Goal: Task Accomplishment & Management: Use online tool/utility

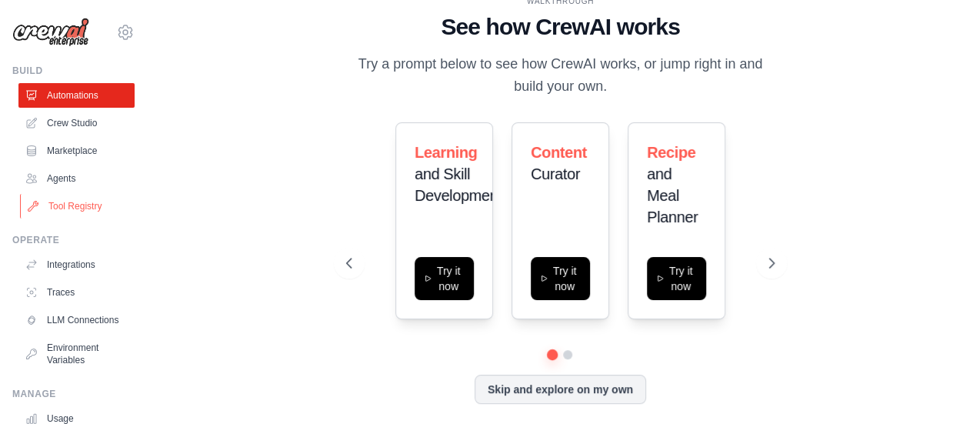
scroll to position [77, 0]
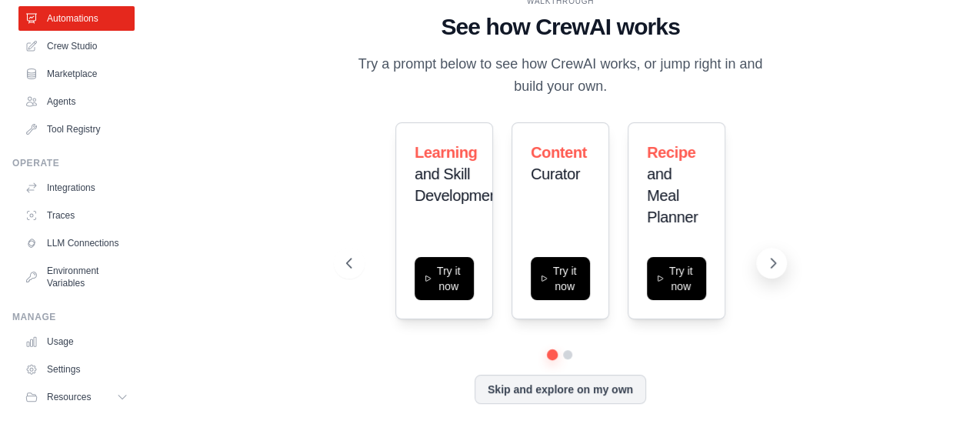
click at [773, 261] on icon at bounding box center [773, 262] width 5 height 9
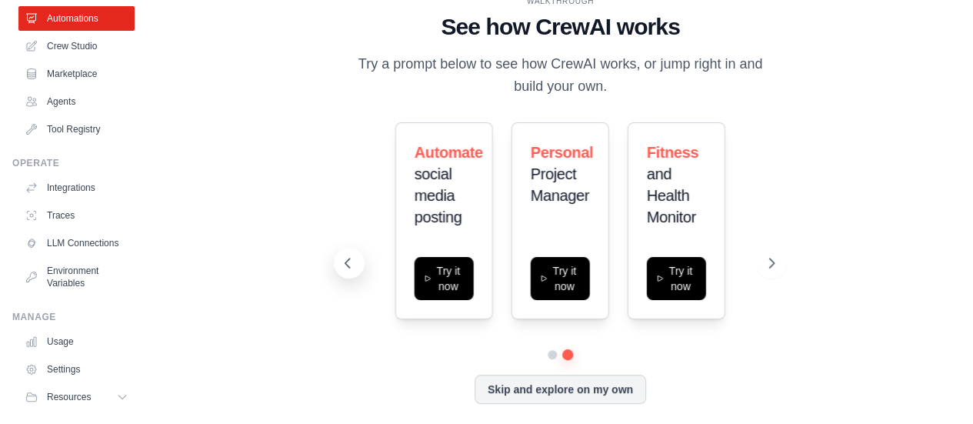
click at [350, 268] on icon at bounding box center [347, 262] width 15 height 15
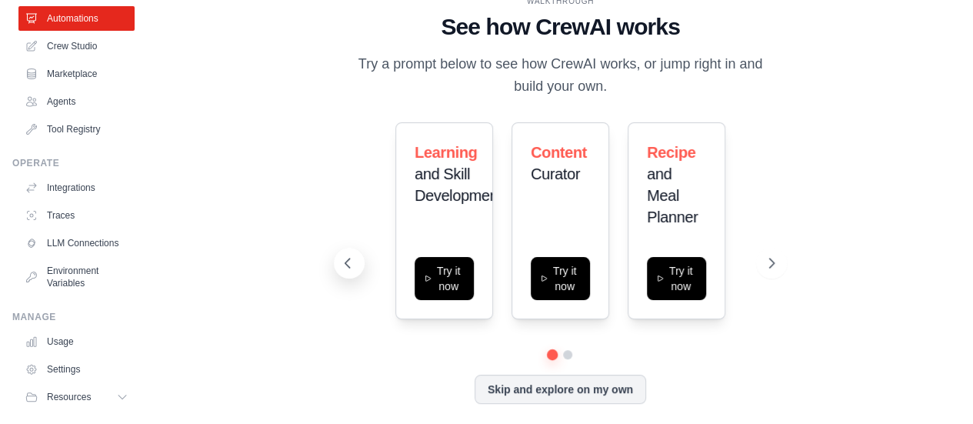
click at [350, 268] on icon at bounding box center [347, 262] width 15 height 15
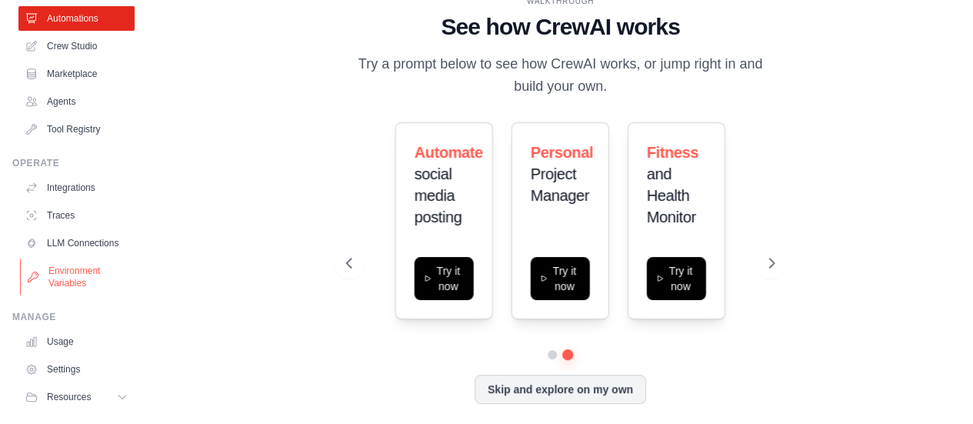
click at [52, 288] on link "Environment Variables" at bounding box center [78, 276] width 116 height 37
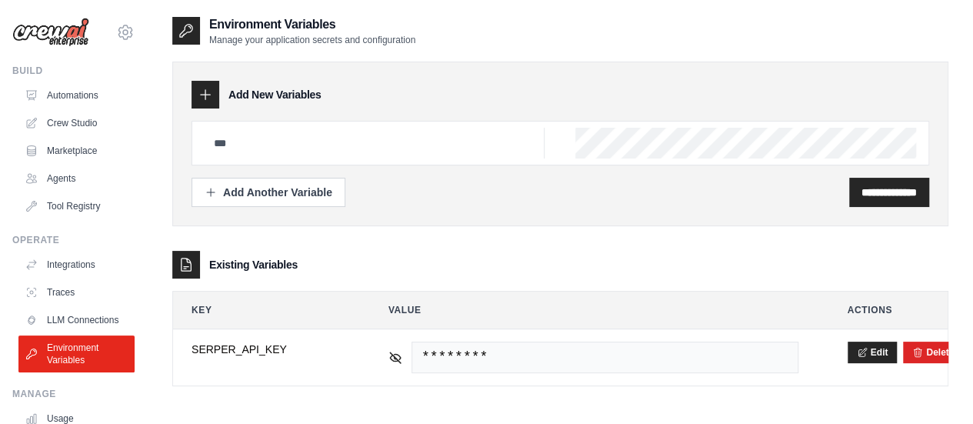
scroll to position [31, 0]
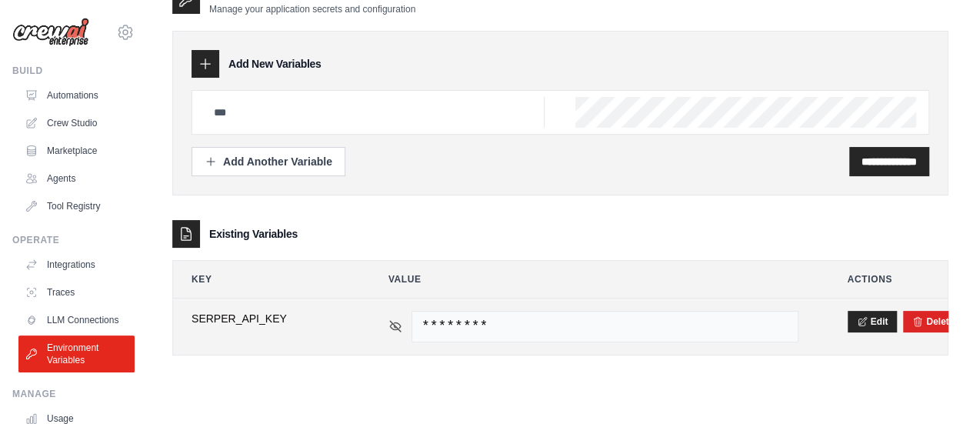
click at [395, 324] on icon at bounding box center [395, 326] width 11 height 11
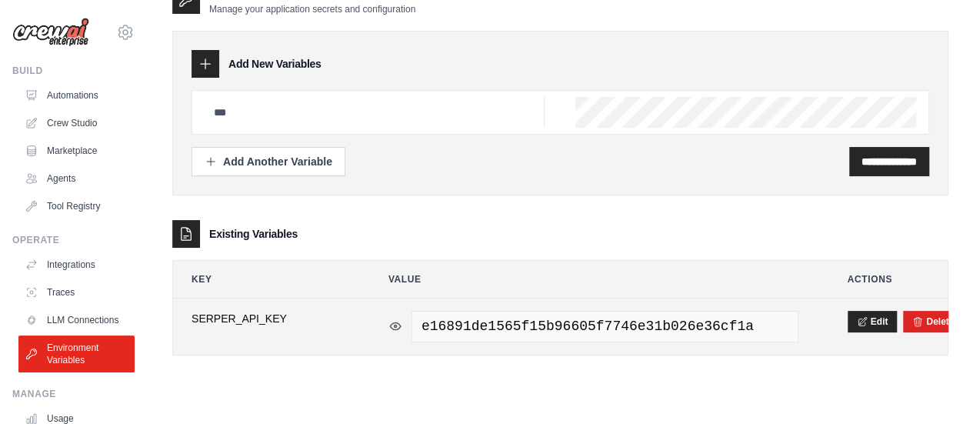
click at [395, 324] on icon at bounding box center [395, 325] width 2 height 2
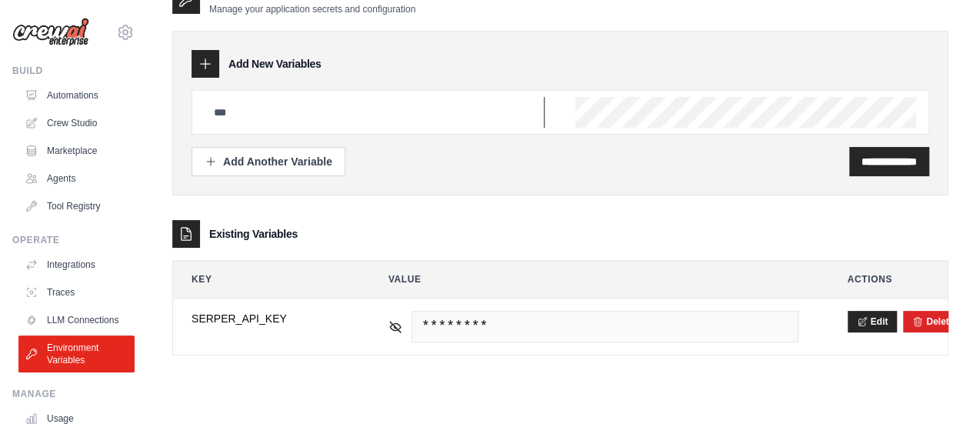
click at [257, 120] on input "text" at bounding box center [375, 112] width 340 height 31
type input "**********"
click at [441, 113] on div "**********" at bounding box center [559, 112] width 737 height 45
click at [893, 158] on input "**********" at bounding box center [888, 161] width 55 height 15
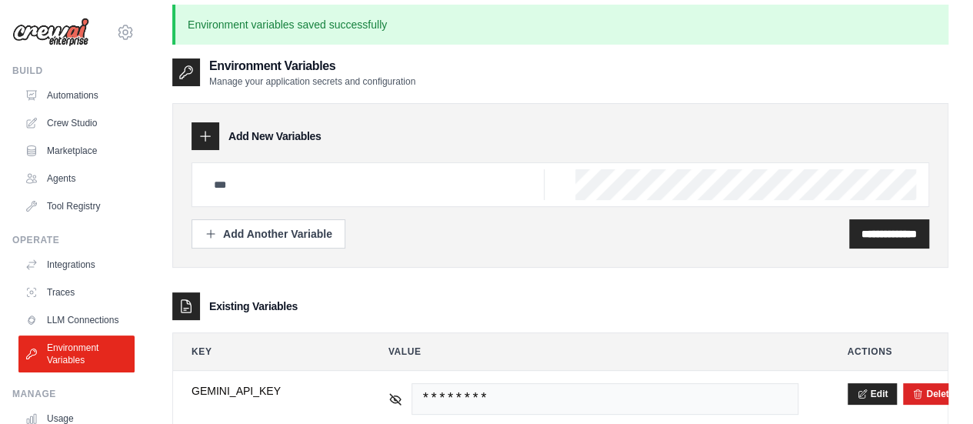
scroll to position [108, 0]
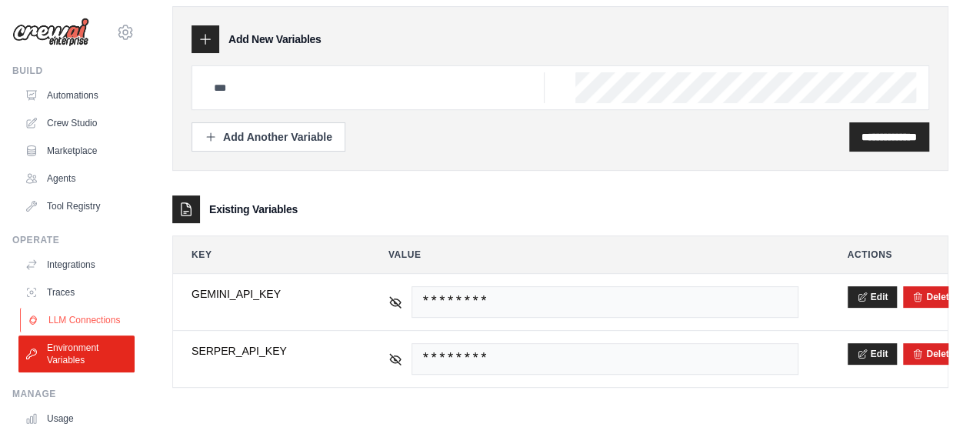
click at [70, 332] on link "LLM Connections" at bounding box center [78, 320] width 116 height 25
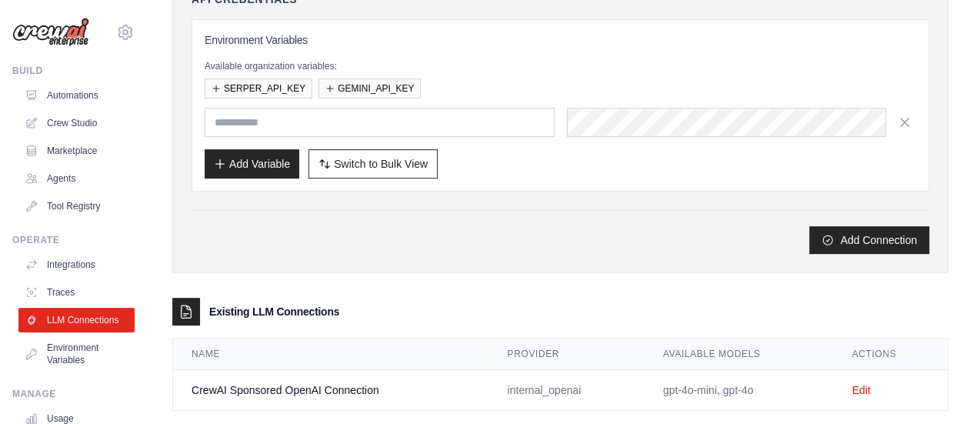
scroll to position [221, 0]
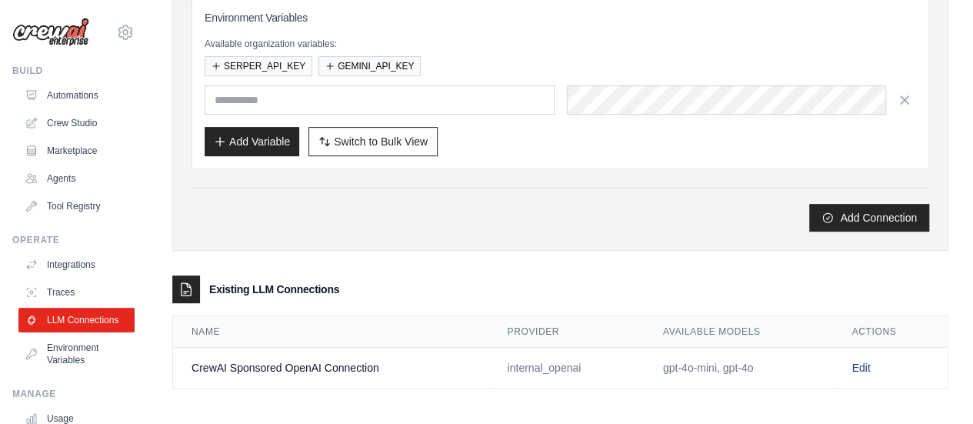
click at [866, 362] on link "Edit" at bounding box center [860, 367] width 18 height 12
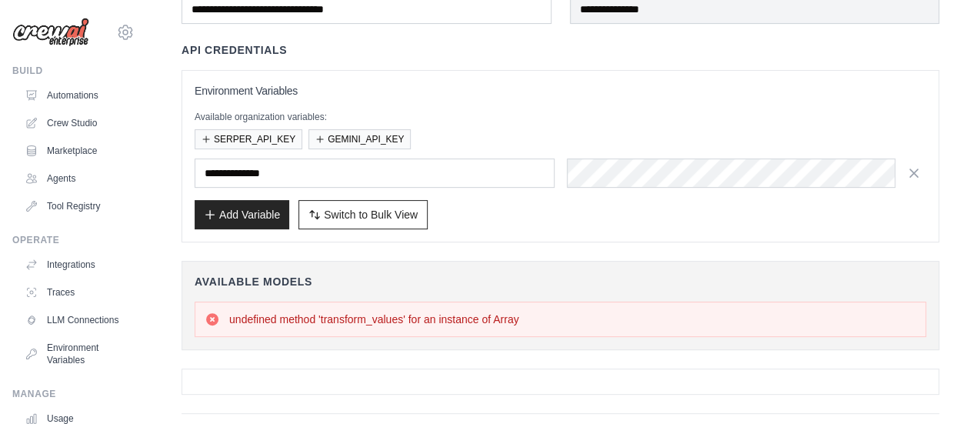
scroll to position [62, 0]
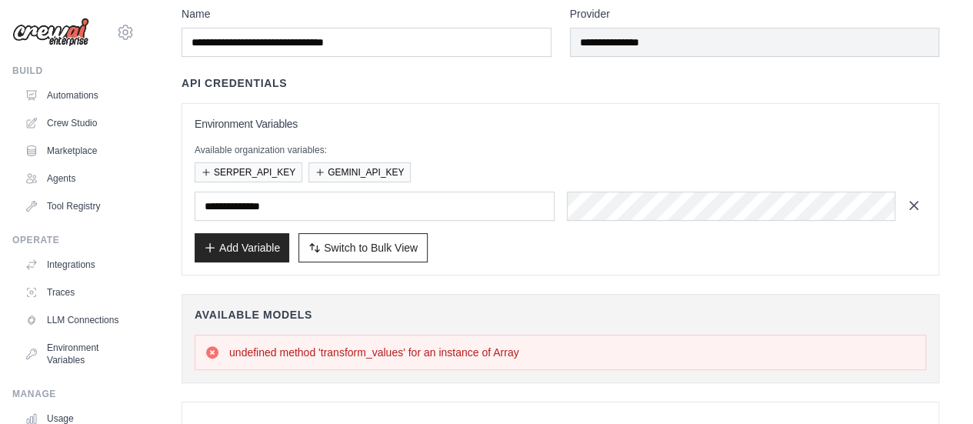
click at [918, 208] on icon "button" at bounding box center [913, 205] width 15 height 15
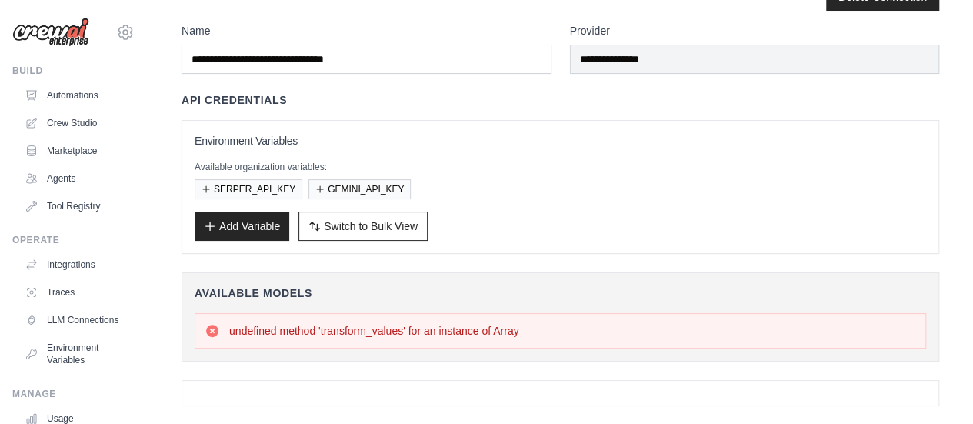
scroll to position [0, 0]
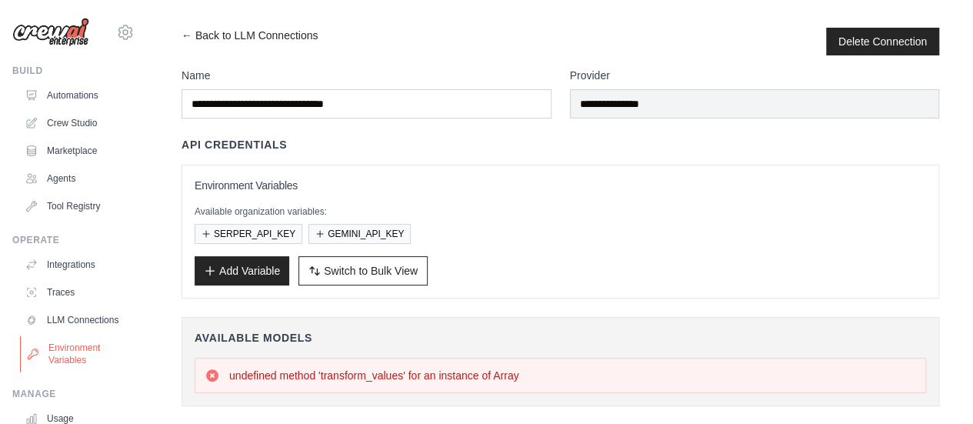
click at [69, 360] on link "Environment Variables" at bounding box center [78, 353] width 116 height 37
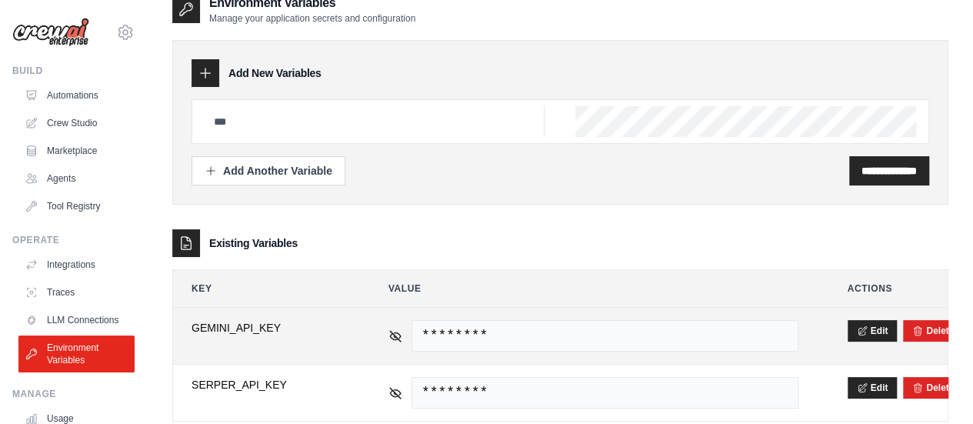
scroll to position [55, 0]
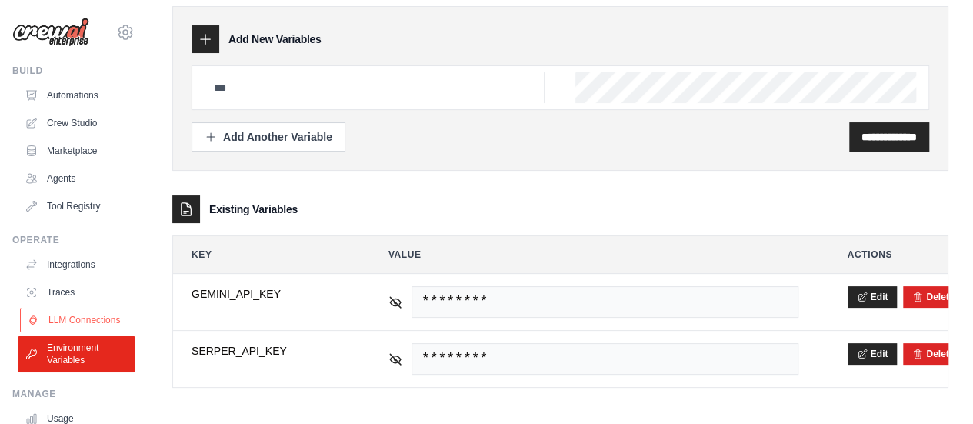
click at [78, 324] on link "LLM Connections" at bounding box center [78, 320] width 116 height 25
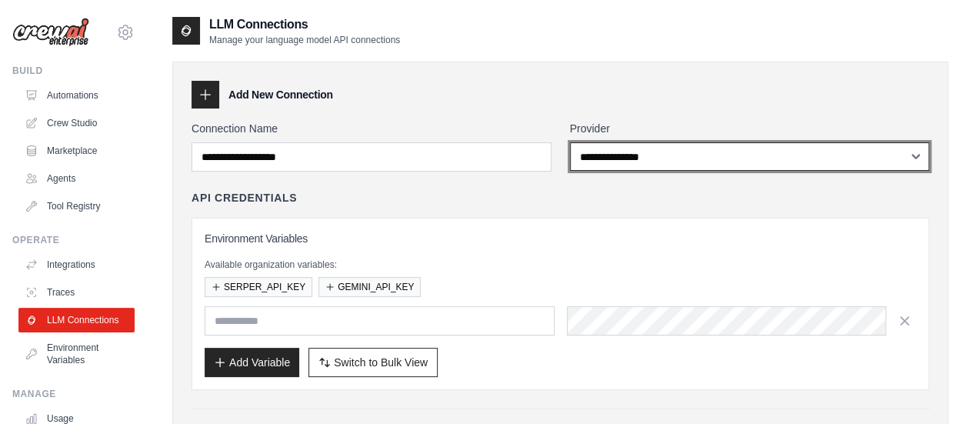
click at [799, 153] on select "**********" at bounding box center [750, 156] width 360 height 28
select select "******"
click at [570, 142] on select "**********" at bounding box center [750, 156] width 360 height 28
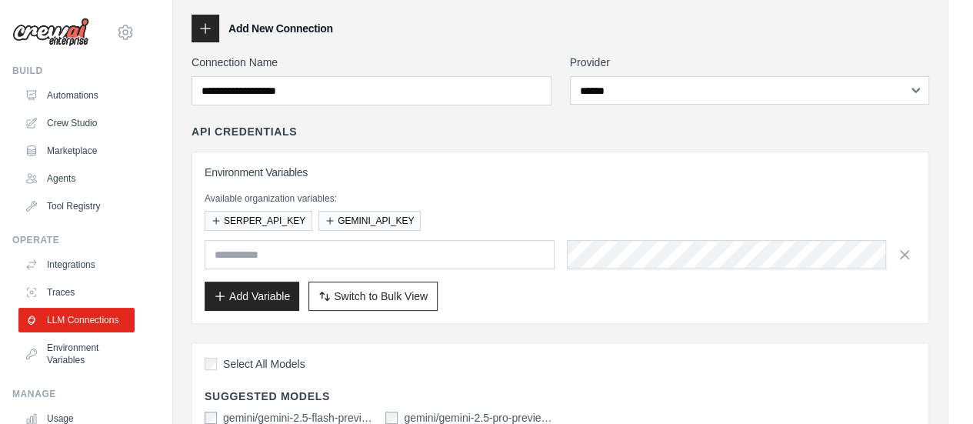
scroll to position [32, 0]
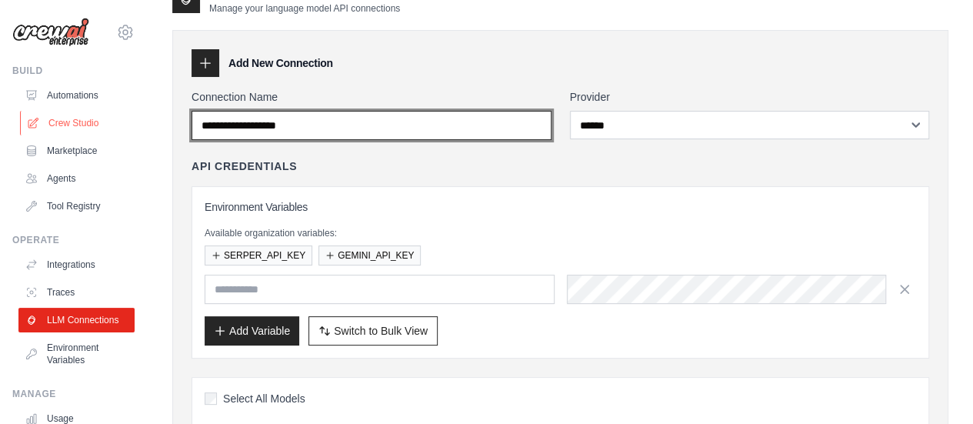
drag, startPoint x: 221, startPoint y: 125, endPoint x: 63, endPoint y: 125, distance: 157.6
type input "**********"
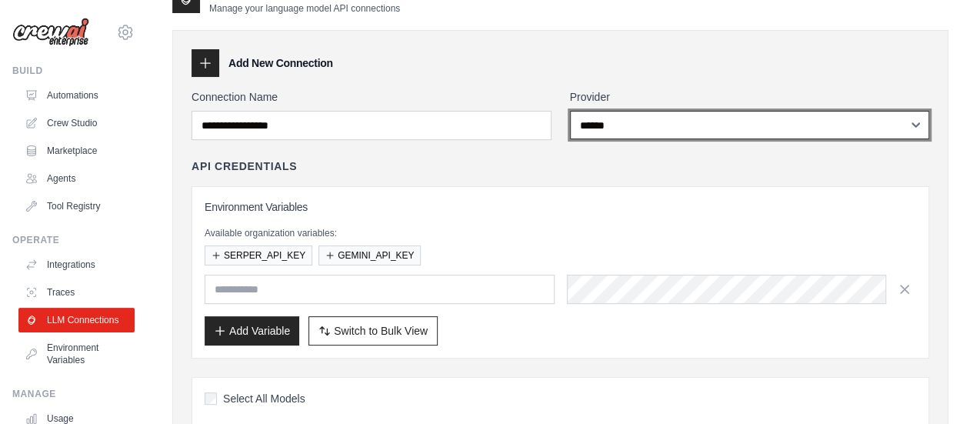
click at [778, 128] on select "**********" at bounding box center [750, 125] width 360 height 28
click at [570, 111] on select "**********" at bounding box center [750, 125] width 360 height 28
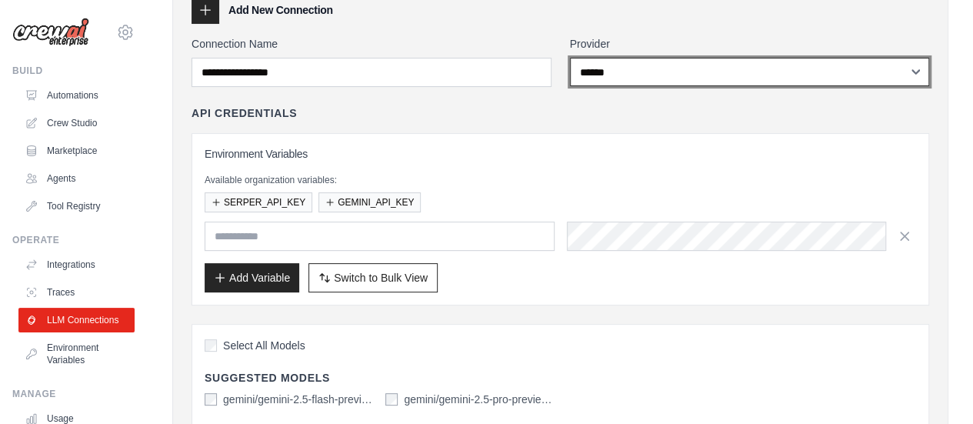
scroll to position [108, 0]
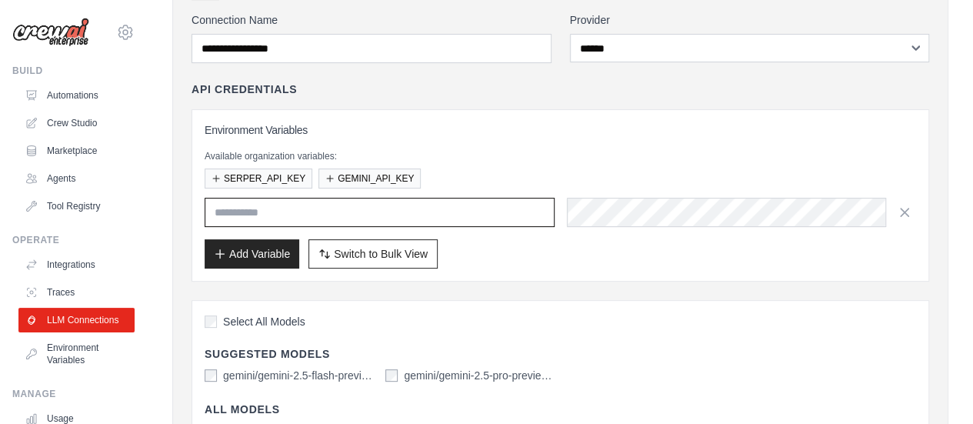
click at [389, 221] on input "text" at bounding box center [380, 212] width 350 height 29
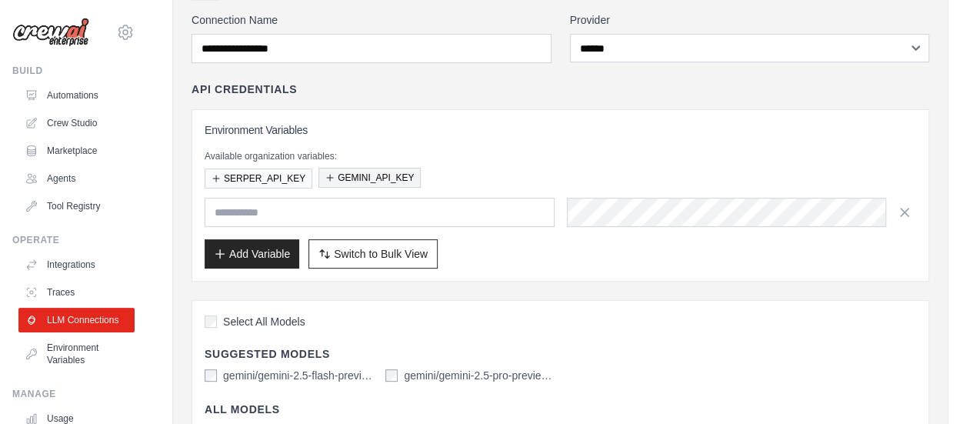
click at [384, 177] on button "GEMINI_API_KEY" at bounding box center [369, 178] width 102 height 20
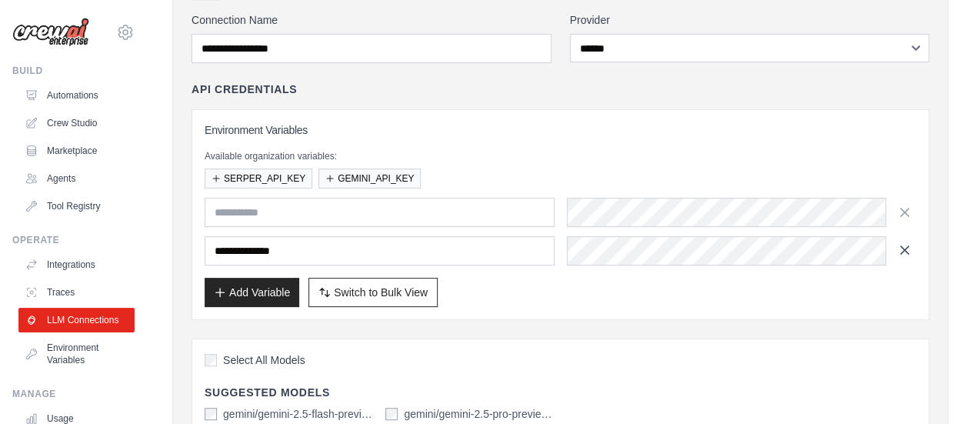
click at [903, 245] on icon "button" at bounding box center [904, 249] width 15 height 15
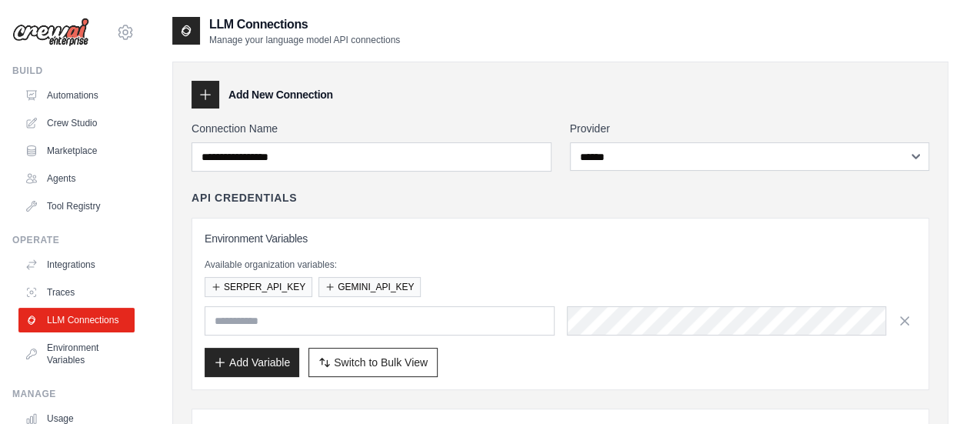
scroll to position [77, 0]
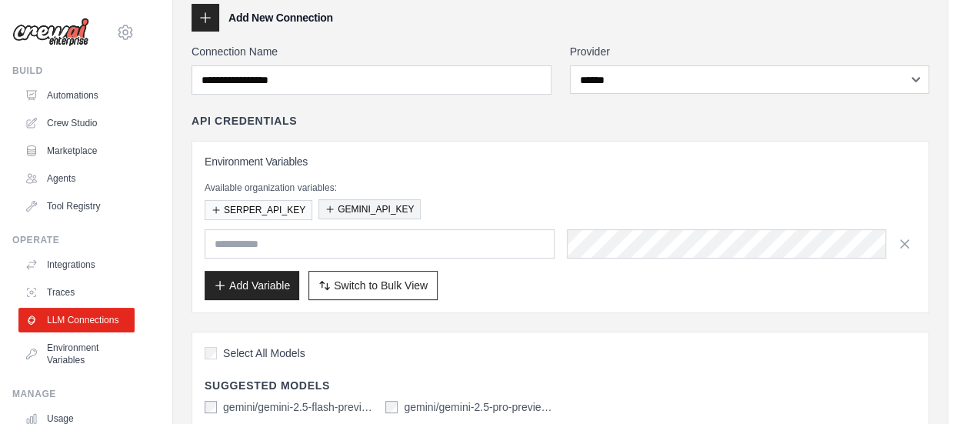
click at [392, 202] on button "GEMINI_API_KEY" at bounding box center [369, 209] width 102 height 20
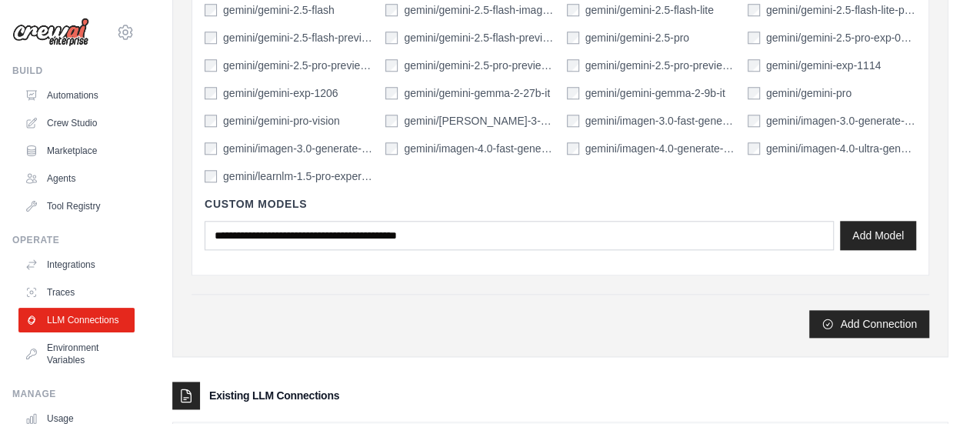
scroll to position [838, 0]
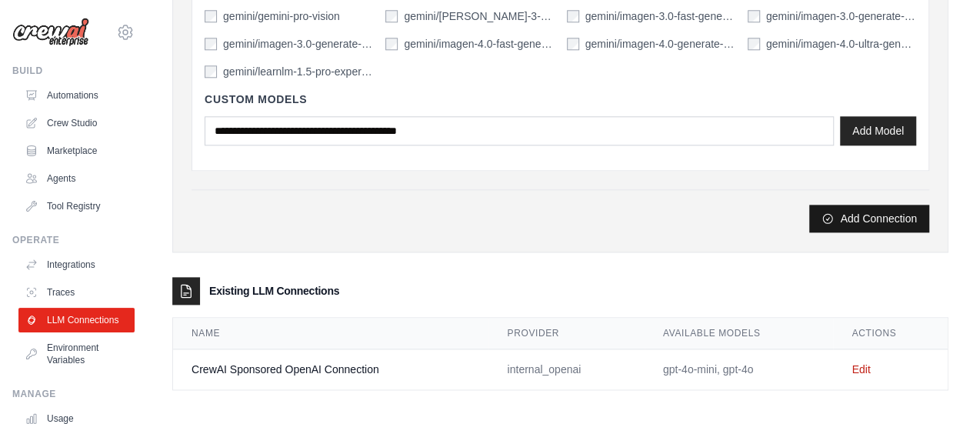
click at [895, 216] on button "Add Connection" at bounding box center [869, 219] width 120 height 28
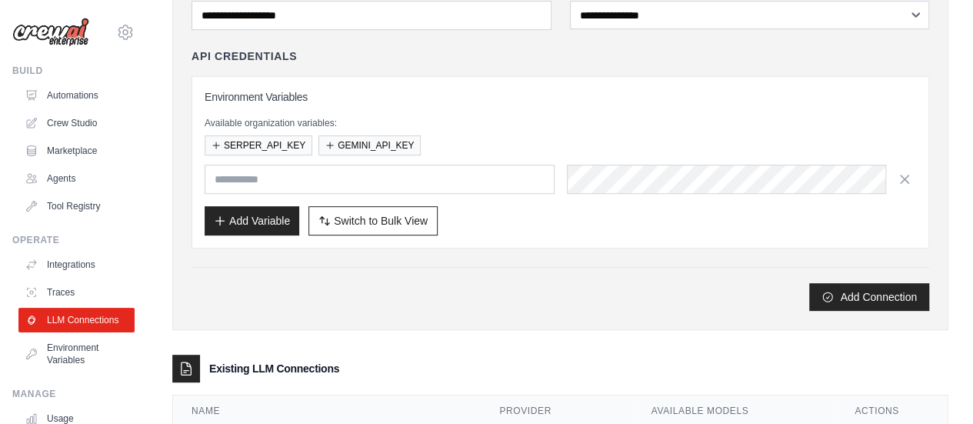
scroll to position [160, 0]
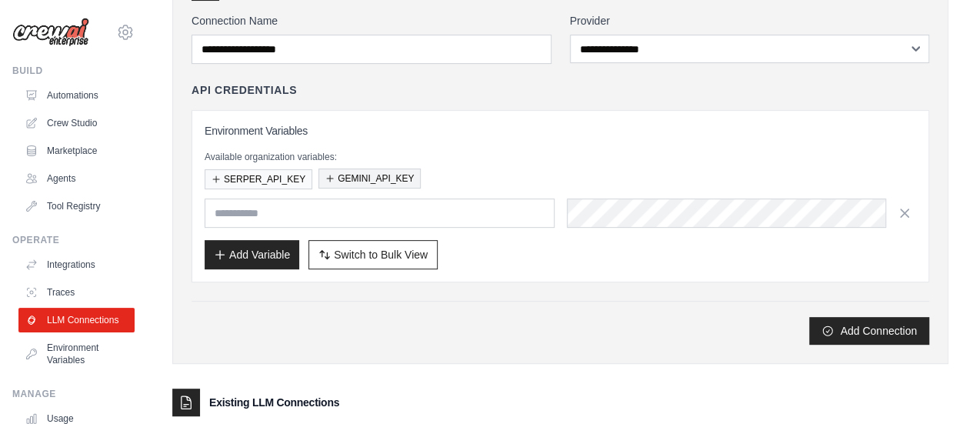
click at [391, 184] on button "GEMINI_API_KEY" at bounding box center [369, 178] width 102 height 20
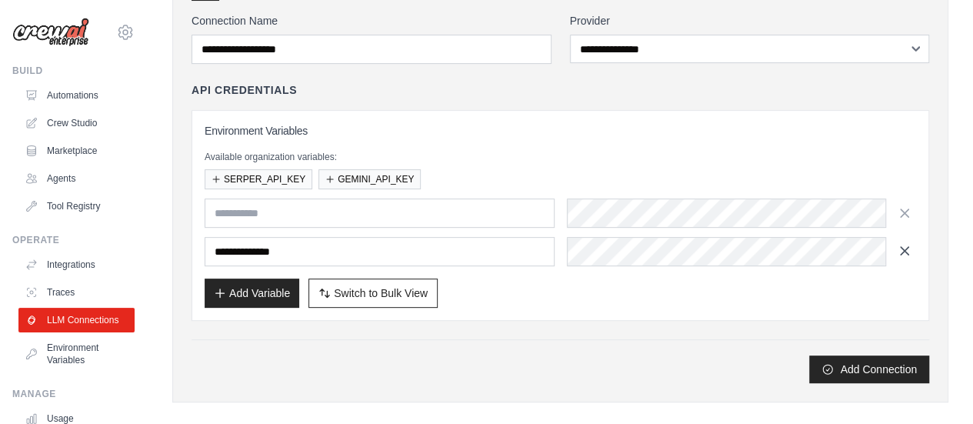
click at [897, 249] on icon "button" at bounding box center [904, 250] width 15 height 15
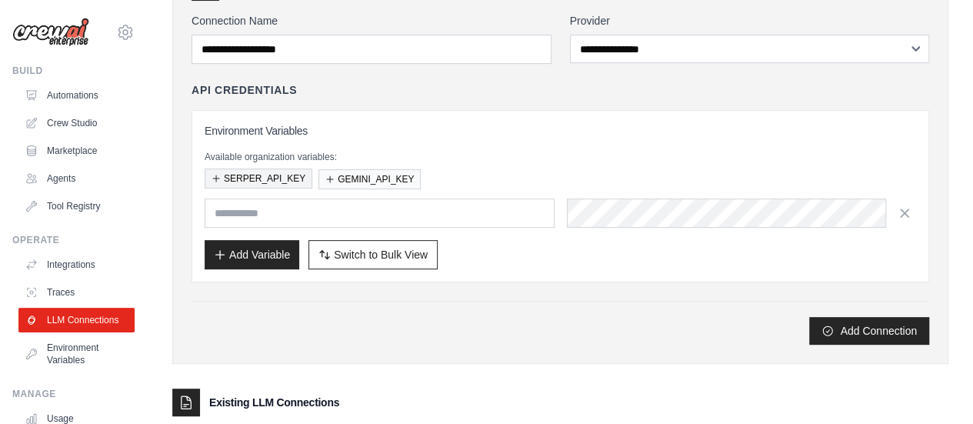
click at [271, 179] on button "SERPER_API_KEY" at bounding box center [259, 178] width 108 height 20
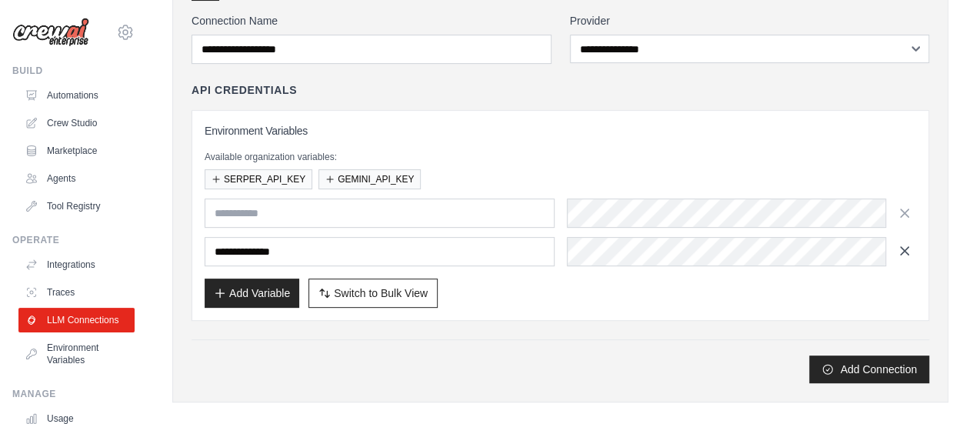
click at [900, 247] on icon "button" at bounding box center [904, 251] width 8 height 8
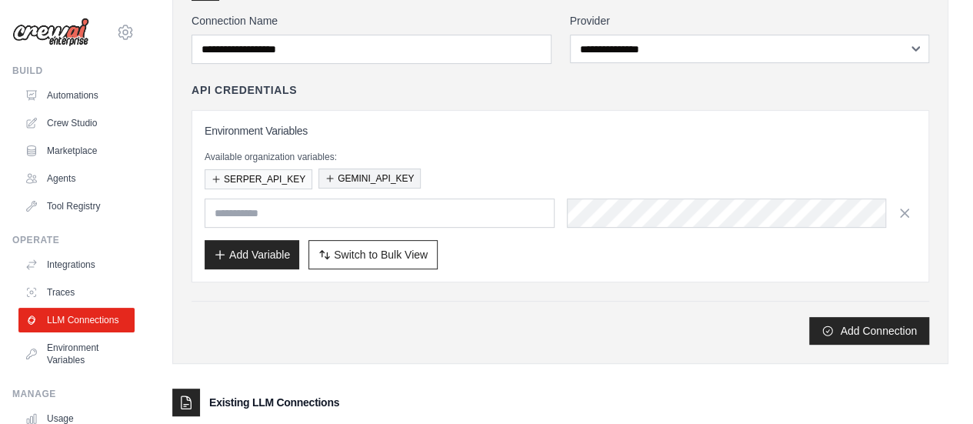
click at [397, 179] on button "GEMINI_API_KEY" at bounding box center [369, 178] width 102 height 20
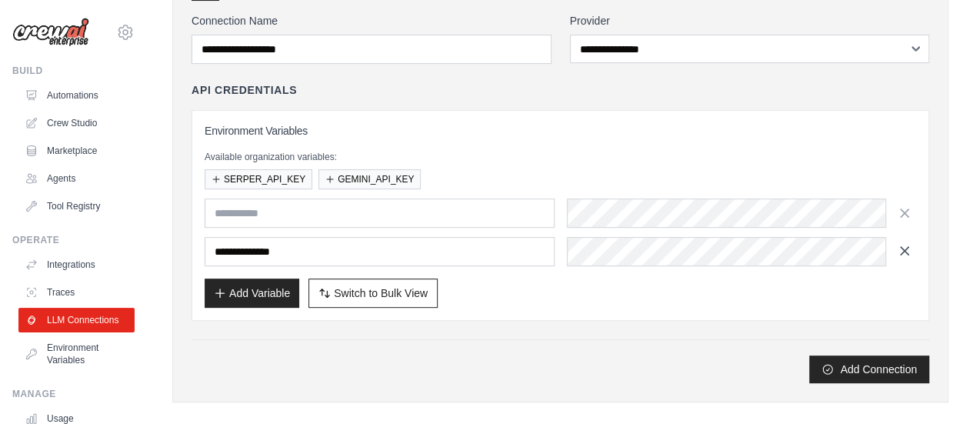
click at [903, 252] on icon "button" at bounding box center [904, 250] width 15 height 15
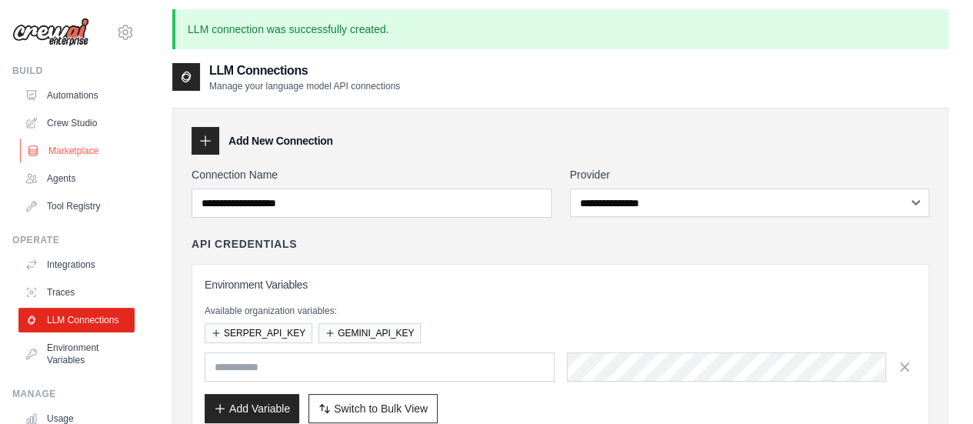
scroll to position [0, 0]
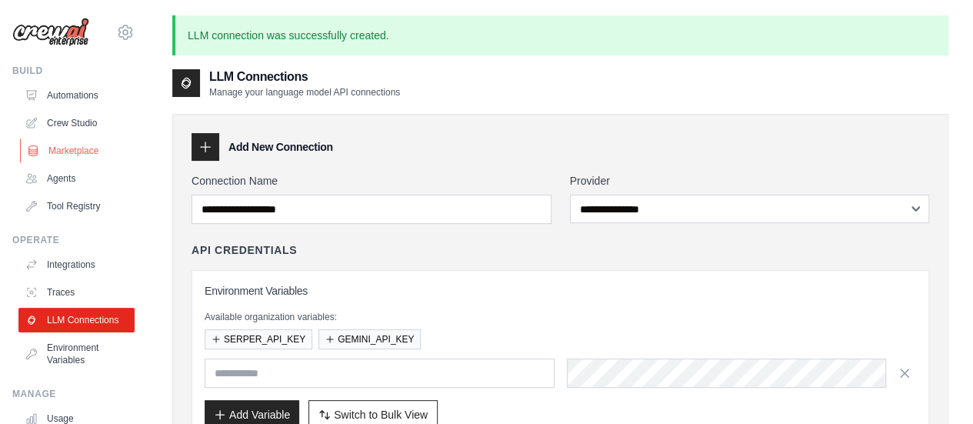
click at [86, 151] on link "Marketplace" at bounding box center [78, 150] width 116 height 25
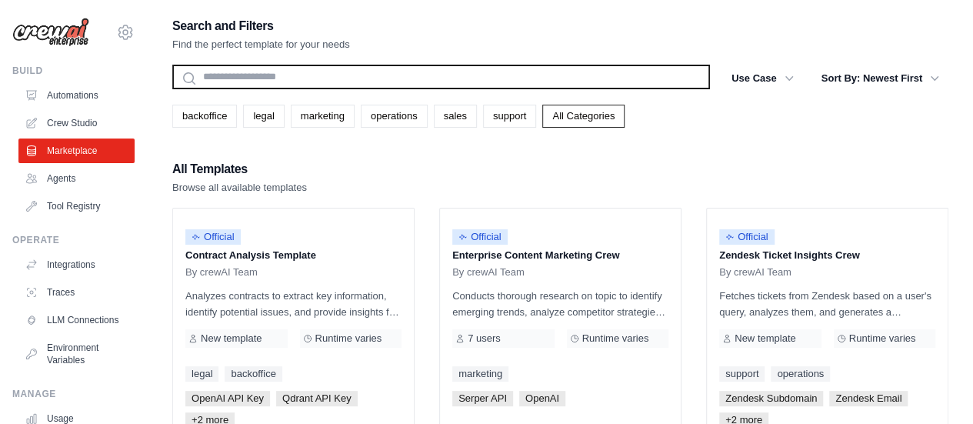
click at [228, 82] on input "text" at bounding box center [440, 77] width 537 height 25
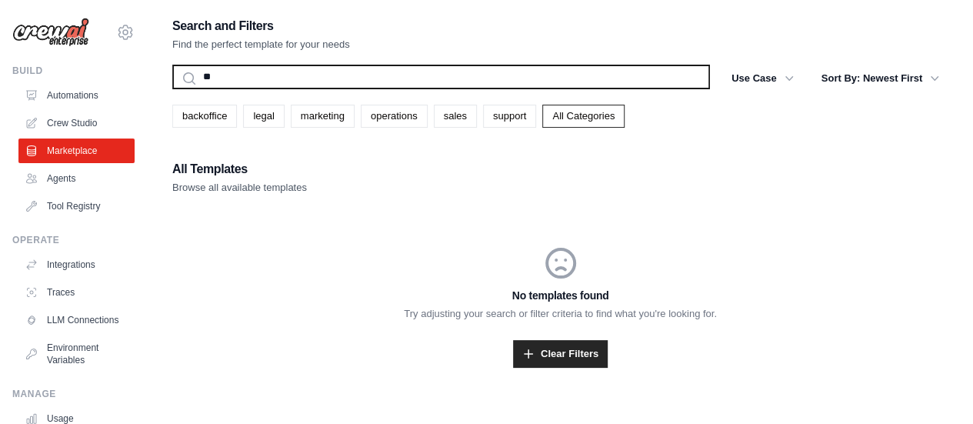
type input "*"
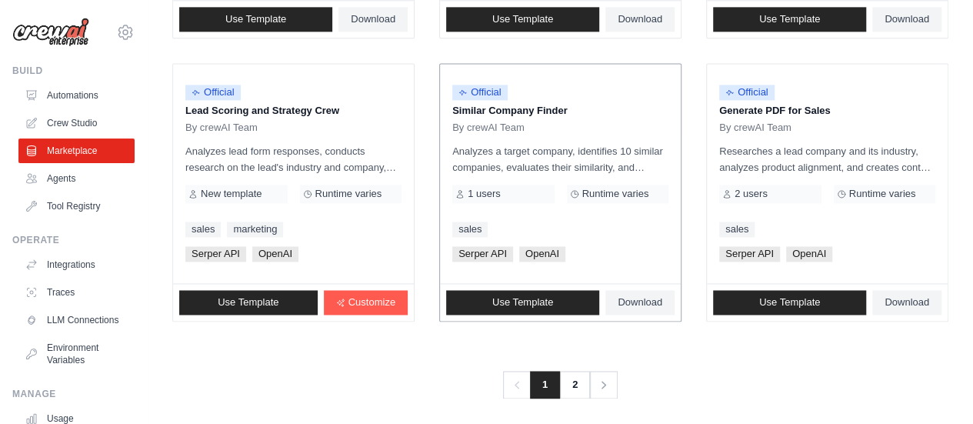
scroll to position [1040, 0]
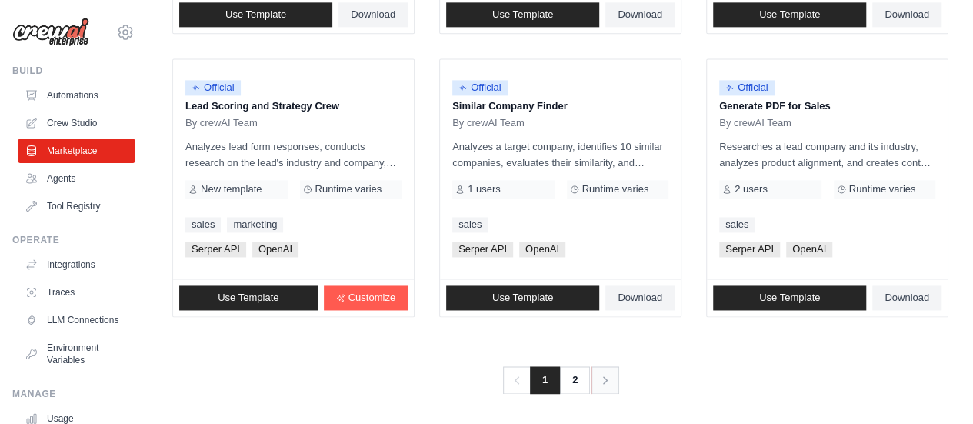
click at [611, 381] on icon "Pagination" at bounding box center [604, 379] width 15 height 15
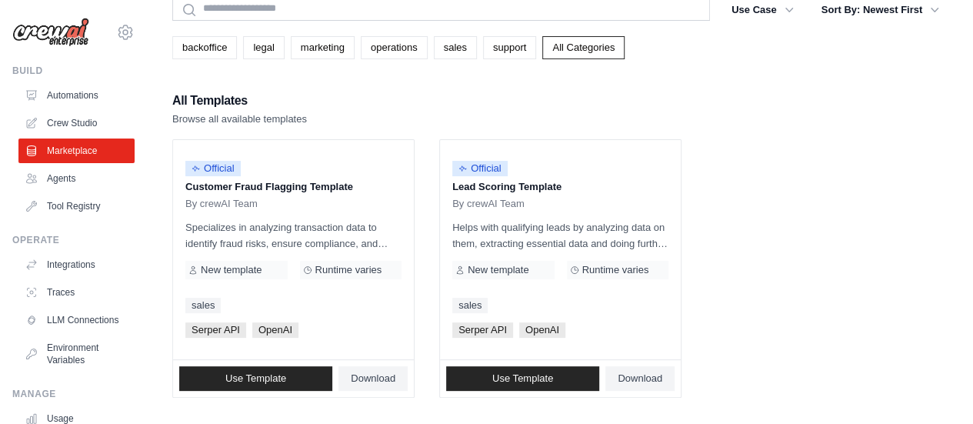
scroll to position [151, 0]
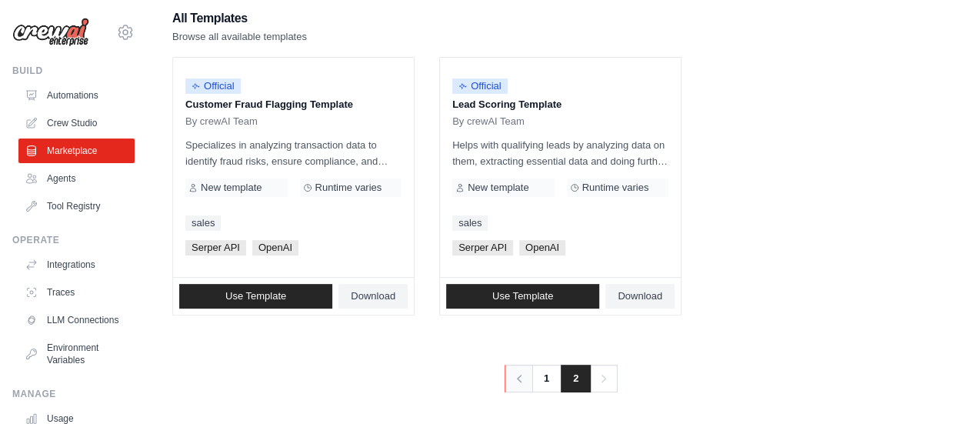
click at [522, 378] on icon "Pagination" at bounding box center [518, 378] width 15 height 15
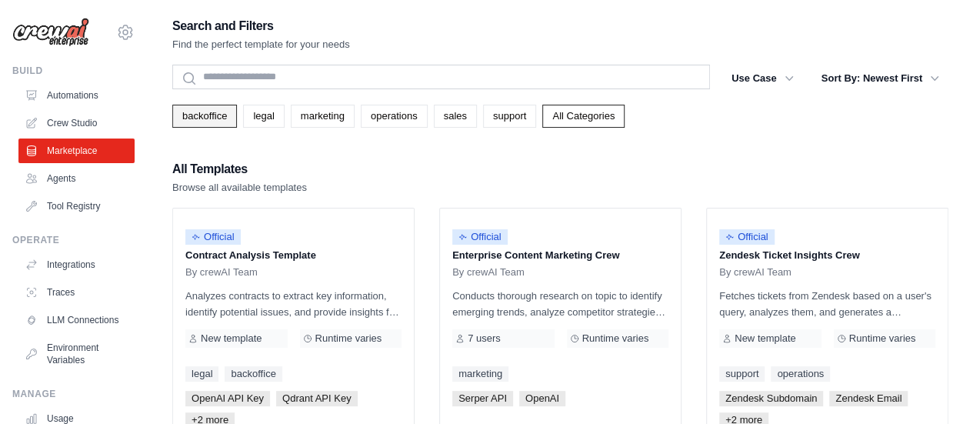
click at [201, 121] on link "backoffice" at bounding box center [204, 116] width 65 height 23
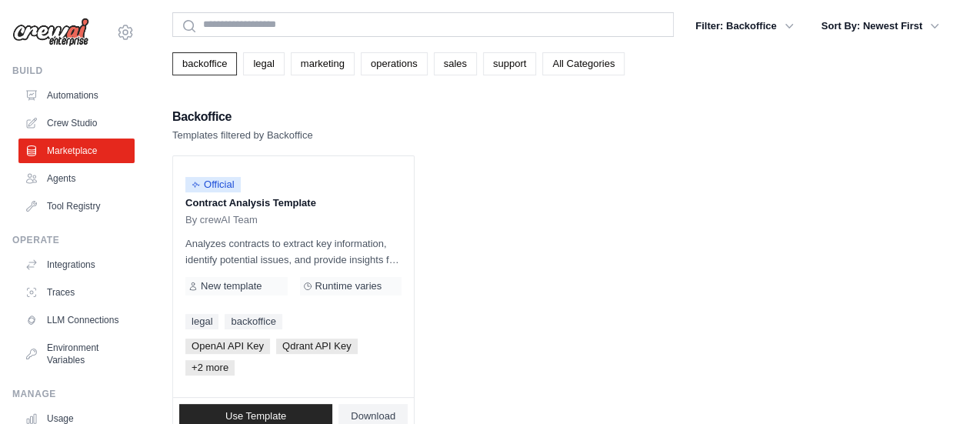
scroll to position [18, 0]
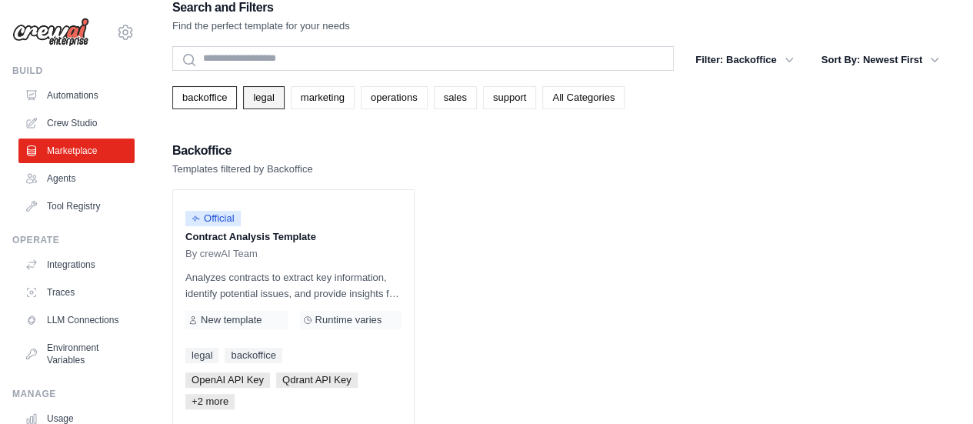
click at [268, 104] on link "legal" at bounding box center [263, 97] width 41 height 23
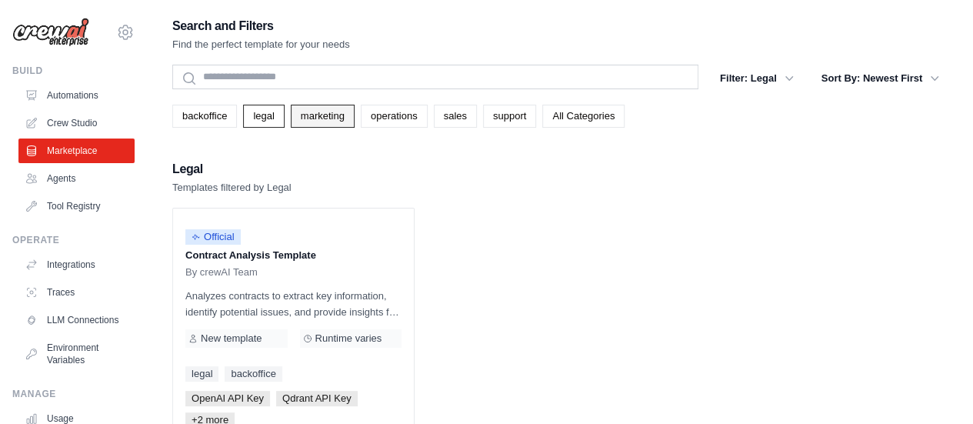
click at [328, 108] on link "marketing" at bounding box center [323, 116] width 64 height 23
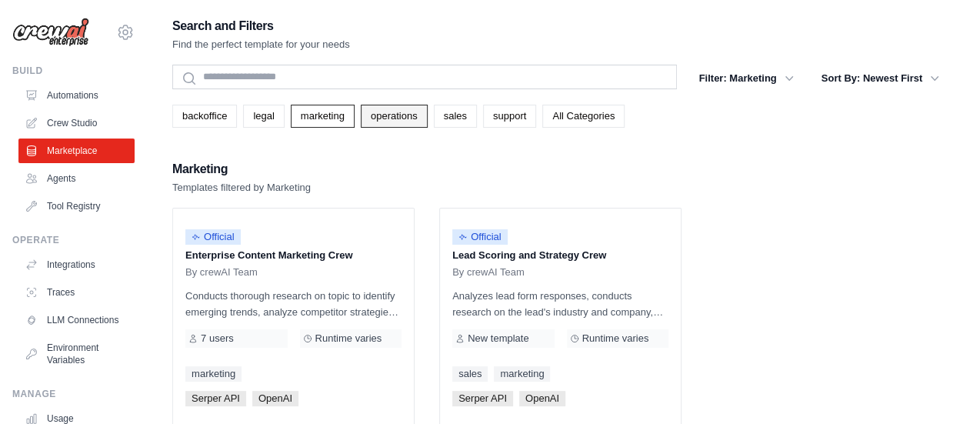
click at [401, 118] on link "operations" at bounding box center [394, 116] width 67 height 23
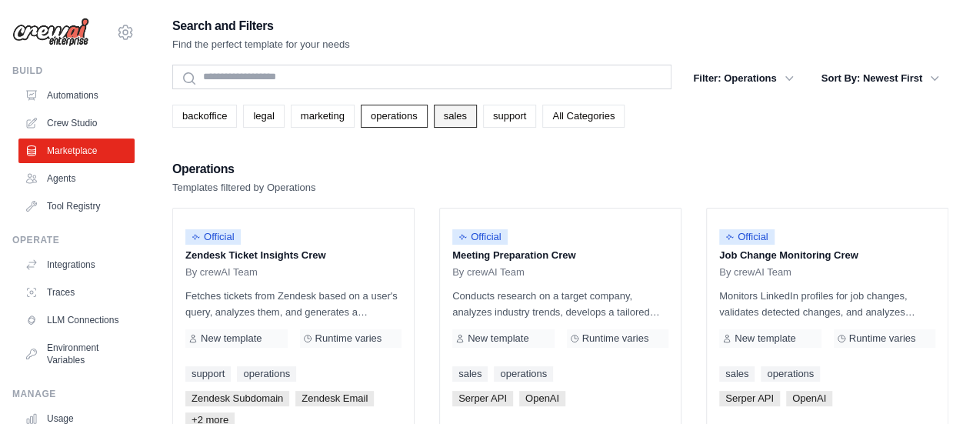
click at [451, 119] on link "sales" at bounding box center [455, 116] width 43 height 23
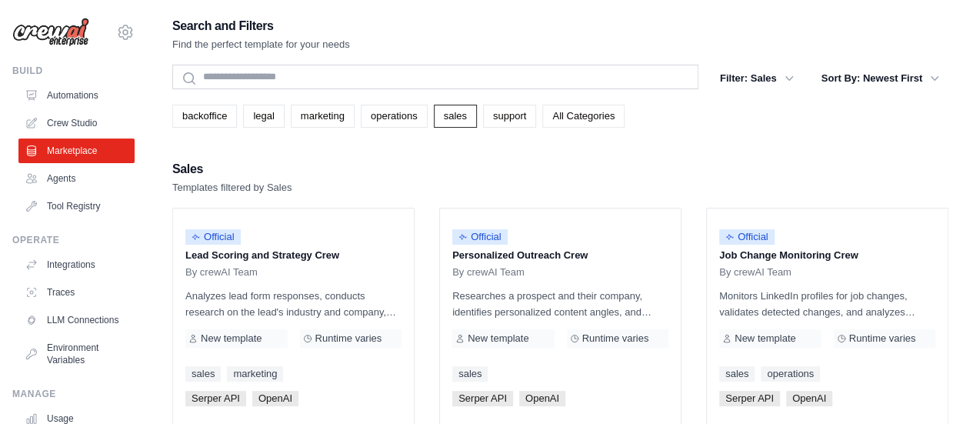
click at [597, 113] on link "All Categories" at bounding box center [583, 116] width 82 height 23
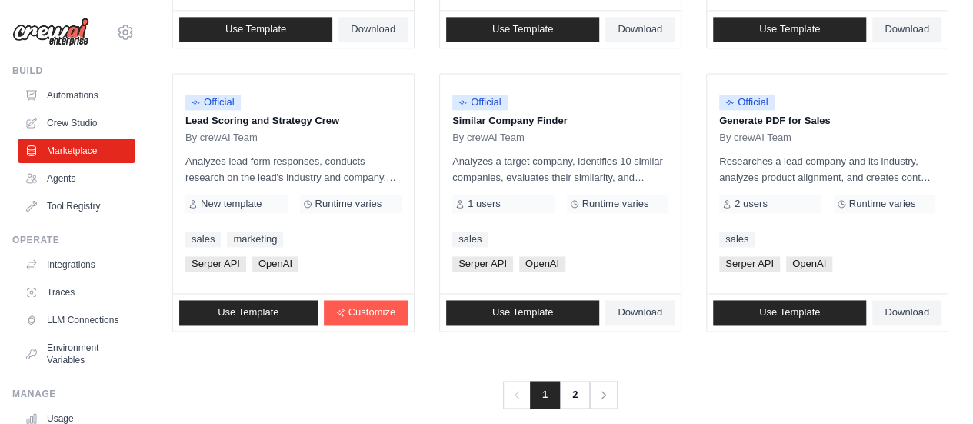
scroll to position [1040, 0]
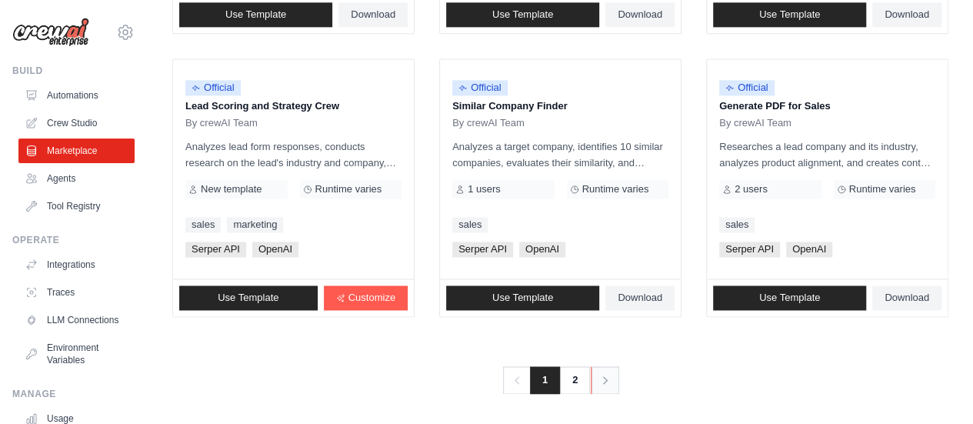
click at [601, 373] on icon "Pagination" at bounding box center [604, 379] width 15 height 15
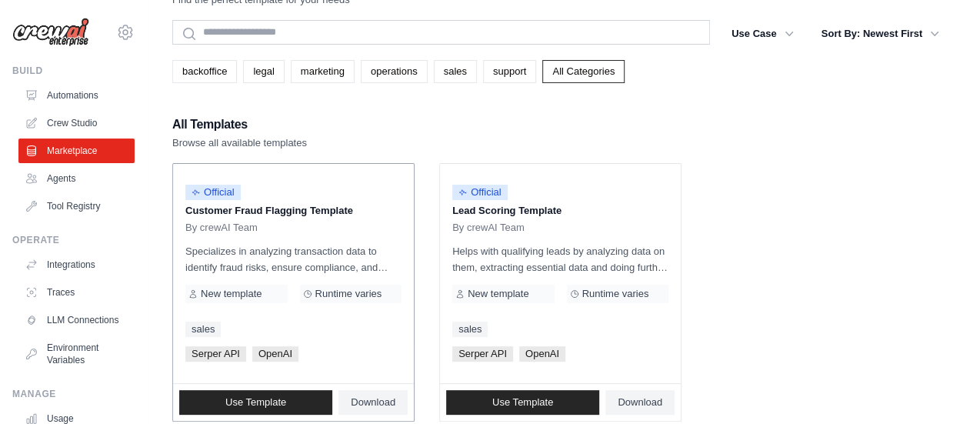
scroll to position [77, 0]
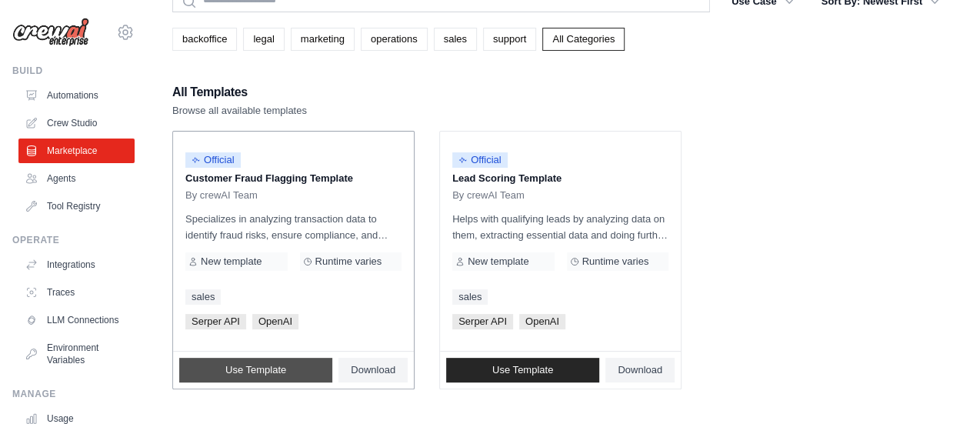
click at [291, 374] on link "Use Template" at bounding box center [255, 370] width 153 height 25
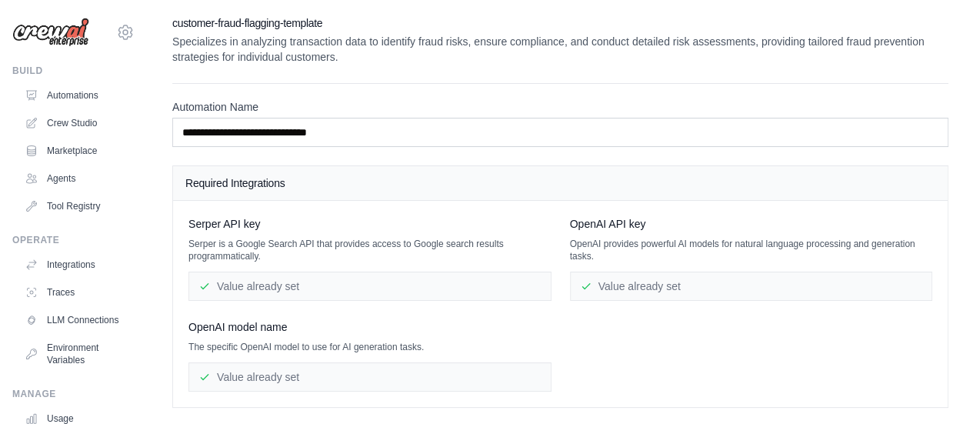
click at [423, 187] on h4 "Required Integrations" at bounding box center [560, 182] width 750 height 15
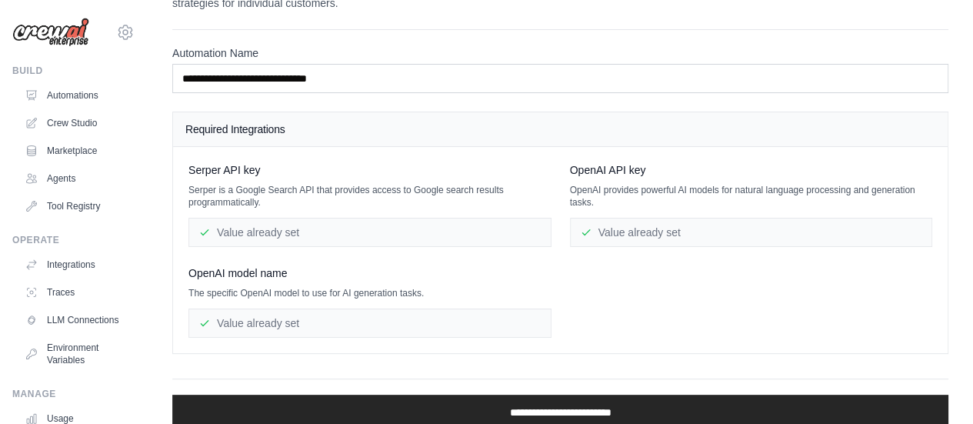
scroll to position [77, 0]
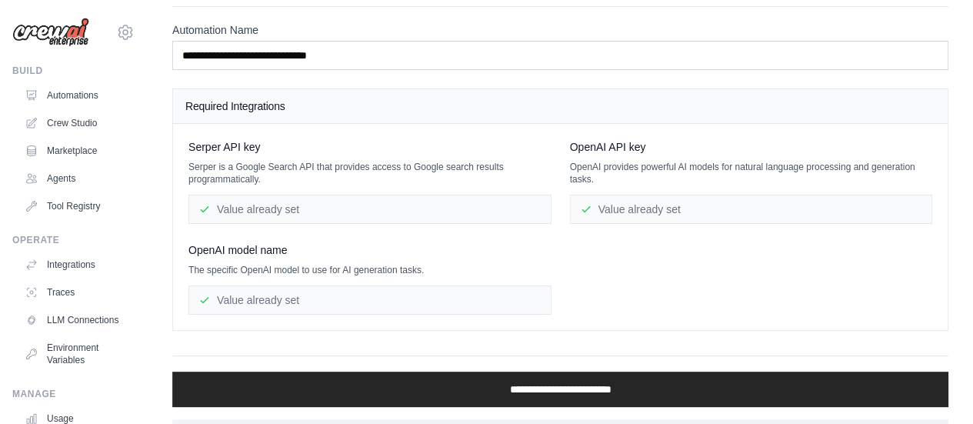
click at [437, 210] on div "Value already set" at bounding box center [369, 209] width 363 height 29
click at [727, 207] on div "Value already set" at bounding box center [751, 209] width 363 height 29
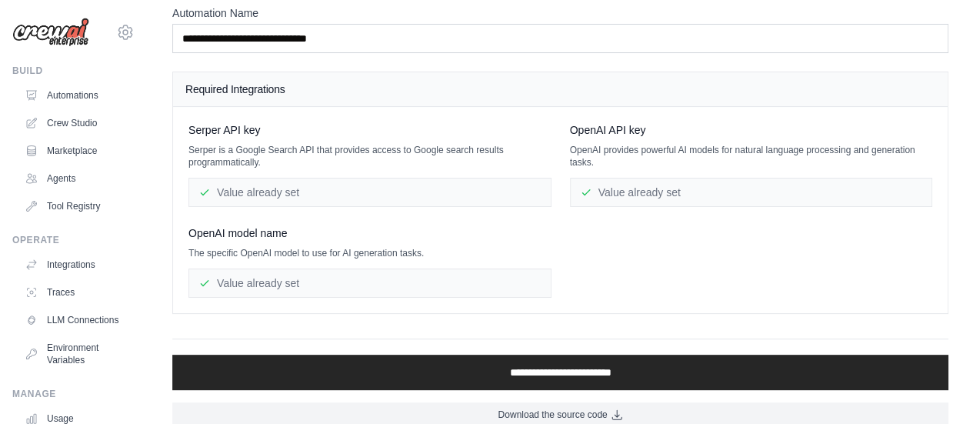
scroll to position [108, 0]
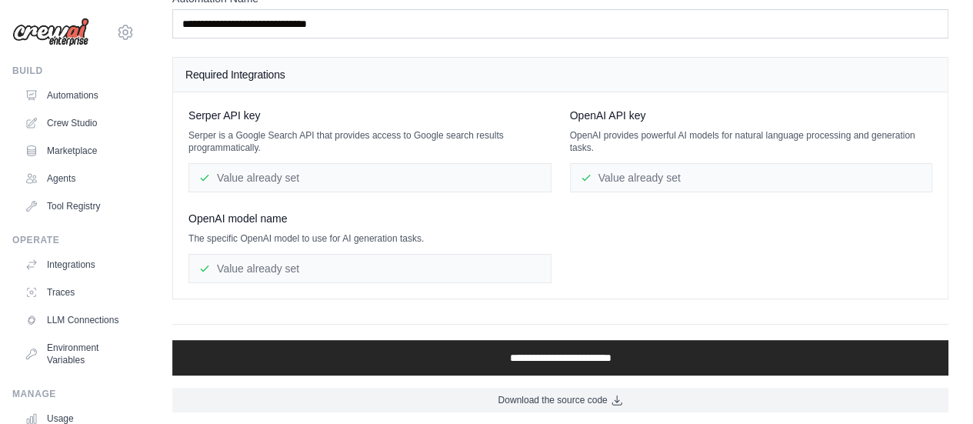
click at [323, 254] on div "Value already set" at bounding box center [369, 268] width 363 height 29
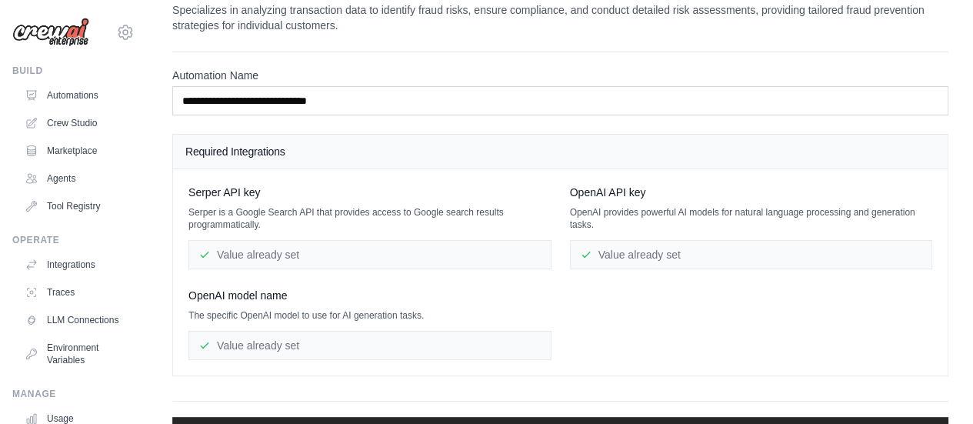
scroll to position [0, 0]
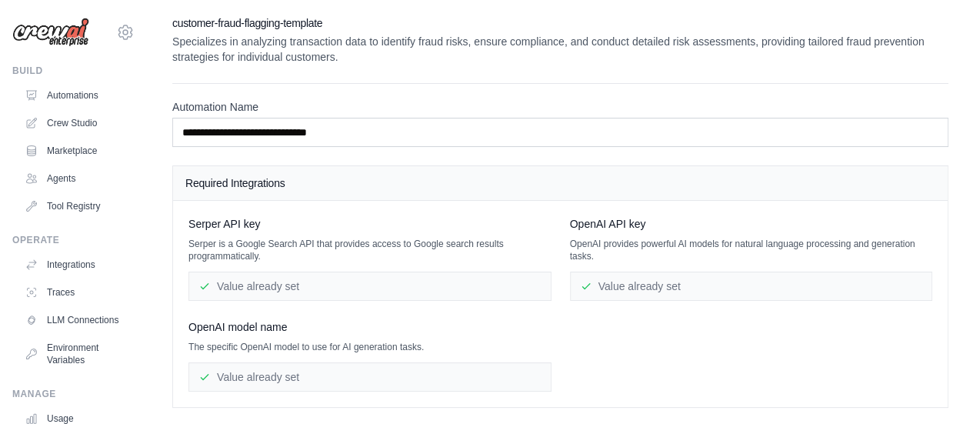
click at [322, 188] on h4 "Required Integrations" at bounding box center [560, 182] width 750 height 15
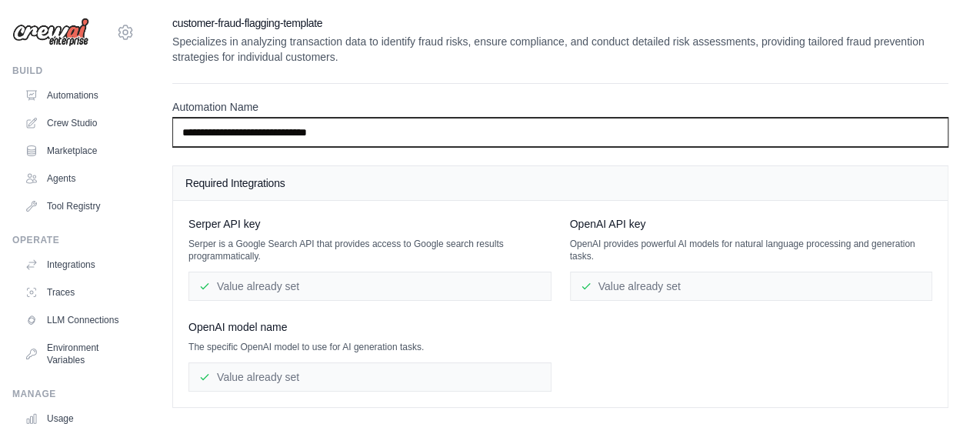
click at [377, 131] on input "**********" at bounding box center [560, 132] width 776 height 29
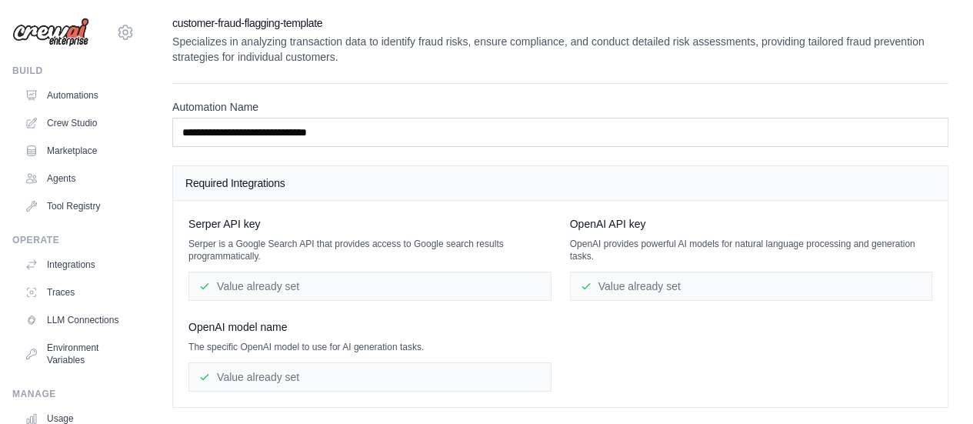
click at [395, 254] on p "Serper is a Google Search API that provides access to Google search results pro…" at bounding box center [369, 250] width 363 height 25
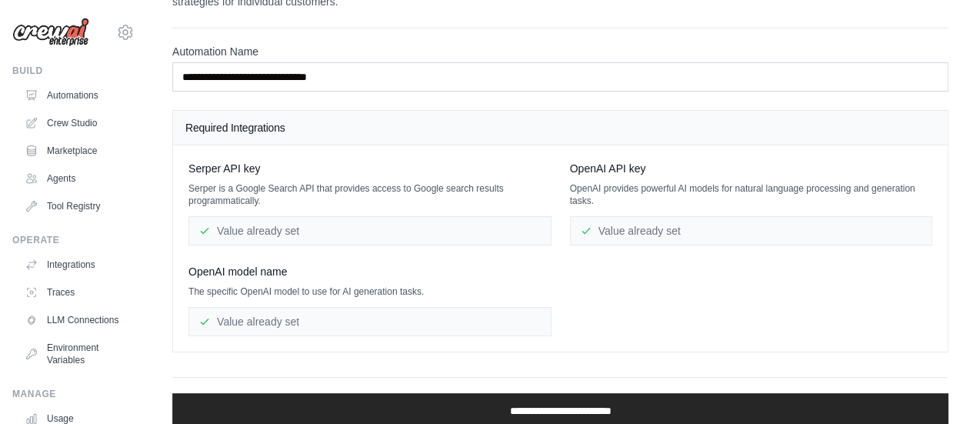
scroll to position [108, 0]
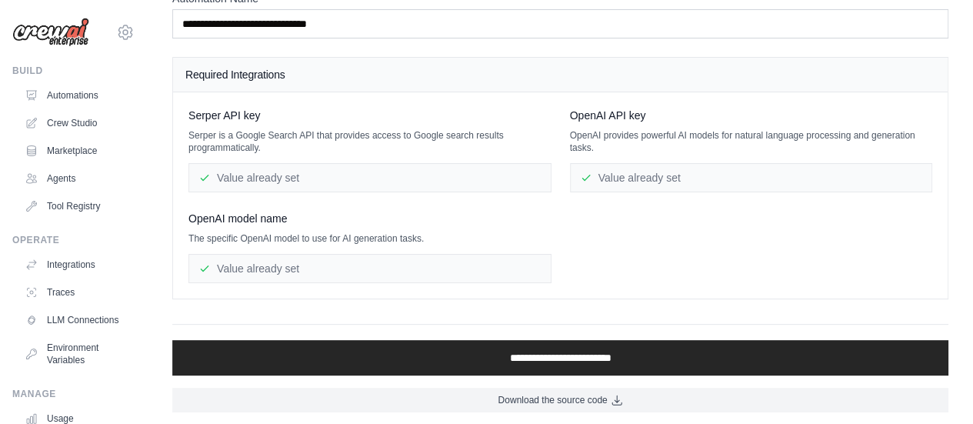
click at [288, 181] on div "Value already set" at bounding box center [369, 177] width 363 height 29
click at [284, 138] on p "Serper is a Google Search API that provides access to Google search results pro…" at bounding box center [369, 141] width 363 height 25
click at [381, 175] on div "Value already set" at bounding box center [369, 177] width 363 height 29
click at [710, 177] on div "Value already set" at bounding box center [751, 177] width 363 height 29
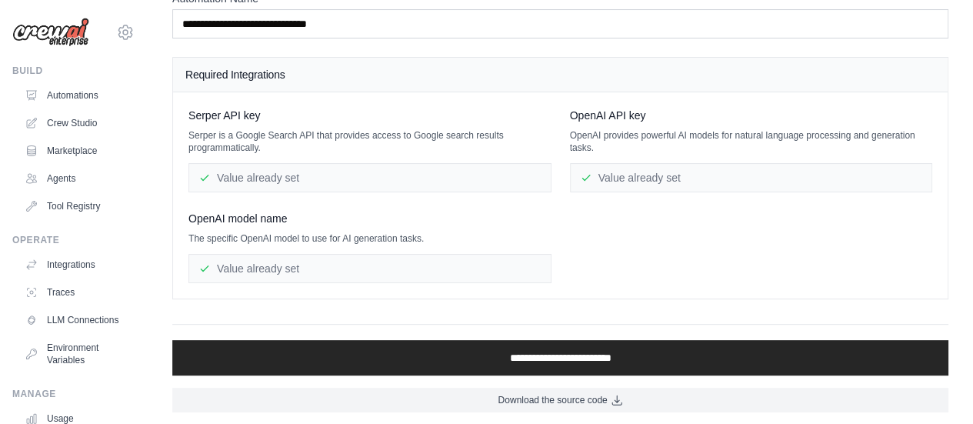
click at [306, 263] on div "Value already set" at bounding box center [369, 268] width 363 height 29
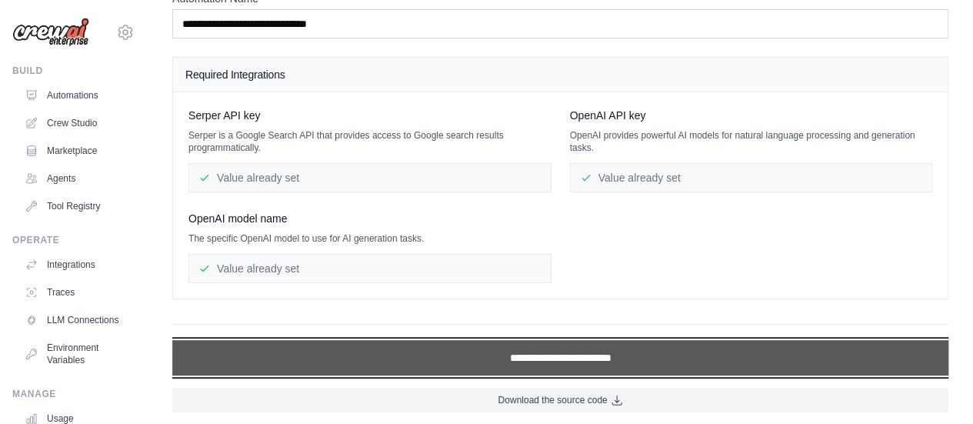
click at [564, 356] on input "**********" at bounding box center [560, 357] width 776 height 35
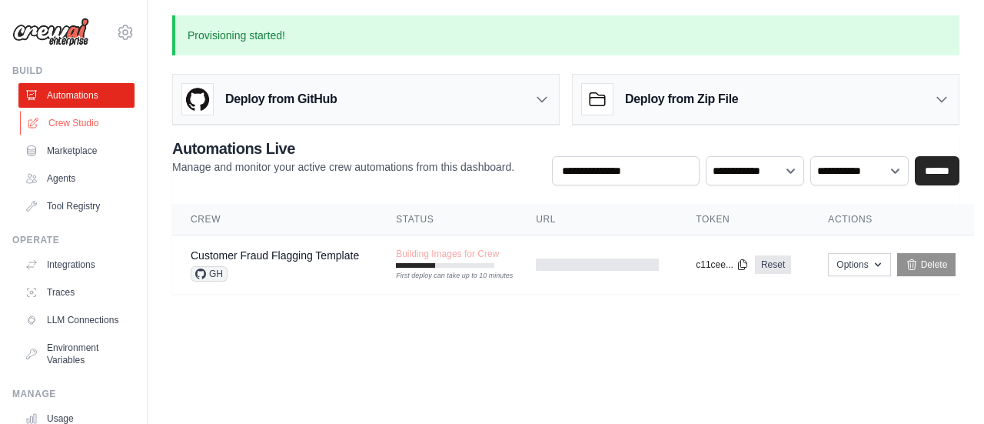
click at [75, 123] on link "Crew Studio" at bounding box center [78, 123] width 116 height 25
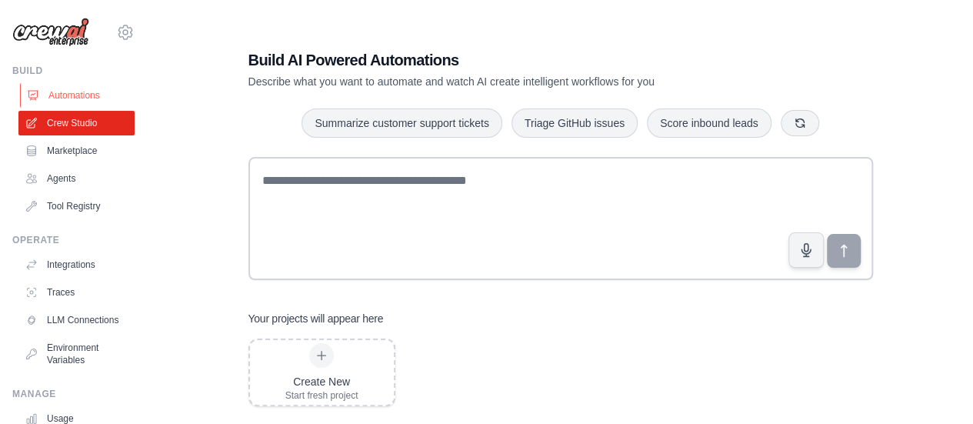
click at [86, 97] on link "Automations" at bounding box center [78, 95] width 116 height 25
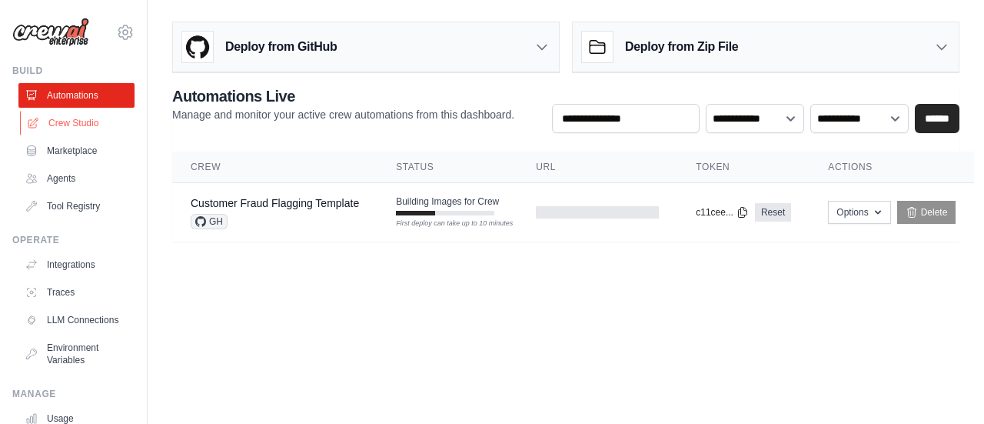
click at [74, 125] on link "Crew Studio" at bounding box center [78, 123] width 116 height 25
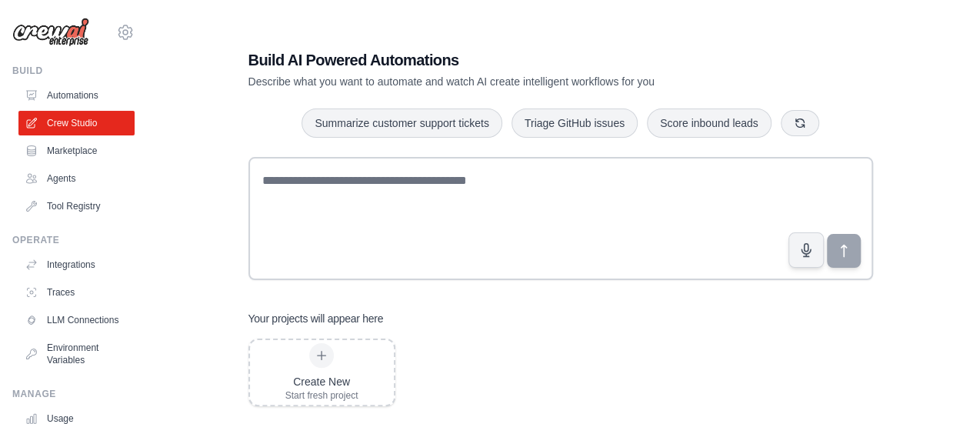
scroll to position [31, 0]
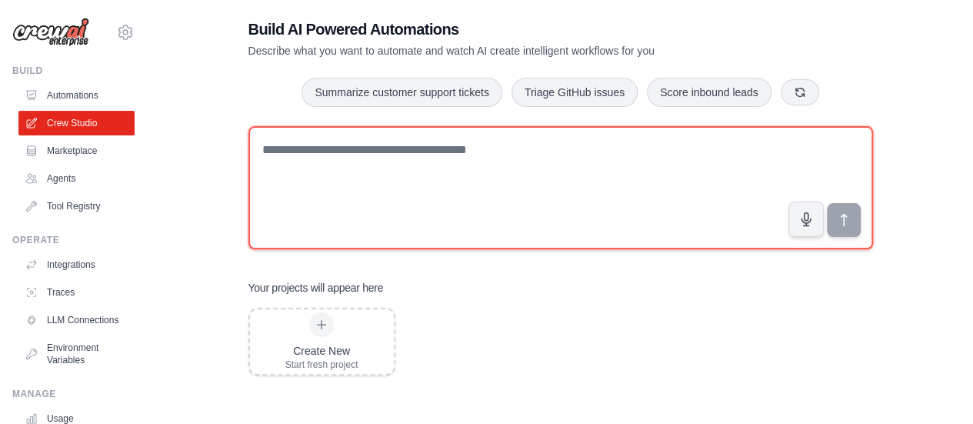
click at [369, 147] on textarea at bounding box center [560, 187] width 624 height 123
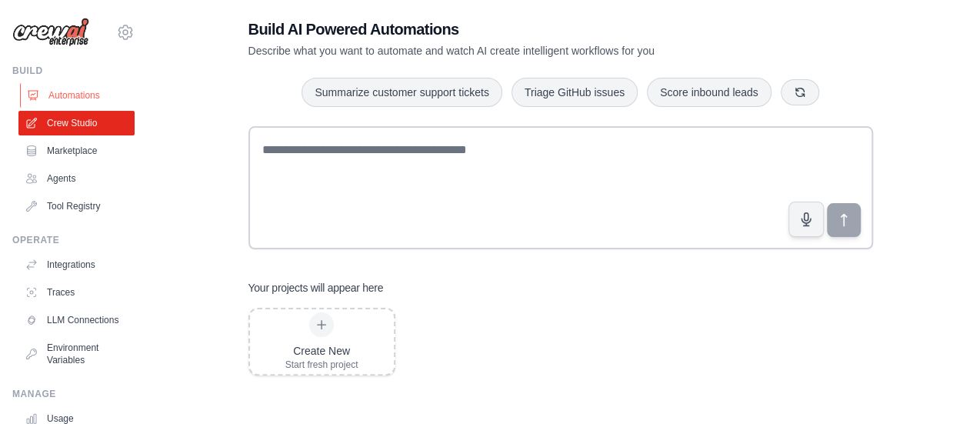
click at [68, 99] on link "Automations" at bounding box center [78, 95] width 116 height 25
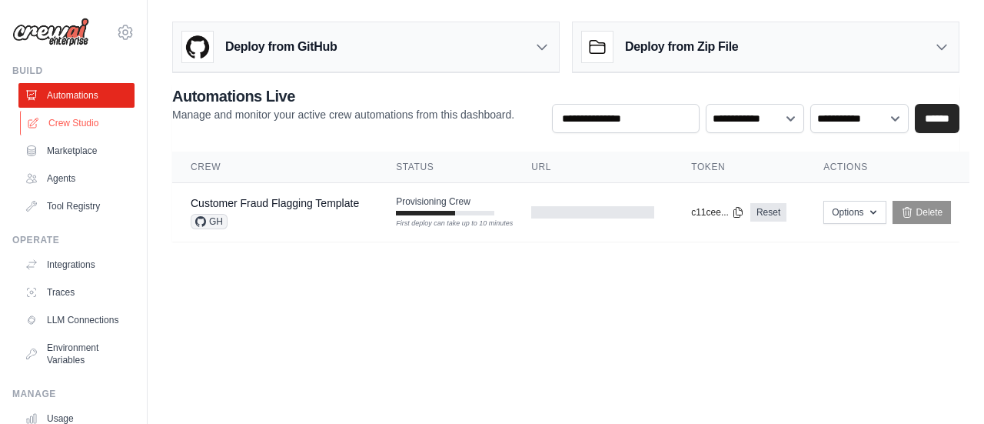
click at [78, 127] on link "Crew Studio" at bounding box center [78, 123] width 116 height 25
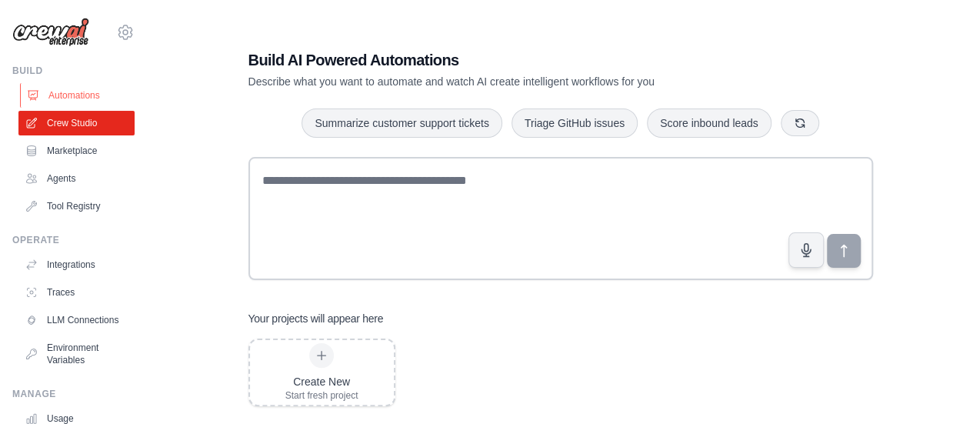
click at [83, 97] on link "Automations" at bounding box center [78, 95] width 116 height 25
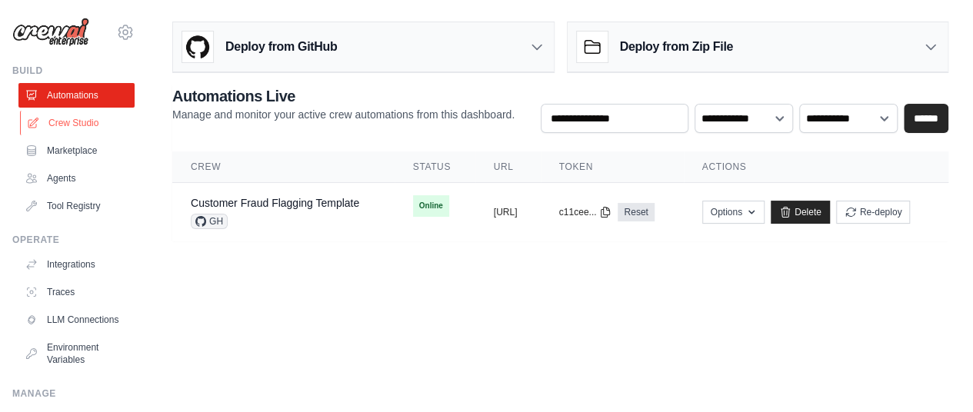
click at [71, 125] on link "Crew Studio" at bounding box center [78, 123] width 116 height 25
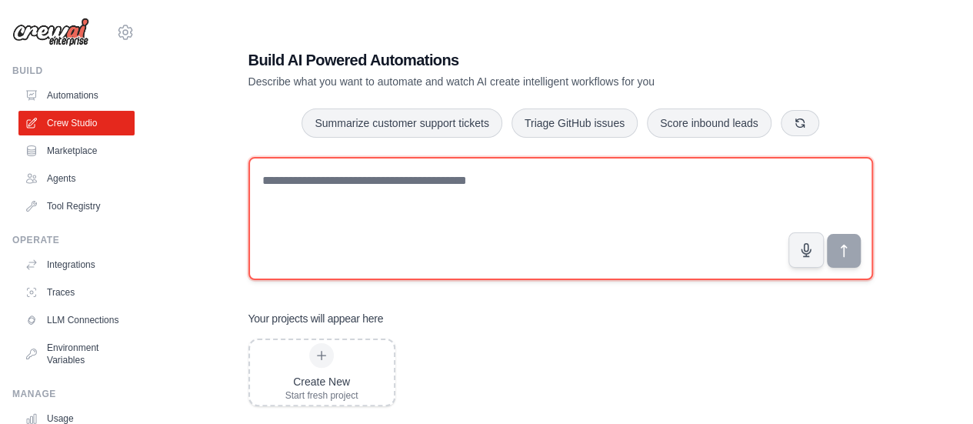
click at [343, 179] on textarea at bounding box center [560, 218] width 624 height 123
paste textarea "**********"
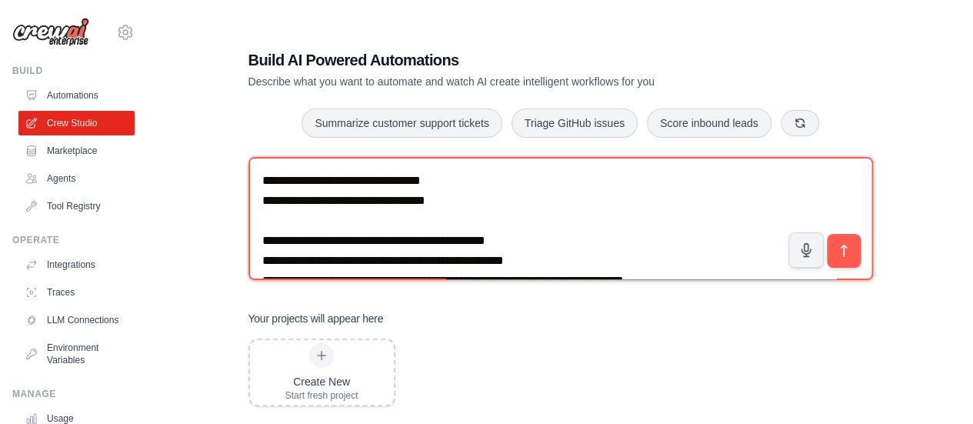
click at [482, 176] on textarea at bounding box center [560, 218] width 624 height 123
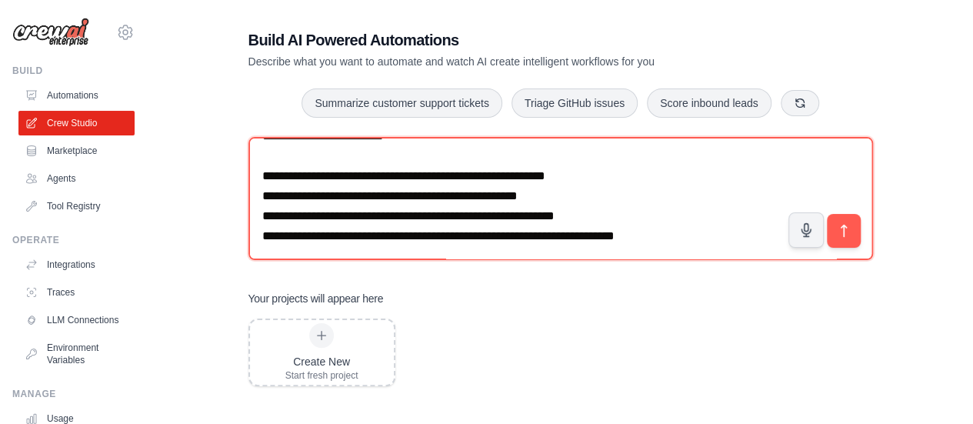
scroll to position [31, 0]
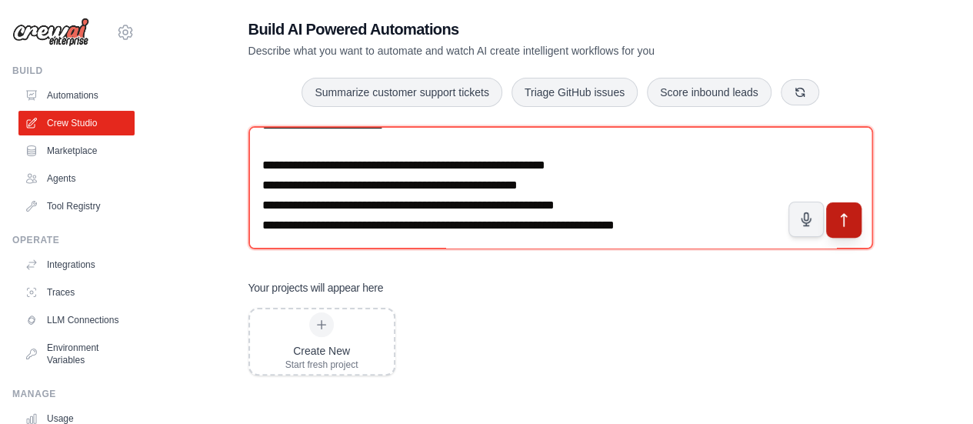
type textarea "**********"
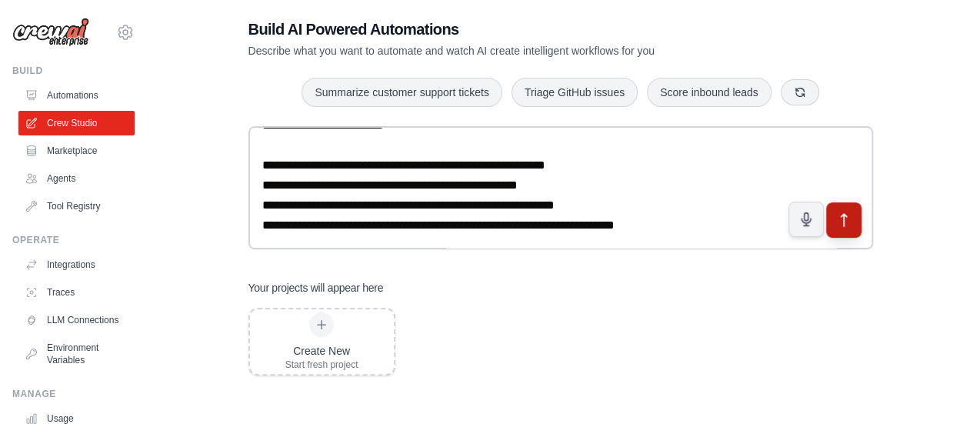
click at [840, 224] on icon "submit" at bounding box center [843, 219] width 16 height 16
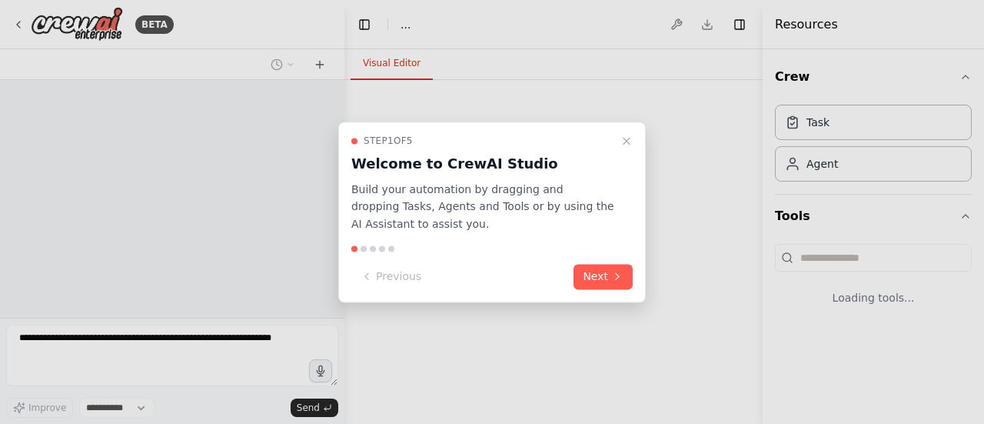
select select "****"
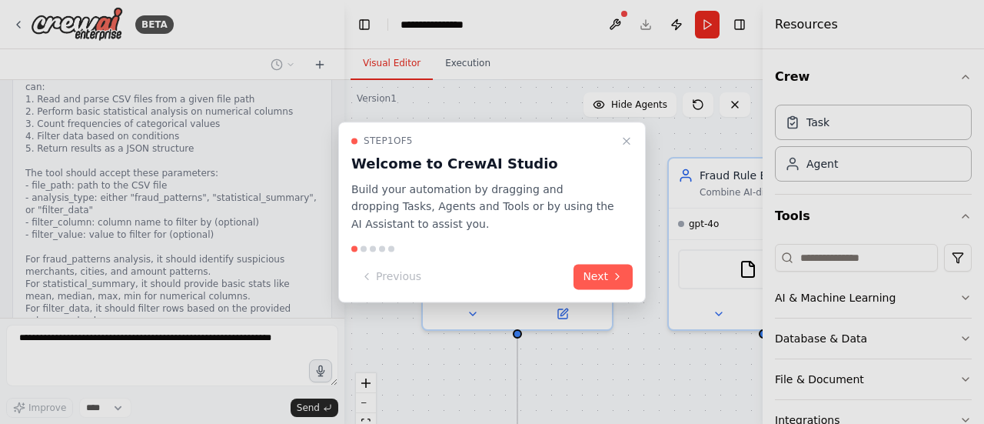
scroll to position [1299, 0]
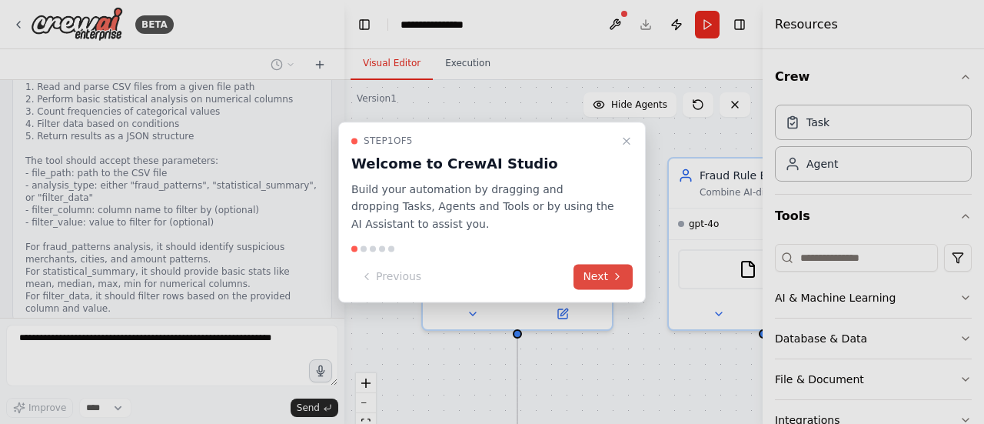
click at [614, 281] on icon at bounding box center [617, 277] width 12 height 12
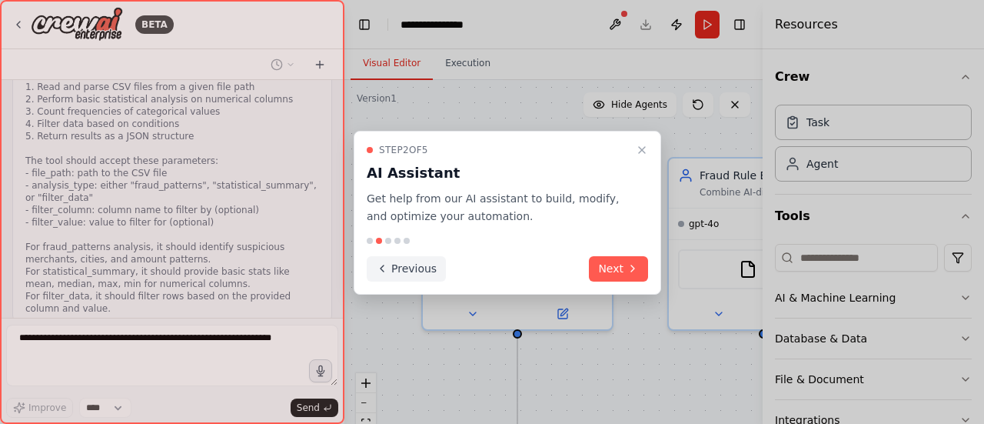
click at [378, 267] on icon at bounding box center [382, 268] width 12 height 12
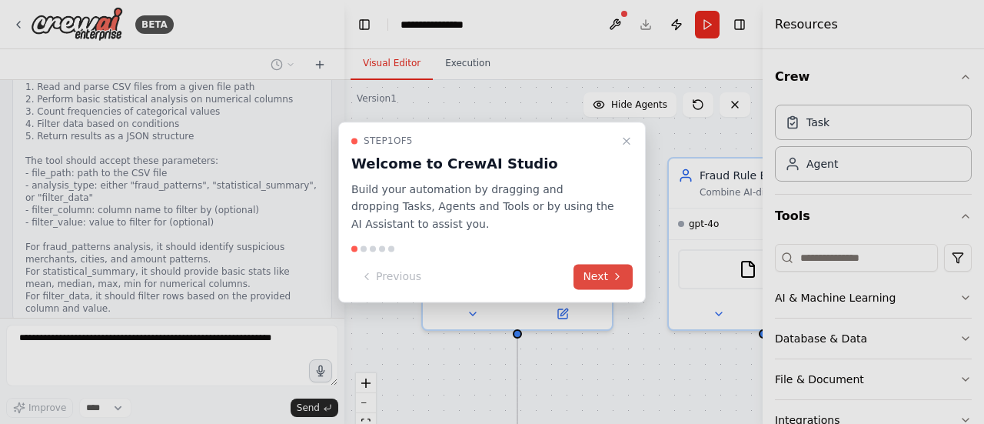
click at [596, 278] on button "Next" at bounding box center [603, 276] width 59 height 25
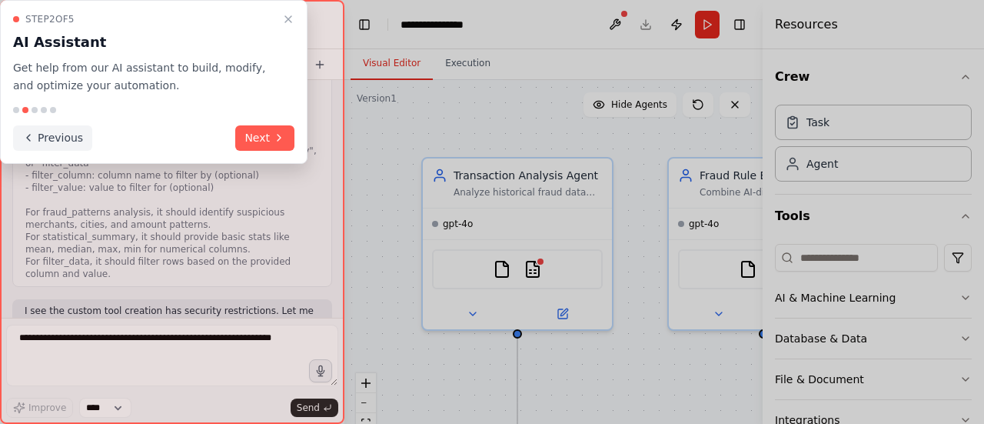
scroll to position [1463, 0]
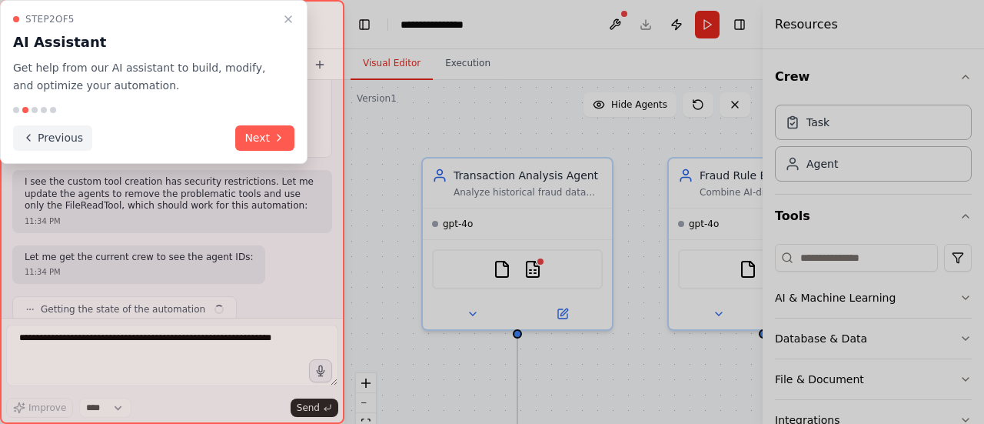
click at [32, 140] on icon at bounding box center [28, 137] width 12 height 12
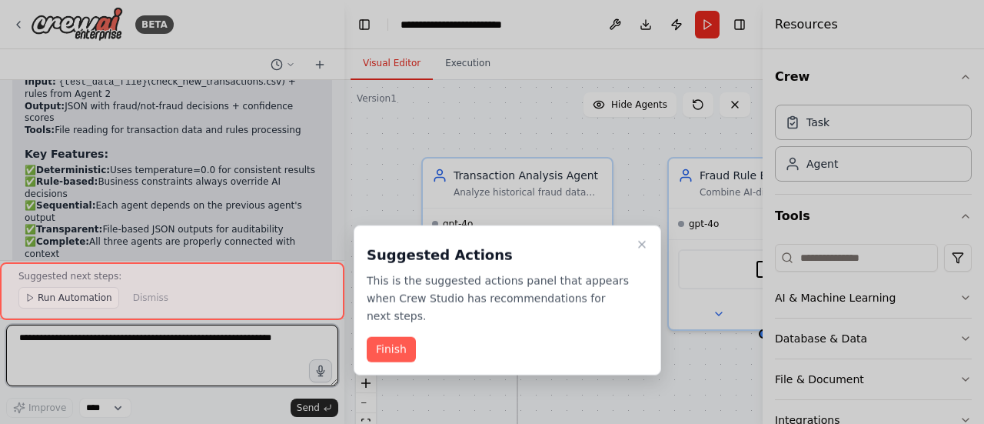
scroll to position [2525, 0]
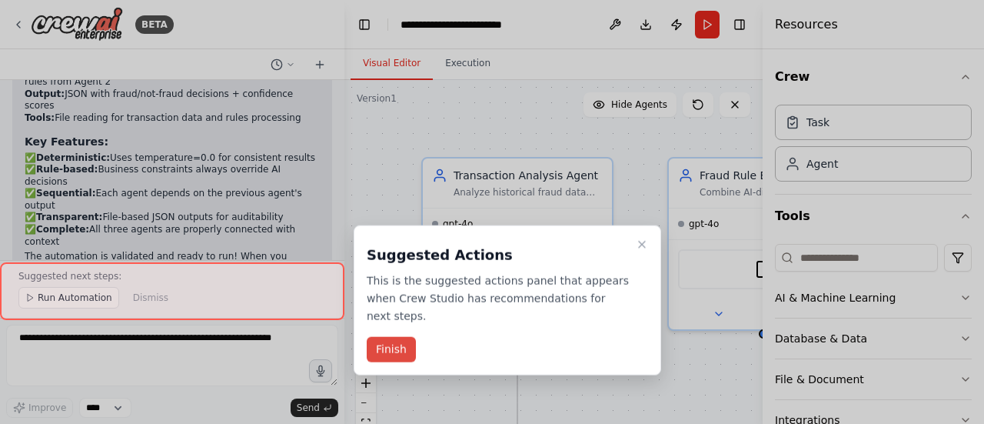
click at [391, 338] on button "Finish" at bounding box center [391, 349] width 49 height 25
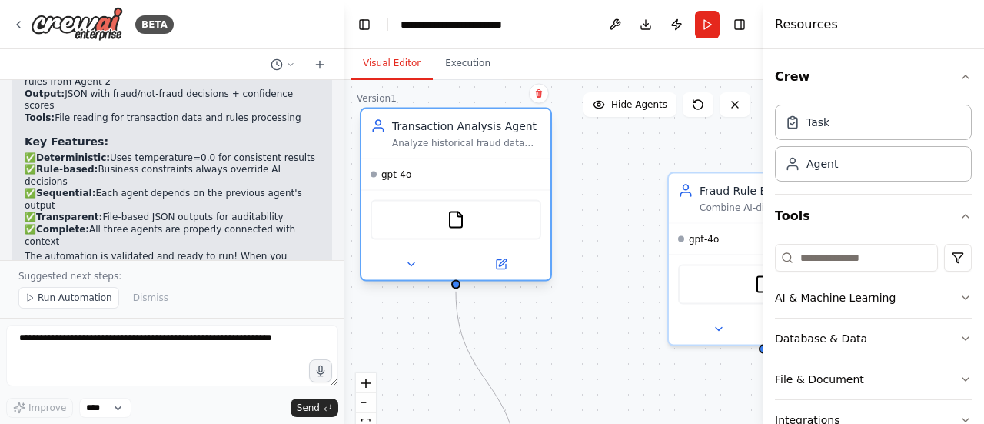
drag, startPoint x: 531, startPoint y: 160, endPoint x: 481, endPoint y: 115, distance: 67.5
click at [481, 115] on div "Transaction Analysis Agent Analyze historical fraud data from {training_data_fi…" at bounding box center [455, 133] width 189 height 49
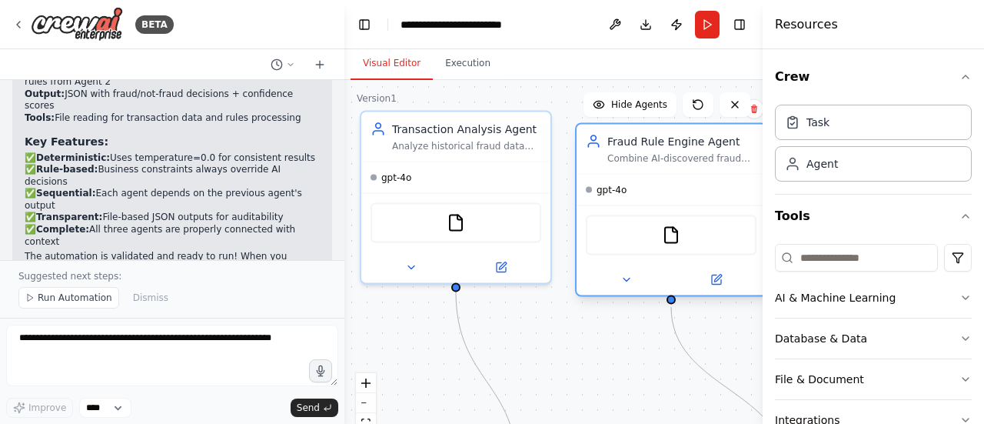
drag, startPoint x: 714, startPoint y: 174, endPoint x: 617, endPoint y: 132, distance: 105.4
click at [617, 132] on div "Fraud Rule Engine Agent Combine AI-discovered fraud patterns with mandatory bus…" at bounding box center [671, 149] width 189 height 49
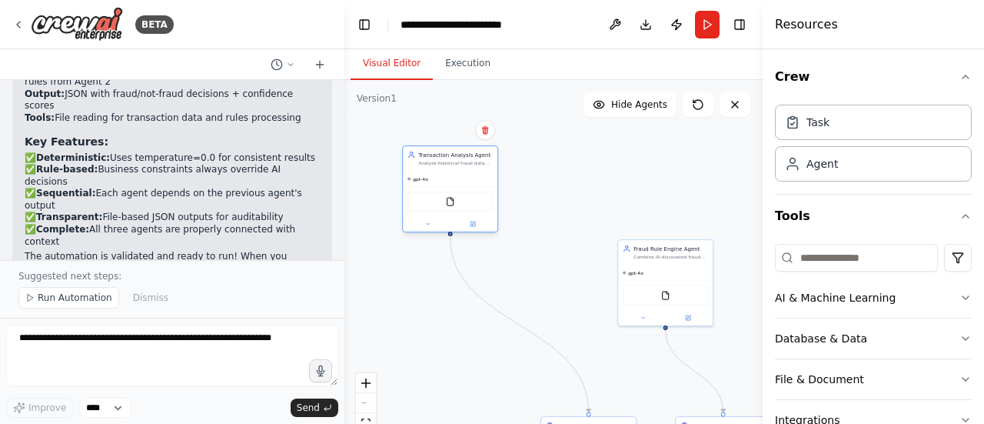
drag, startPoint x: 563, startPoint y: 230, endPoint x: 460, endPoint y: 151, distance: 129.9
click at [460, 151] on div "Transaction Analysis Agent Analyze historical fraud data from {training_data_fi…" at bounding box center [450, 158] width 95 height 25
drag, startPoint x: 655, startPoint y: 242, endPoint x: 593, endPoint y: 166, distance: 98.3
click at [593, 166] on div "Fraud Rule Engine Agent Combine AI-discovered fraud patterns with mandatory bus…" at bounding box center [604, 173] width 95 height 25
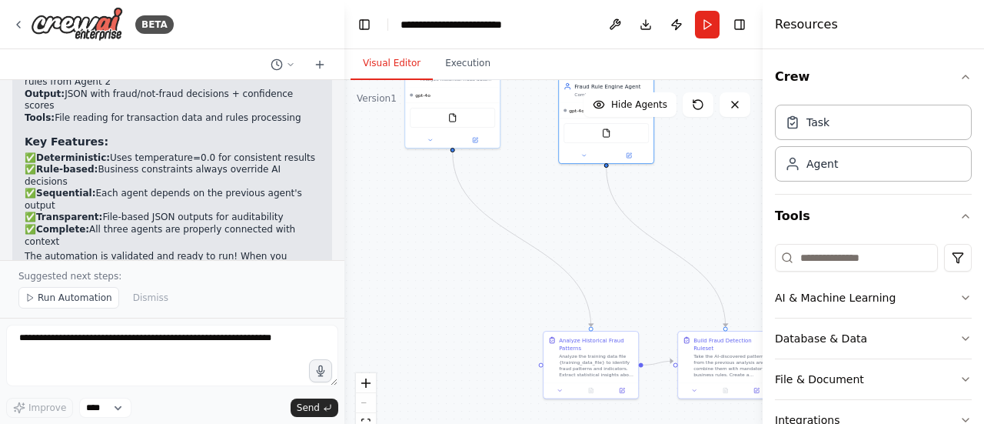
drag, startPoint x: 686, startPoint y: 264, endPoint x: 688, endPoint y: 179, distance: 85.4
click at [688, 179] on div ".deletable-edge-delete-btn { width: 20px; height: 20px; border: 0px solid #ffff…" at bounding box center [553, 272] width 418 height 384
drag, startPoint x: 612, startPoint y: 336, endPoint x: 468, endPoint y: 204, distance: 195.3
click at [468, 204] on div "Analyze Historical Fraud Patterns" at bounding box center [450, 211] width 75 height 15
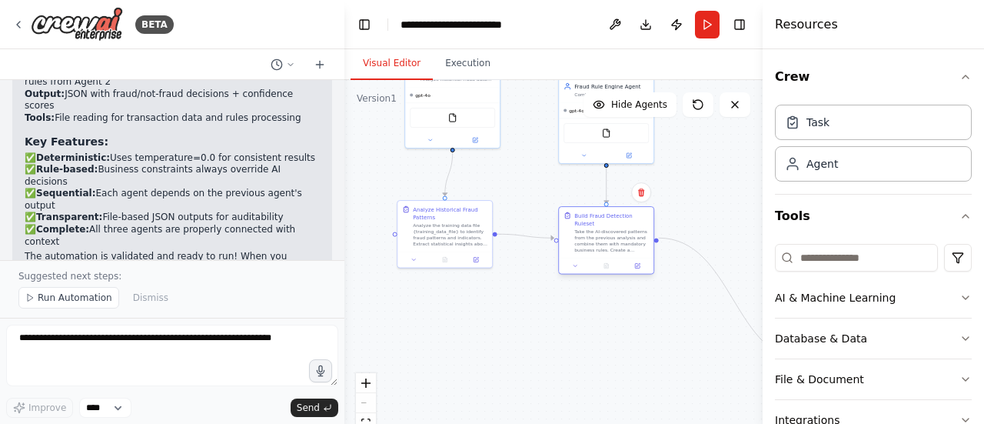
drag, startPoint x: 724, startPoint y: 334, endPoint x: 600, endPoint y: 208, distance: 176.2
click at [600, 208] on div "Build Fraud Detection Ruleset Take the AI-discovered patterns from the previous…" at bounding box center [606, 232] width 95 height 51
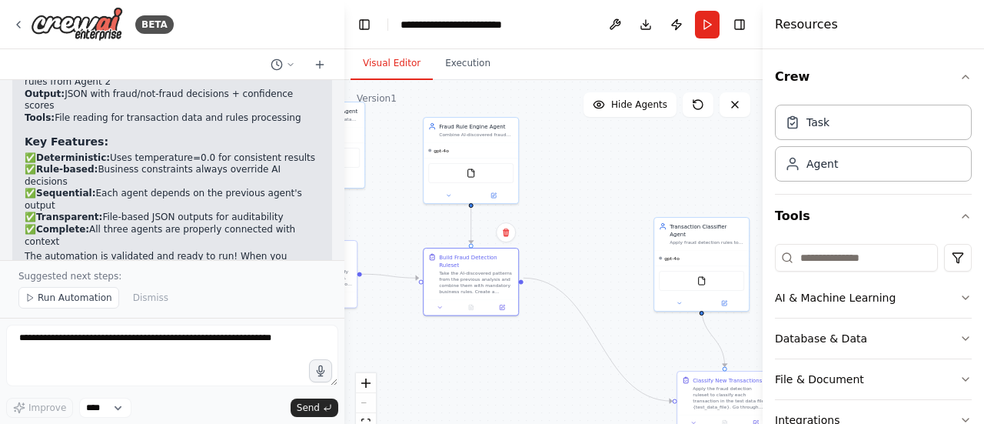
drag, startPoint x: 657, startPoint y: 356, endPoint x: 521, endPoint y: 396, distance: 141.1
click at [521, 396] on div ".deletable-edge-delete-btn { width: 20px; height: 20px; border: 0px solid #ffff…" at bounding box center [553, 272] width 418 height 384
drag, startPoint x: 697, startPoint y: 222, endPoint x: 581, endPoint y: 142, distance: 141.0
click at [581, 142] on div "Transaction Classifier Agent Apply fraud detection rules to classify transactio…" at bounding box center [586, 155] width 95 height 32
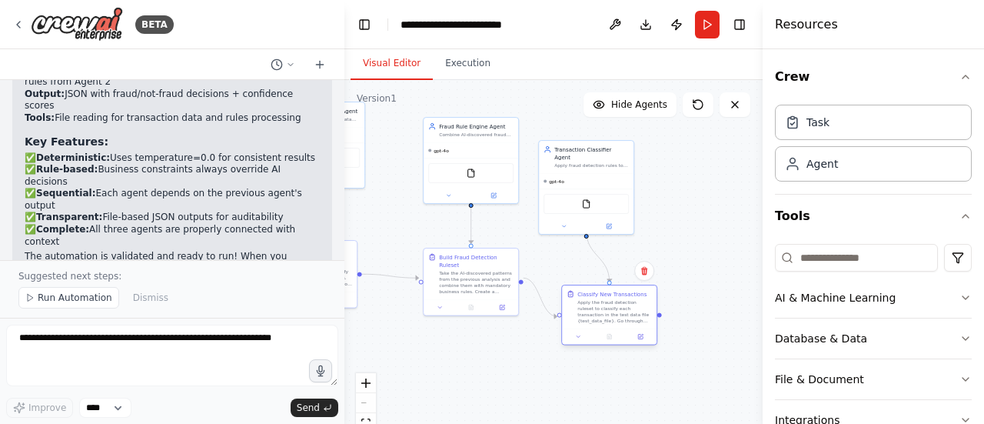
drag, startPoint x: 709, startPoint y: 374, endPoint x: 591, endPoint y: 290, distance: 144.9
click at [591, 290] on div "Classify New Transactions" at bounding box center [611, 294] width 69 height 8
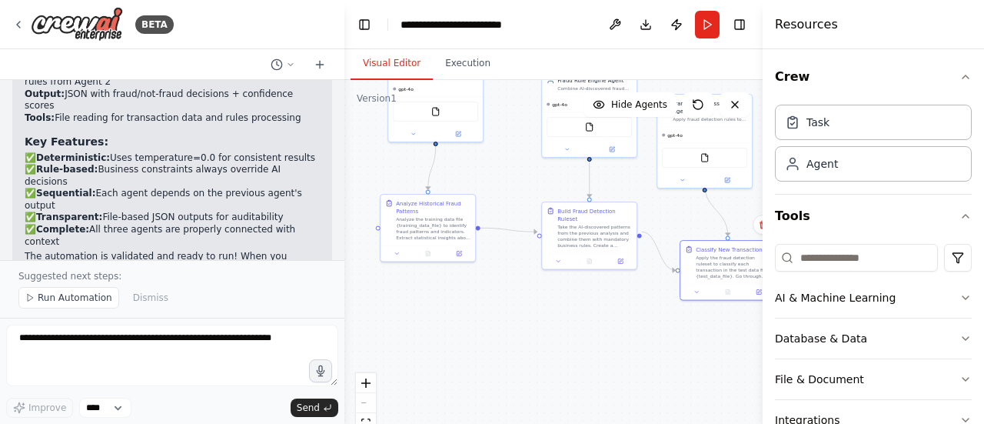
drag, startPoint x: 566, startPoint y: 384, endPoint x: 669, endPoint y: 331, distance: 115.9
click at [669, 331] on div ".deletable-edge-delete-btn { width: 20px; height: 20px; border: 0px solid #ffff…" at bounding box center [553, 272] width 418 height 384
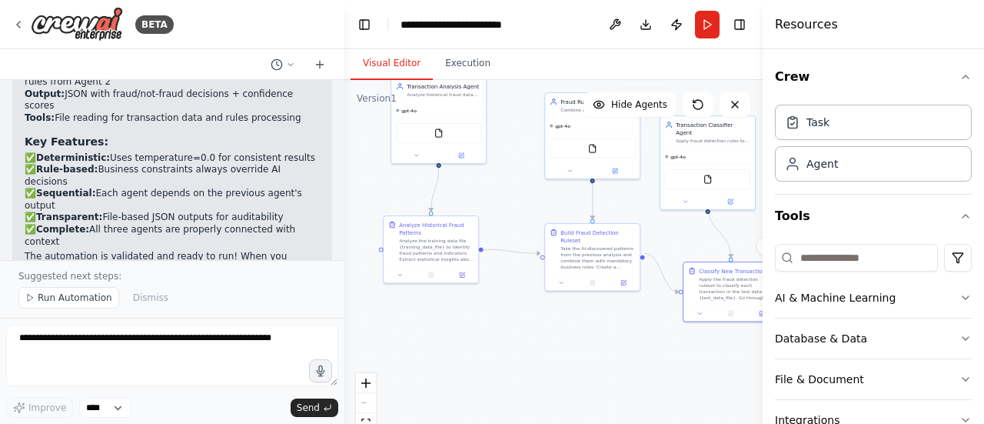
drag, startPoint x: 590, startPoint y: 370, endPoint x: 587, endPoint y: 405, distance: 35.6
click at [587, 405] on div ".deletable-edge-delete-btn { width: 20px; height: 20px; border: 0px solid #ffff…" at bounding box center [553, 272] width 418 height 384
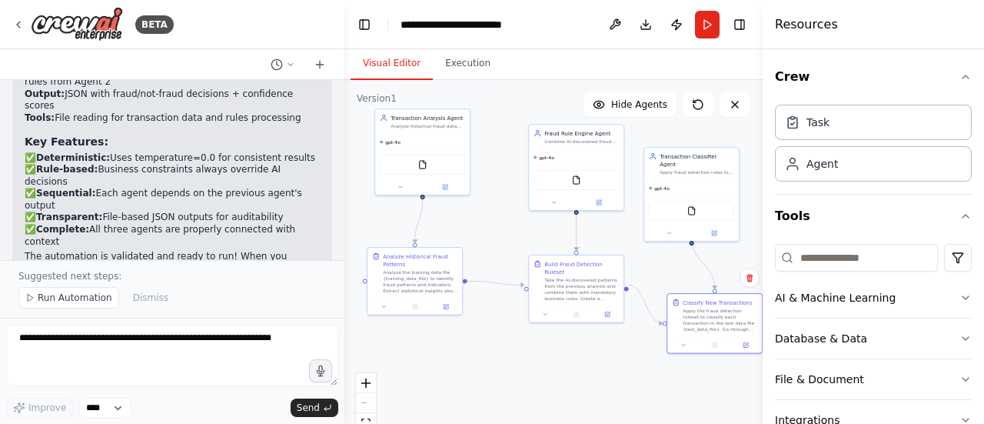
drag, startPoint x: 681, startPoint y: 376, endPoint x: 665, endPoint y: 408, distance: 35.4
click at [665, 408] on div ".deletable-edge-delete-btn { width: 20px; height: 20px; border: 0px solid #ffff…" at bounding box center [553, 272] width 418 height 384
click at [464, 65] on button "Execution" at bounding box center [468, 64] width 70 height 32
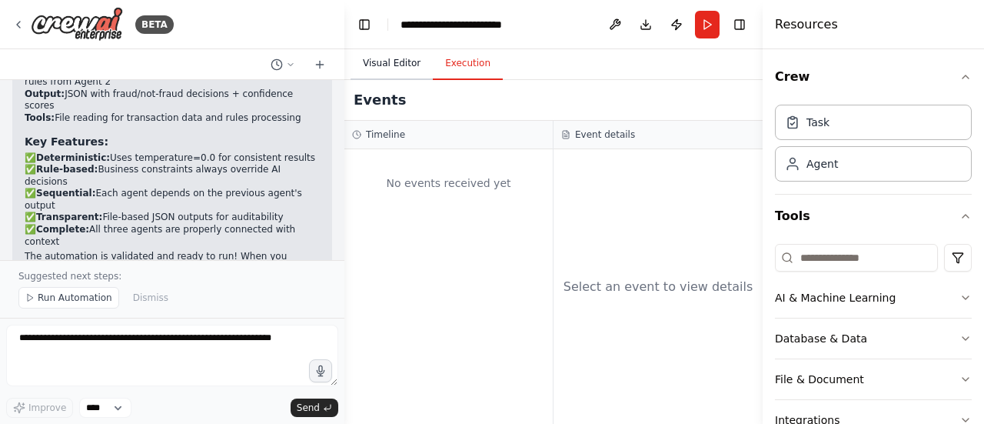
click at [390, 65] on button "Visual Editor" at bounding box center [392, 64] width 82 height 32
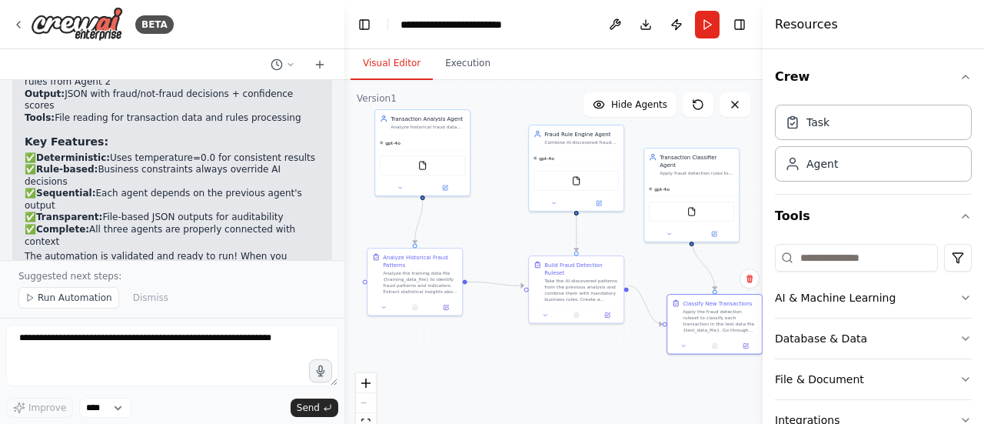
click at [541, 354] on div ".deletable-edge-delete-btn { width: 20px; height: 20px; border: 0px solid #ffff…" at bounding box center [553, 272] width 418 height 384
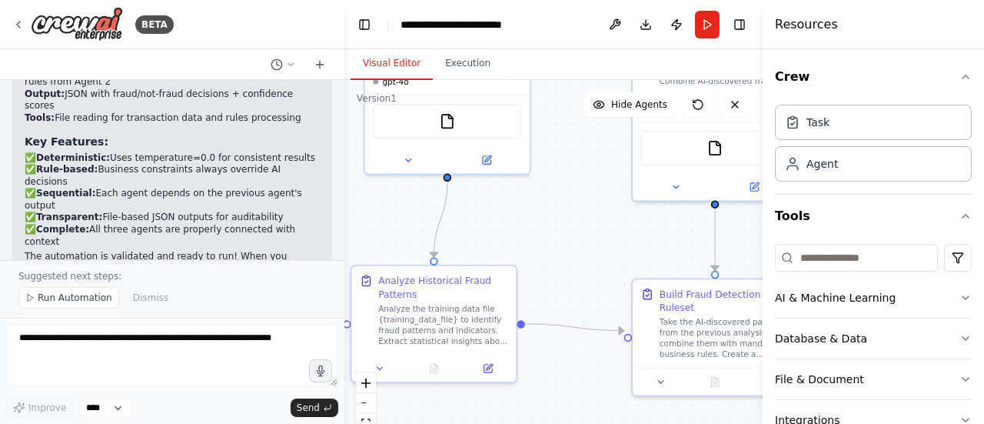
drag, startPoint x: 558, startPoint y: 380, endPoint x: 614, endPoint y: 382, distance: 55.4
click at [635, 423] on html "BETA Agent Workflow for Fraud Detection Agent 1: Transaction Analysis Agent Inp…" at bounding box center [492, 212] width 984 height 424
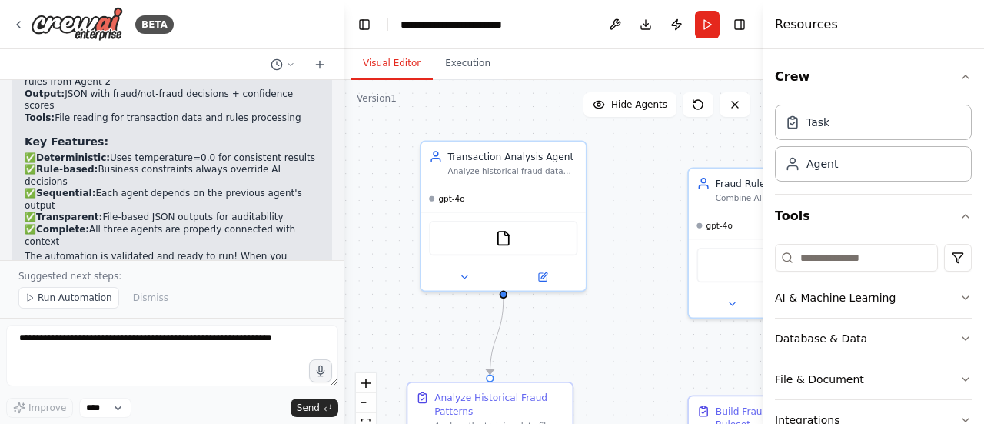
drag, startPoint x: 580, startPoint y: 259, endPoint x: 615, endPoint y: 347, distance: 94.5
click at [615, 347] on div ".deletable-edge-delete-btn { width: 20px; height: 20px; border: 0px solid #ffff…" at bounding box center [553, 272] width 418 height 384
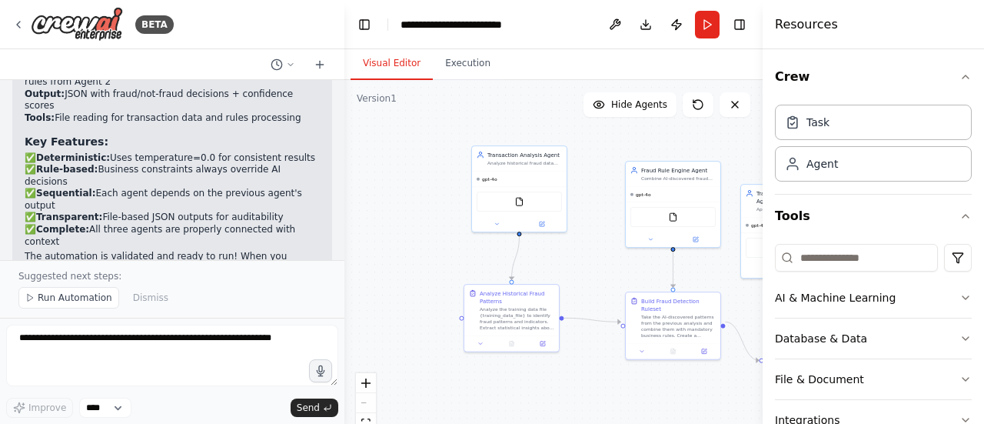
drag, startPoint x: 468, startPoint y: 318, endPoint x: 436, endPoint y: 251, distance: 73.6
click at [436, 251] on div ".deletable-edge-delete-btn { width: 20px; height: 20px; border: 0px solid #ffff…" at bounding box center [553, 272] width 418 height 384
drag, startPoint x: 517, startPoint y: 149, endPoint x: 411, endPoint y: 130, distance: 107.8
click at [409, 129] on div "Transaction Analysis Agent Analyze historical fraud data from {training_data_fi…" at bounding box center [411, 141] width 95 height 25
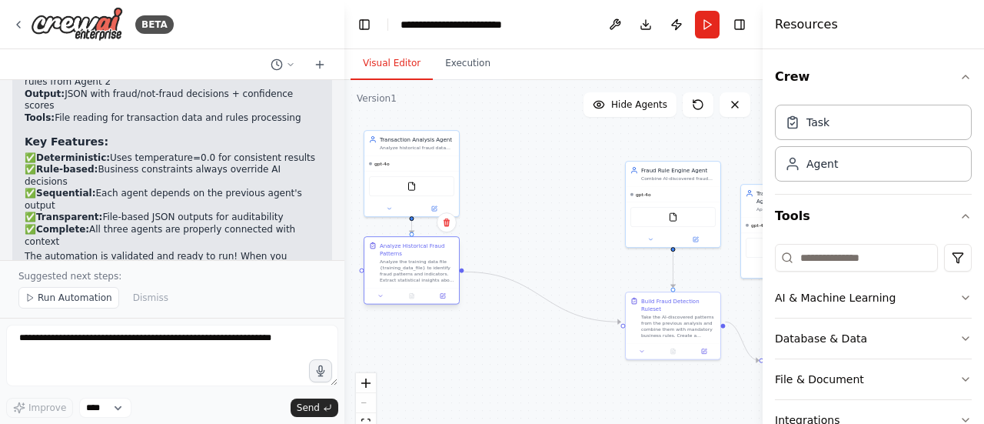
drag, startPoint x: 507, startPoint y: 289, endPoint x: 408, endPoint y: 242, distance: 110.4
click at [408, 242] on div "Analyze Historical Fraud Patterns" at bounding box center [417, 248] width 75 height 15
drag, startPoint x: 654, startPoint y: 163, endPoint x: 507, endPoint y: 129, distance: 150.0
click at [507, 129] on div "Fraud Rule Engine Agent Combine AI-discovered fraud patterns with mandatory bus…" at bounding box center [527, 141] width 95 height 25
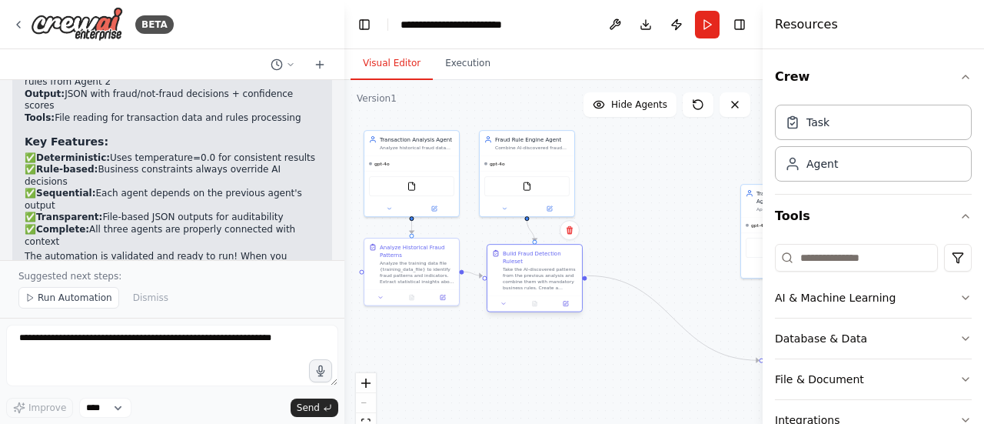
drag, startPoint x: 665, startPoint y: 298, endPoint x: 525, endPoint y: 251, distance: 147.6
click at [525, 251] on div "Build Fraud Detection Ruleset" at bounding box center [540, 256] width 75 height 15
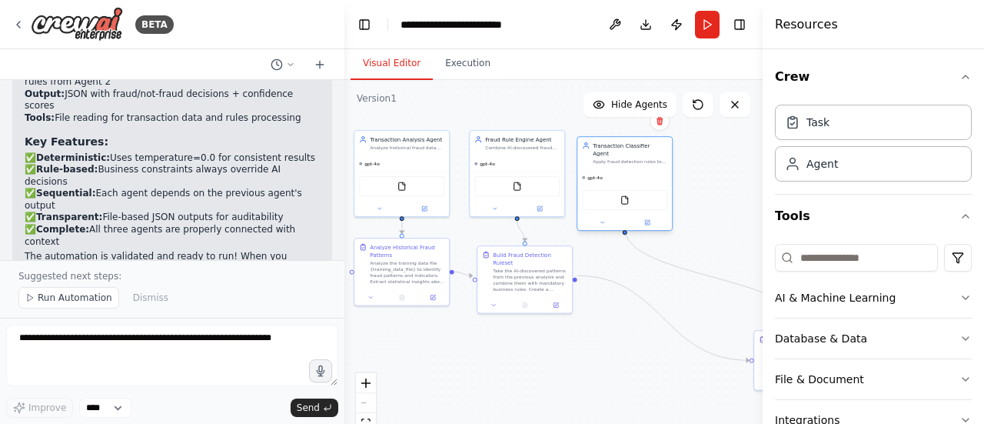
drag, startPoint x: 747, startPoint y: 187, endPoint x: 587, endPoint y: 138, distance: 167.3
click at [587, 138] on div "Transaction Classifier Agent Apply fraud detection rules to classify transactio…" at bounding box center [624, 153] width 95 height 32
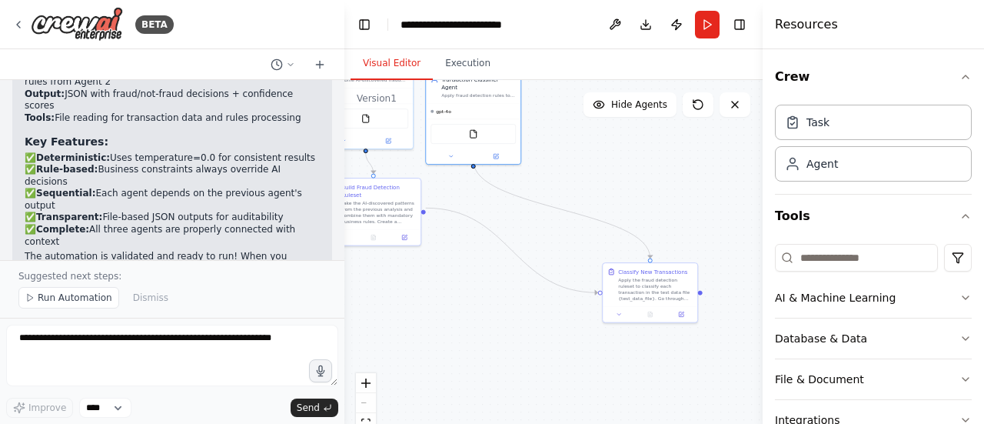
drag, startPoint x: 752, startPoint y: 344, endPoint x: 597, endPoint y: 274, distance: 170.0
click at [597, 274] on div ".deletable-edge-delete-btn { width: 20px; height: 20px; border: 0px solid #ffff…" at bounding box center [553, 272] width 418 height 384
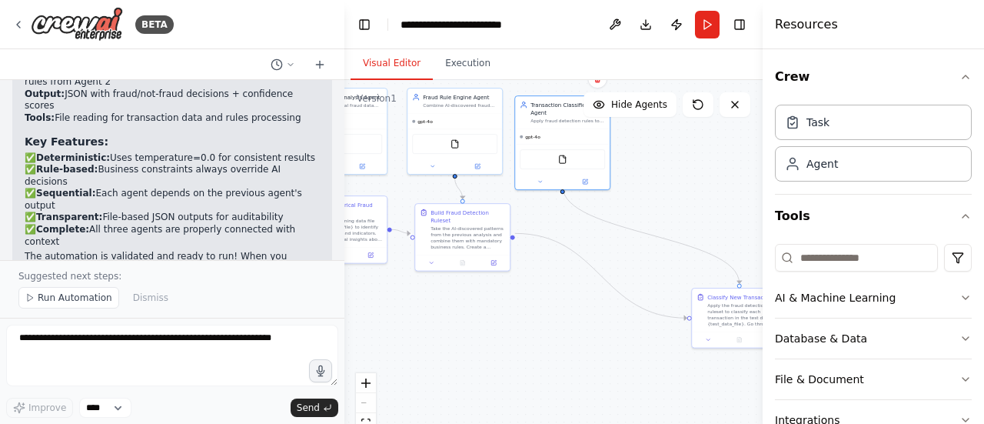
drag, startPoint x: 544, startPoint y: 359, endPoint x: 633, endPoint y: 381, distance: 91.2
click at [633, 381] on div ".deletable-edge-delete-btn { width: 20px; height: 20px; border: 0px solid #ffff…" at bounding box center [553, 272] width 418 height 384
drag, startPoint x: 724, startPoint y: 291, endPoint x: 575, endPoint y: 215, distance: 167.5
click at [575, 215] on div "Classify New Transactions" at bounding box center [595, 219] width 69 height 8
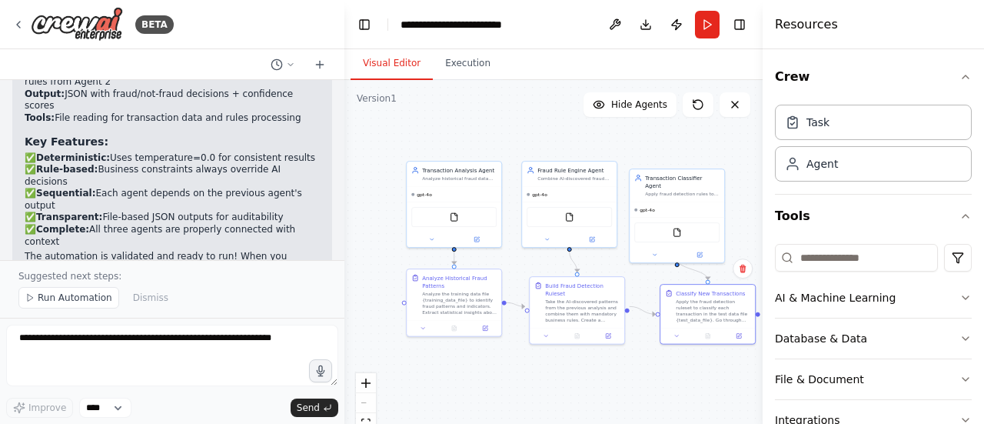
drag, startPoint x: 587, startPoint y: 351, endPoint x: 670, endPoint y: 391, distance: 92.2
click at [670, 391] on div ".deletable-edge-delete-btn { width: 20px; height: 20px; border: 0px solid #ffff…" at bounding box center [553, 272] width 418 height 384
drag, startPoint x: 689, startPoint y: 288, endPoint x: 673, endPoint y: 281, distance: 17.3
click at [673, 281] on div "Classify New Transactions" at bounding box center [697, 285] width 69 height 8
click at [876, 131] on div "Task" at bounding box center [873, 121] width 197 height 35
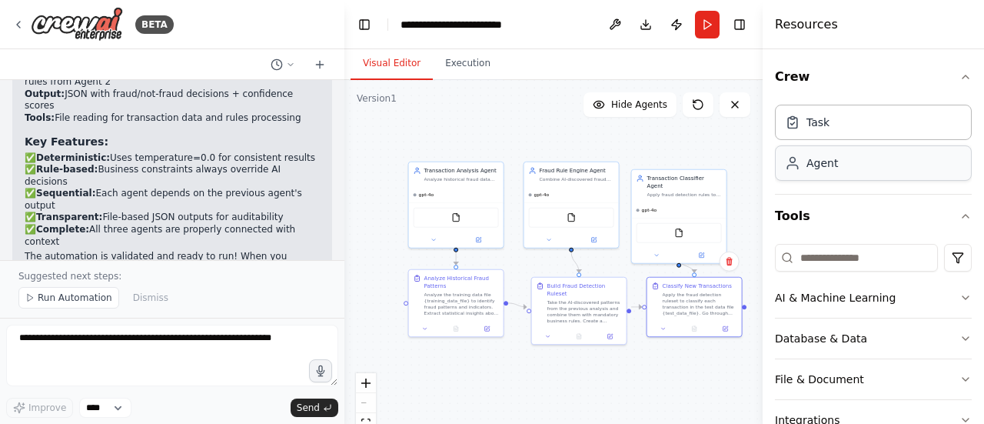
click at [881, 171] on div "Agent" at bounding box center [873, 162] width 197 height 35
click at [857, 131] on div "Task" at bounding box center [873, 121] width 197 height 35
click at [869, 168] on div "Agent" at bounding box center [873, 162] width 197 height 35
click at [467, 63] on button "Execution" at bounding box center [468, 64] width 70 height 32
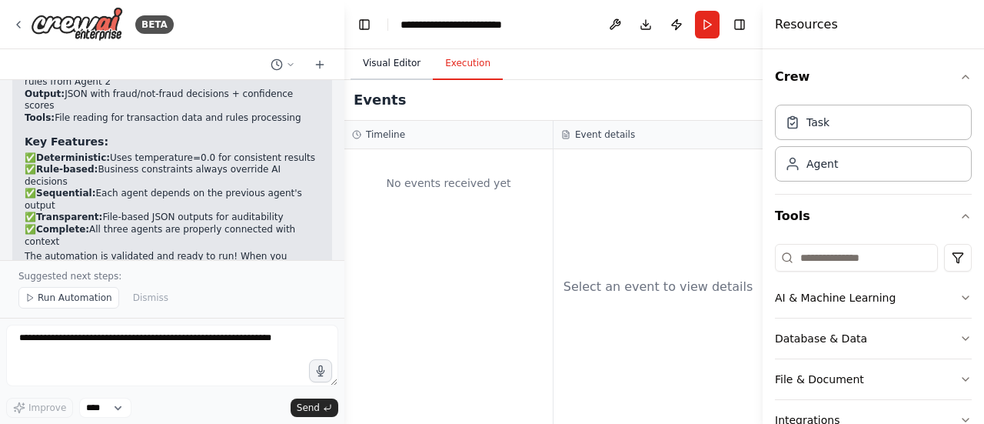
click at [390, 65] on button "Visual Editor" at bounding box center [392, 64] width 82 height 32
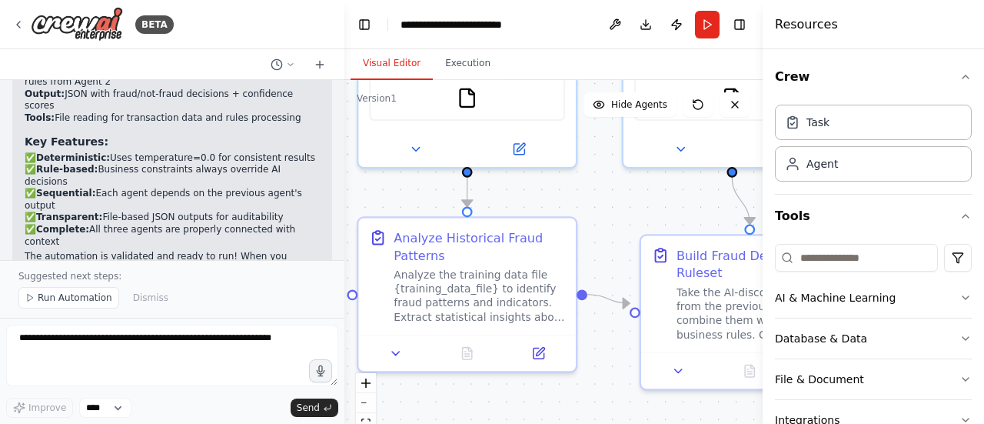
drag, startPoint x: 534, startPoint y: 358, endPoint x: 664, endPoint y: 446, distance: 157.2
click at [664, 423] on html "BETA Agent Workflow for Fraud Detection Agent 1: Transaction Analysis Agent Inp…" at bounding box center [492, 212] width 984 height 424
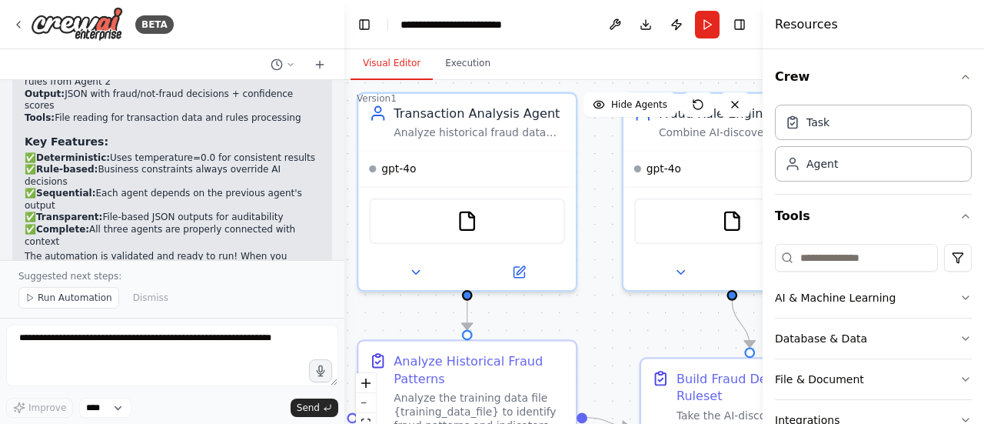
drag, startPoint x: 620, startPoint y: 255, endPoint x: 600, endPoint y: 333, distance: 80.0
click at [600, 333] on div ".deletable-edge-delete-btn { width: 20px; height: 20px; border: 0px solid #ffff…" at bounding box center [553, 272] width 418 height 384
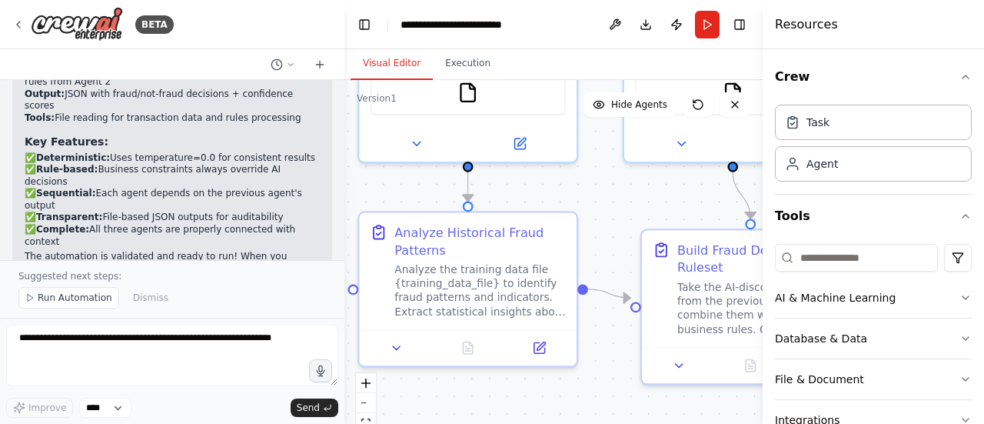
drag, startPoint x: 672, startPoint y: 324, endPoint x: 673, endPoint y: 195, distance: 128.4
click at [673, 195] on div ".deletable-edge-delete-btn { width: 20px; height: 20px; border: 0px solid #ffff…" at bounding box center [553, 272] width 418 height 384
click at [398, 344] on icon at bounding box center [396, 344] width 7 height 4
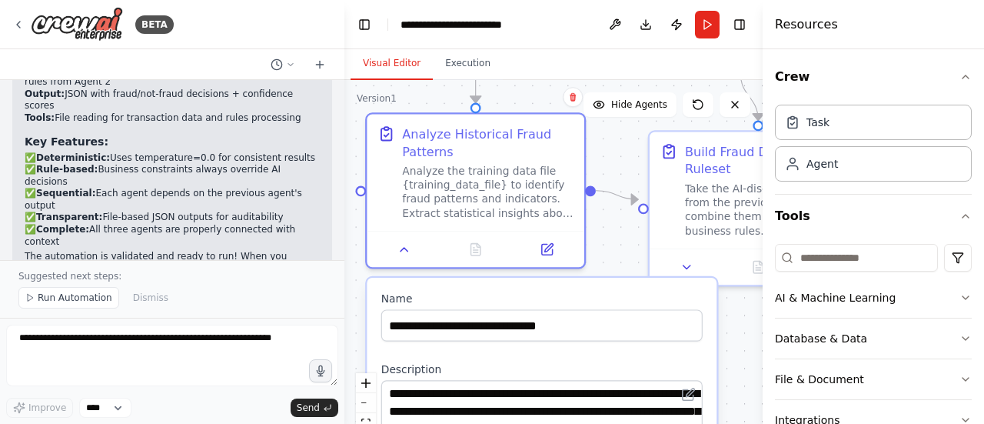
drag, startPoint x: 610, startPoint y: 353, endPoint x: 618, endPoint y: 254, distance: 98.7
click at [618, 254] on div ".deletable-edge-delete-btn { width: 20px; height: 20px; border: 0px solid #ffff…" at bounding box center [553, 272] width 418 height 384
click at [408, 247] on icon at bounding box center [404, 246] width 7 height 4
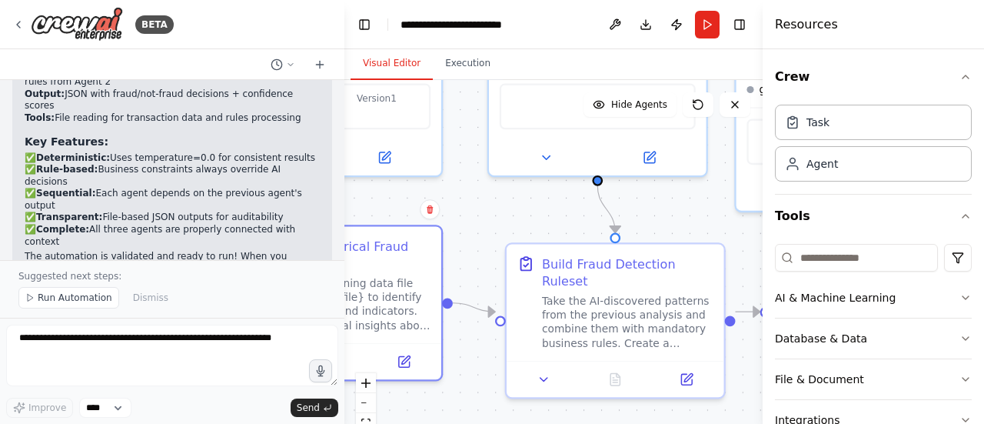
drag, startPoint x: 688, startPoint y: 339, endPoint x: 545, endPoint y: 451, distance: 181.8
click at [545, 423] on html "BETA Agent Workflow for Fraud Detection Agent 1: Transaction Analysis Agent Inp…" at bounding box center [492, 212] width 984 height 424
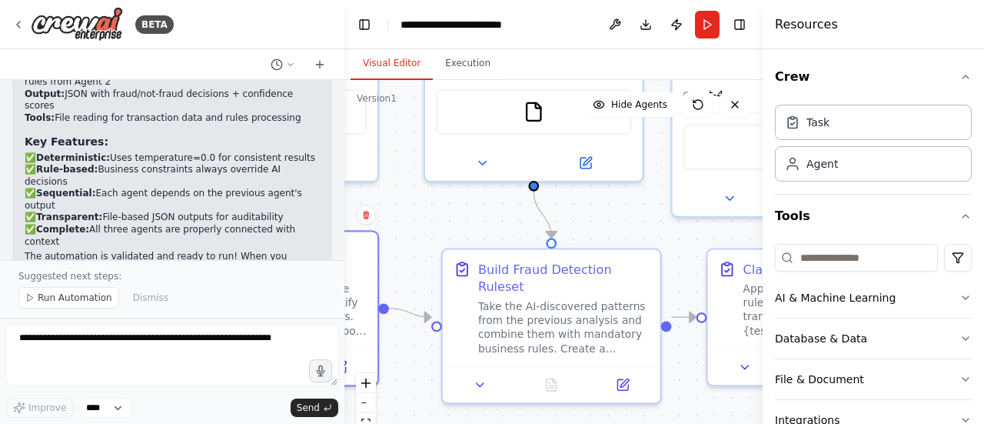
drag, startPoint x: 707, startPoint y: 409, endPoint x: 643, endPoint y: 414, distance: 64.0
click at [643, 414] on div ".deletable-edge-delete-btn { width: 20px; height: 20px; border: 0px solid #ffff…" at bounding box center [553, 272] width 418 height 384
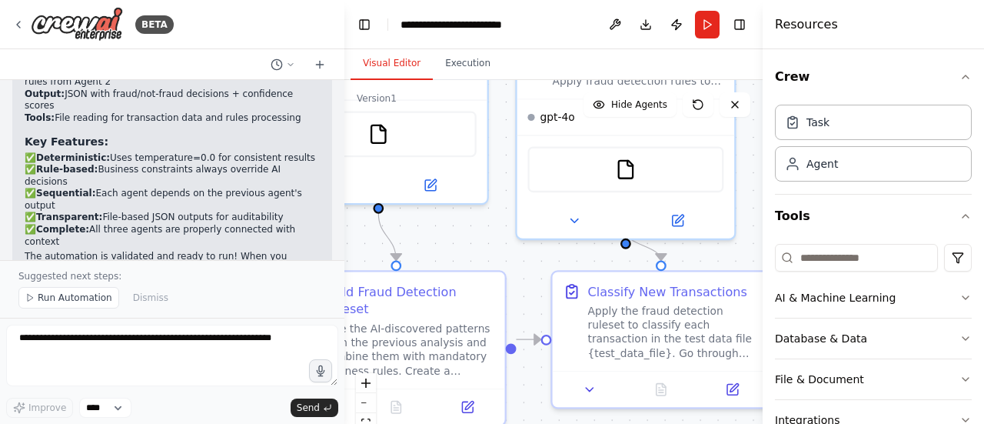
drag, startPoint x: 675, startPoint y: 223, endPoint x: 520, endPoint y: 245, distance: 156.9
click at [520, 245] on div ".deletable-edge-delete-btn { width: 20px; height: 20px; border: 0px solid #ffff…" at bounding box center [553, 272] width 418 height 384
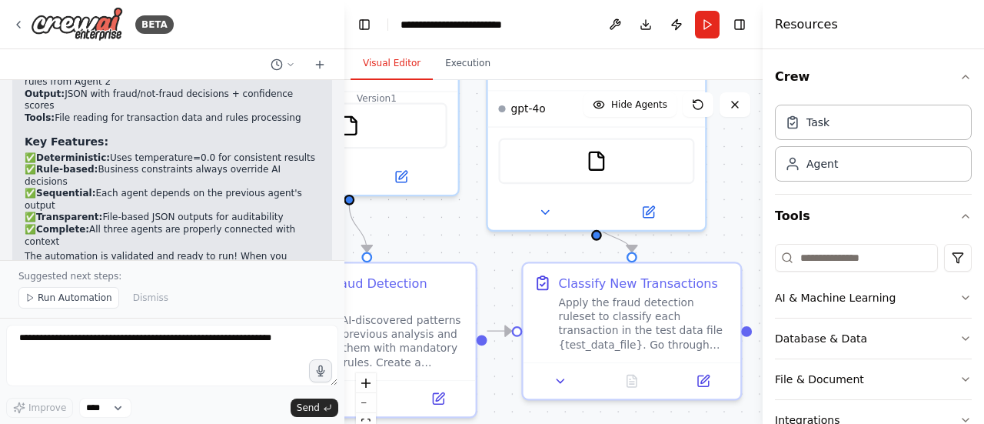
drag, startPoint x: 730, startPoint y: 254, endPoint x: 704, endPoint y: 246, distance: 27.5
click at [704, 246] on div ".deletable-edge-delete-btn { width: 20px; height: 20px; border: 0px solid #ffff…" at bounding box center [553, 272] width 418 height 384
click at [649, 112] on button "Hide Agents" at bounding box center [630, 104] width 93 height 25
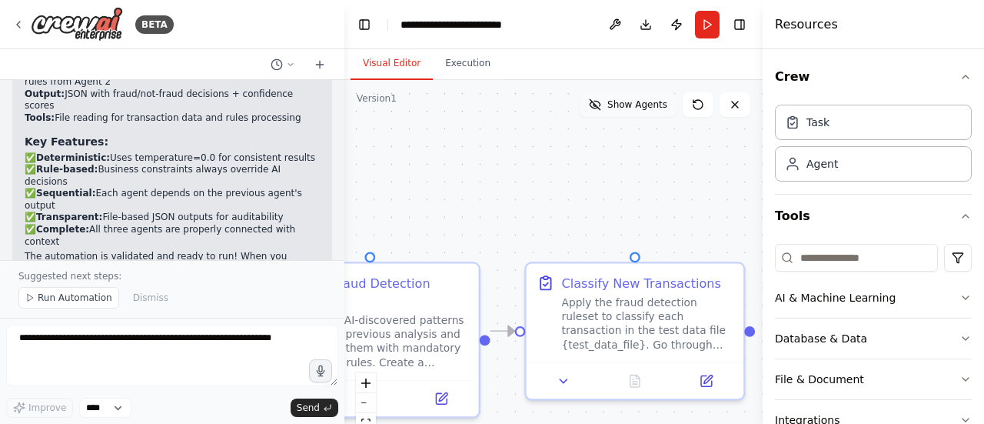
click at [650, 110] on span "Show Agents" at bounding box center [637, 104] width 60 height 12
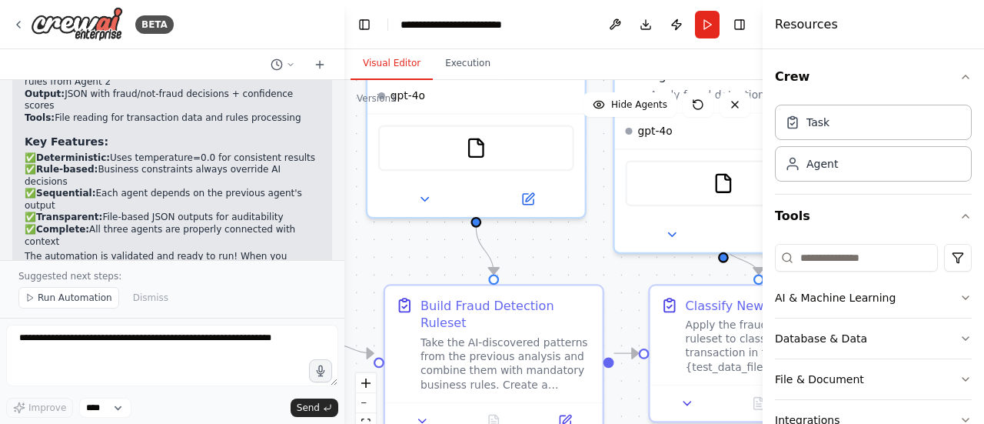
drag, startPoint x: 506, startPoint y: 247, endPoint x: 628, endPoint y: 266, distance: 123.8
click at [628, 266] on div ".deletable-edge-delete-btn { width: 20px; height: 20px; border: 0px solid #ffff…" at bounding box center [553, 272] width 418 height 384
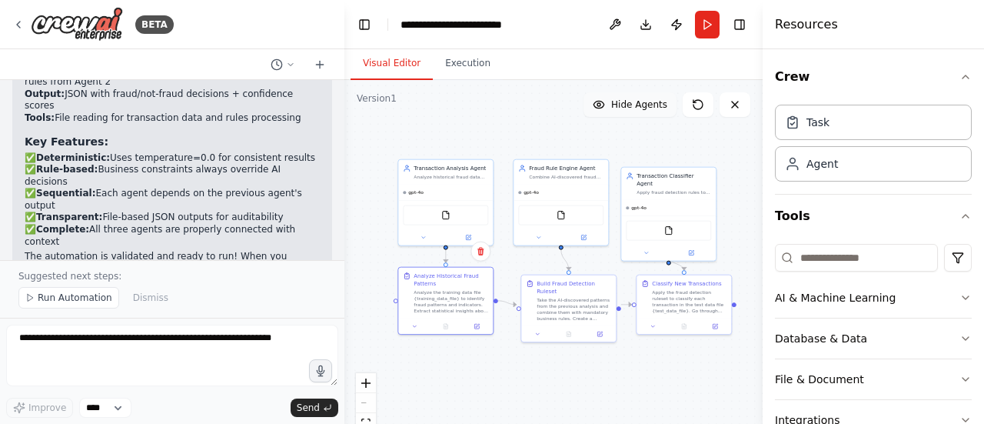
click at [646, 103] on span "Hide Agents" at bounding box center [639, 104] width 56 height 12
click at [646, 103] on span "Show Agents" at bounding box center [637, 104] width 60 height 12
click at [646, 103] on span "Hide Agents" at bounding box center [639, 104] width 56 height 12
click at [646, 103] on span "Show Agents" at bounding box center [637, 104] width 60 height 12
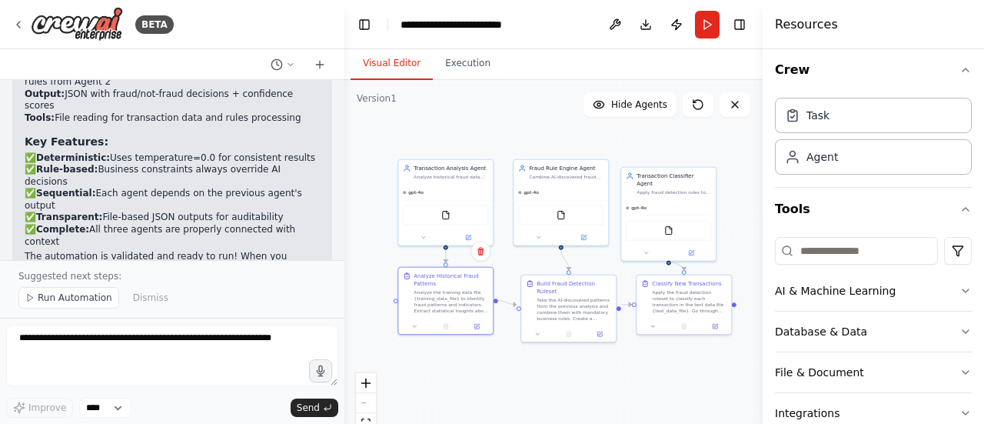
scroll to position [0, 0]
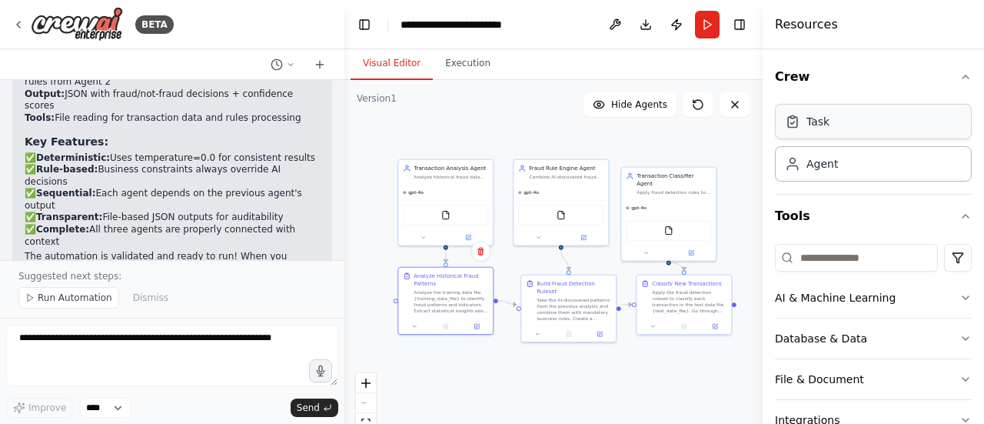
click at [844, 130] on div "Task" at bounding box center [873, 121] width 197 height 35
click at [960, 78] on icon "button" at bounding box center [966, 77] width 12 height 12
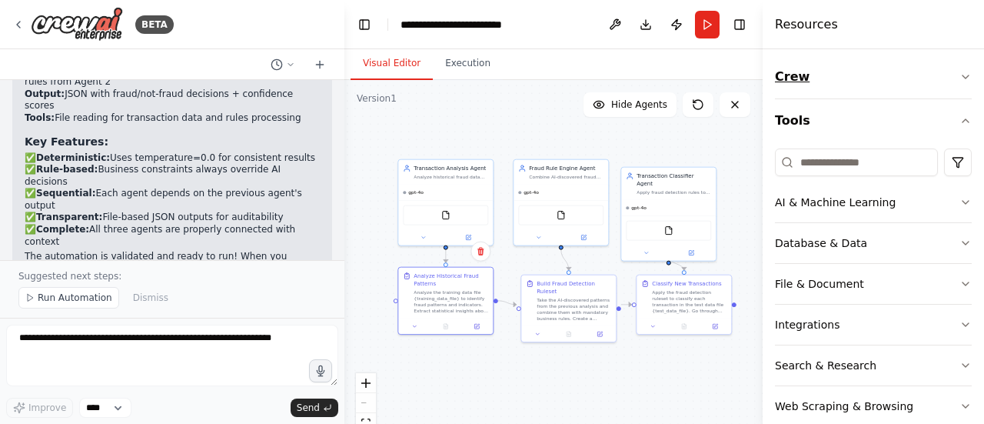
click at [960, 78] on icon "button" at bounding box center [966, 77] width 12 height 12
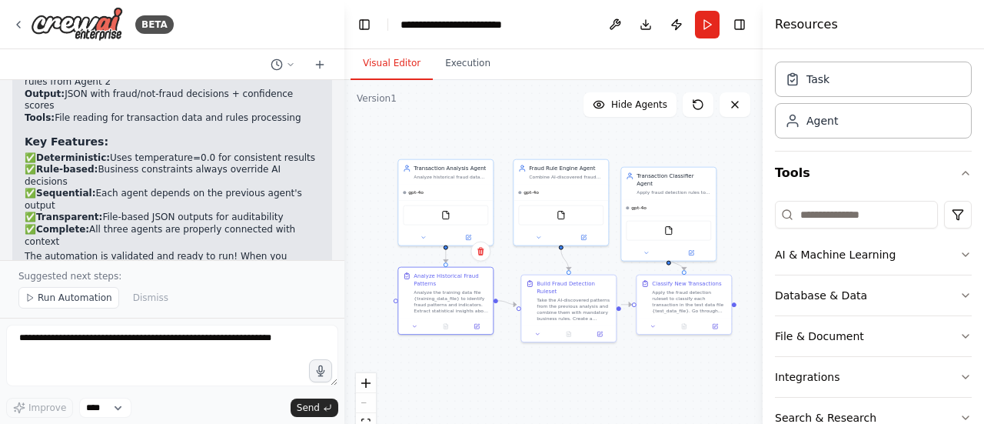
scroll to position [2486, 0]
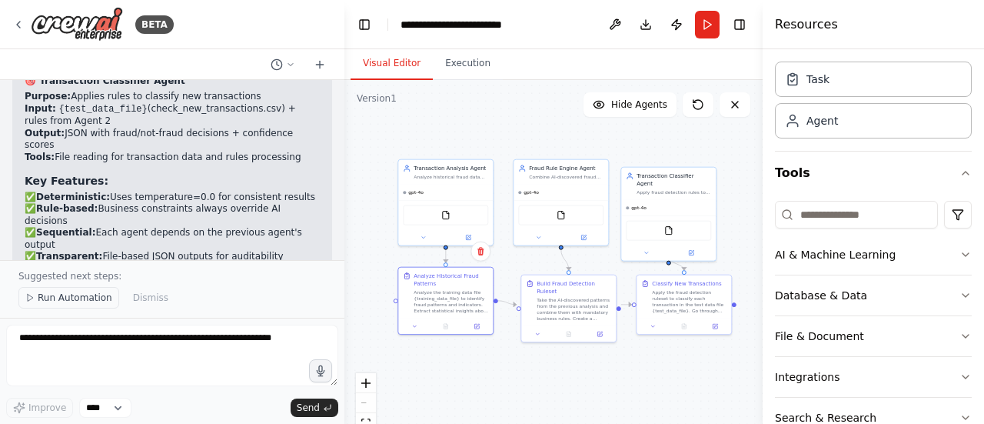
click at [82, 299] on span "Run Automation" at bounding box center [75, 297] width 75 height 12
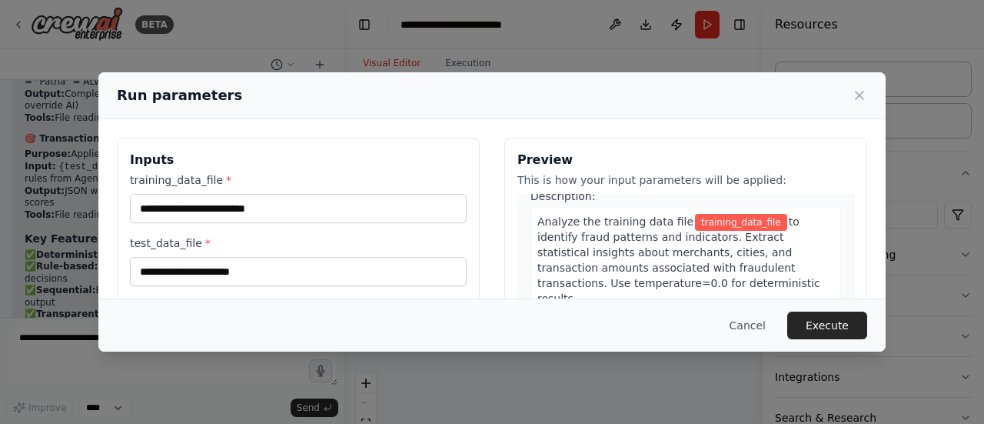
scroll to position [0, 0]
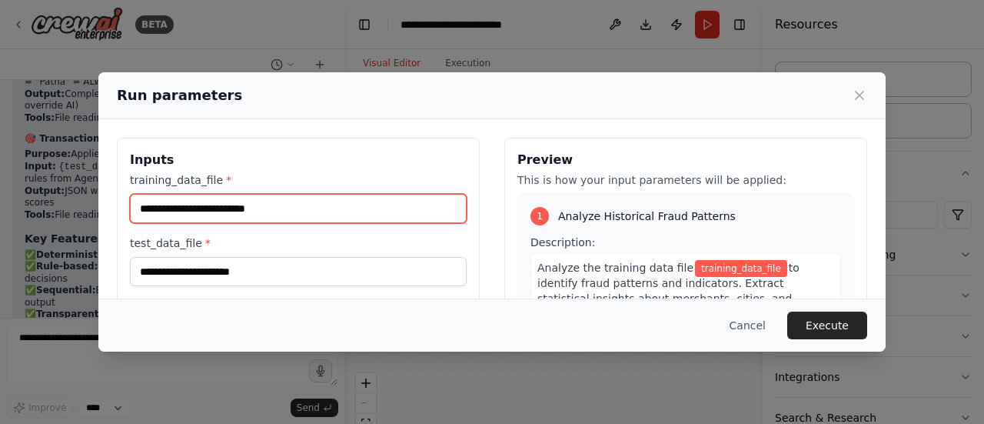
click at [383, 208] on input "training_data_file *" at bounding box center [298, 208] width 337 height 29
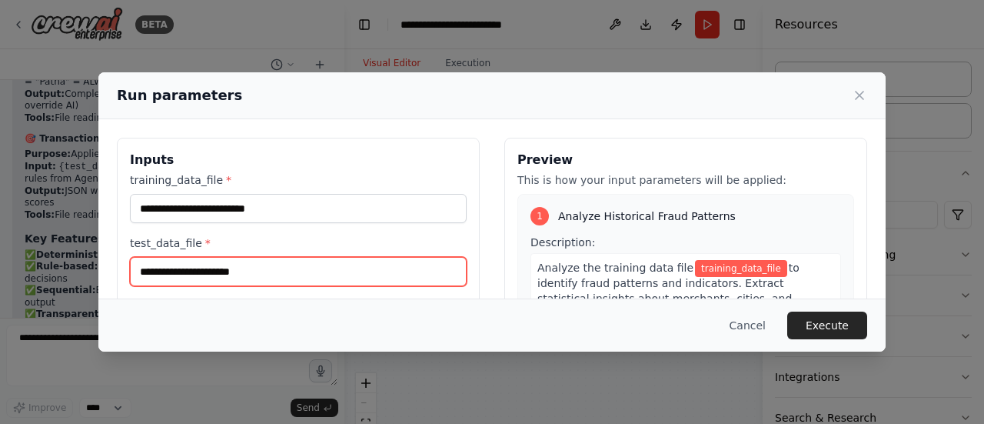
click at [203, 276] on input "test_data_file *" at bounding box center [298, 271] width 337 height 29
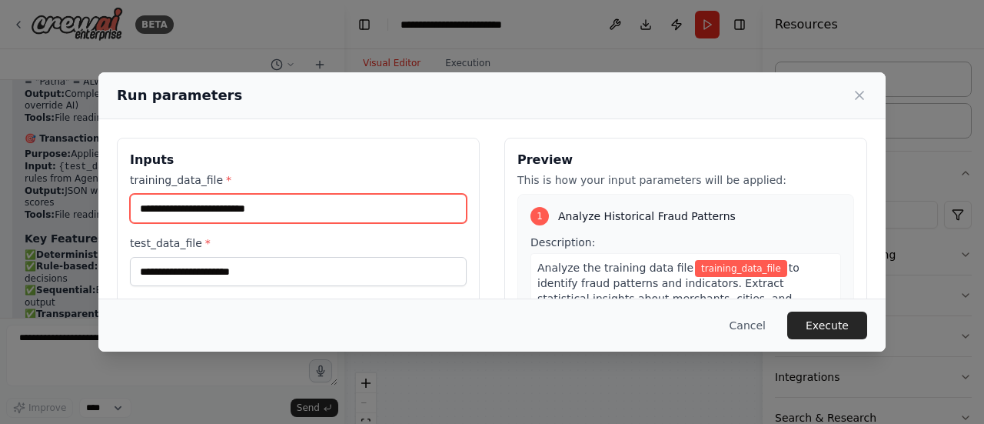
click at [246, 210] on input "training_data_file *" at bounding box center [298, 208] width 337 height 29
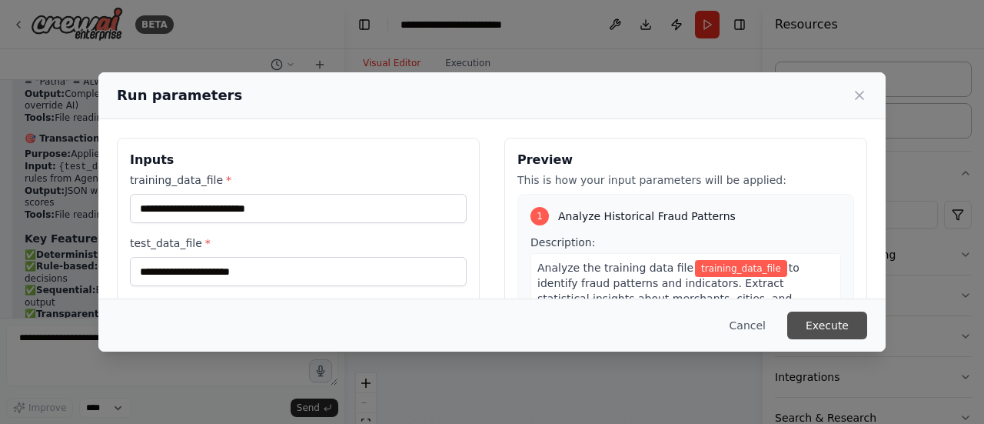
click at [833, 322] on button "Execute" at bounding box center [827, 325] width 80 height 28
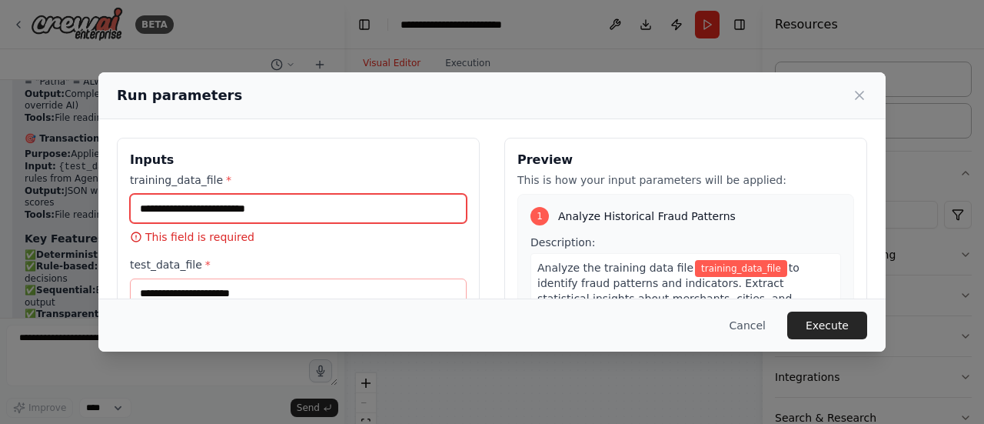
click at [215, 207] on input "training_data_file *" at bounding box center [298, 208] width 337 height 29
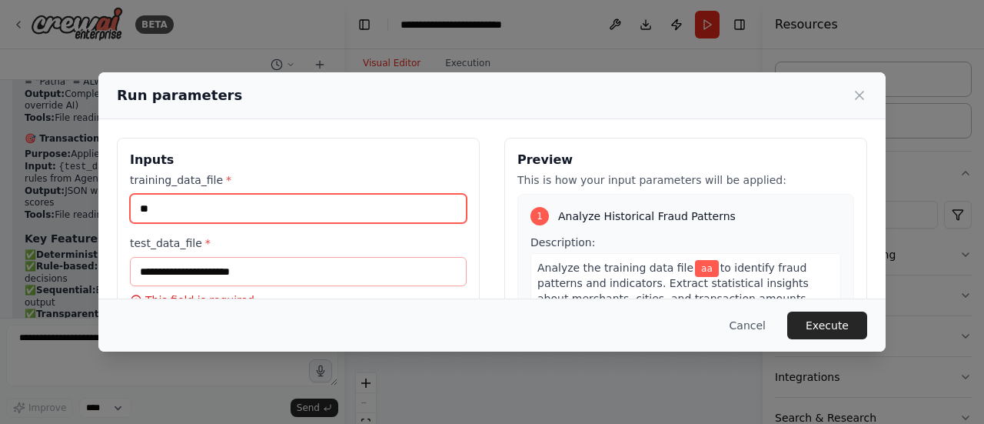
type input "*"
paste input "**********"
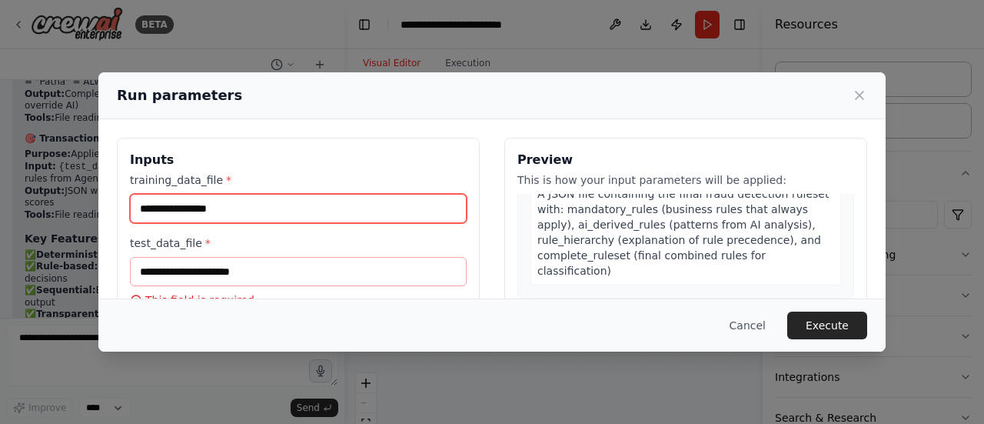
scroll to position [557, 0]
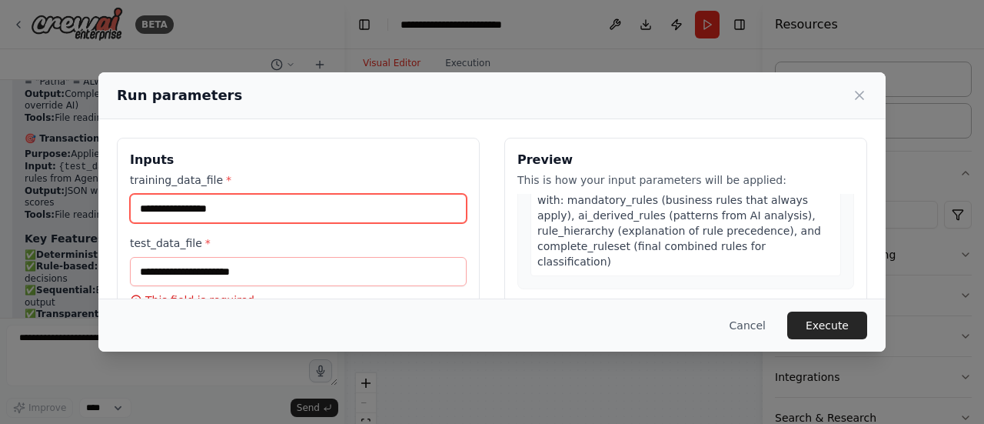
type input "**********"
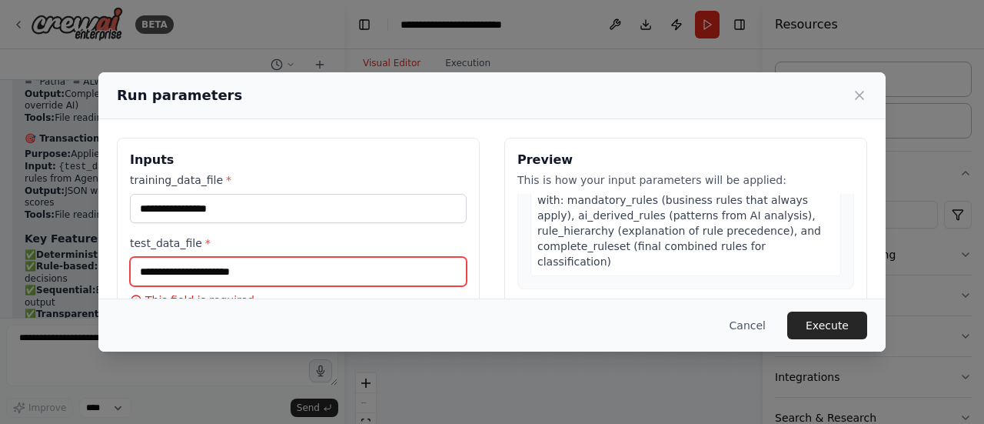
click at [263, 271] on input "test_data_file *" at bounding box center [298, 271] width 337 height 29
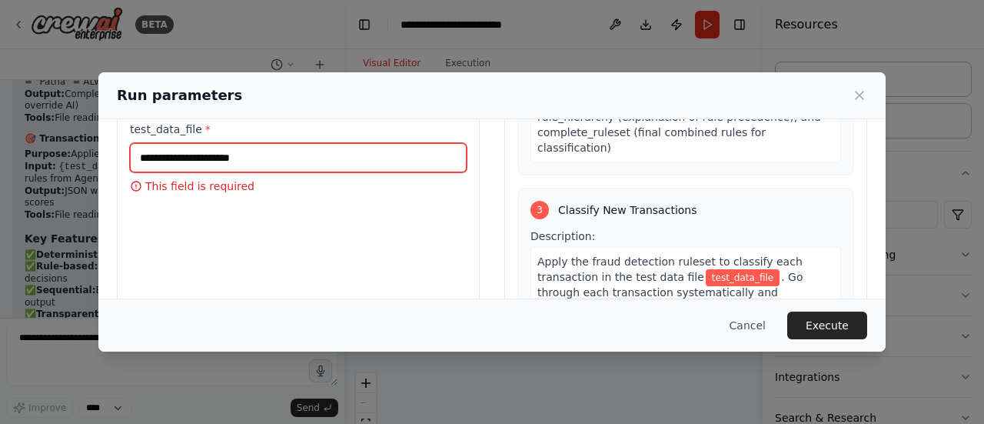
scroll to position [111, 0]
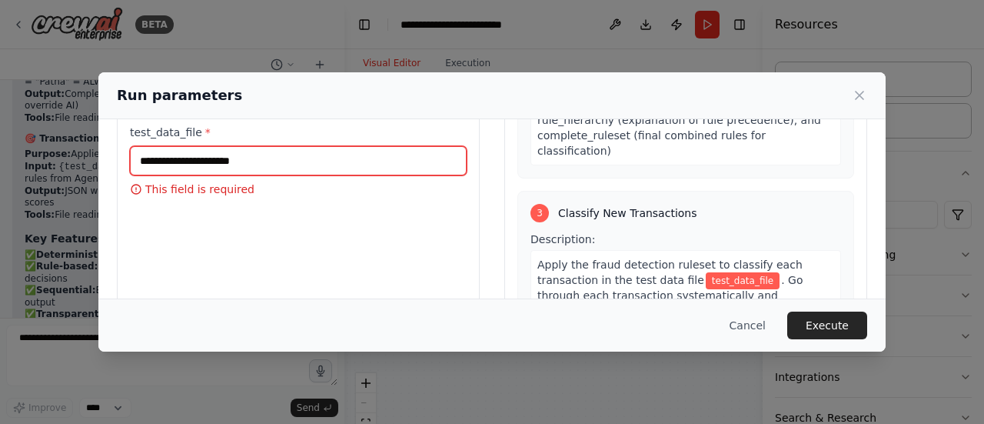
paste input "**********"
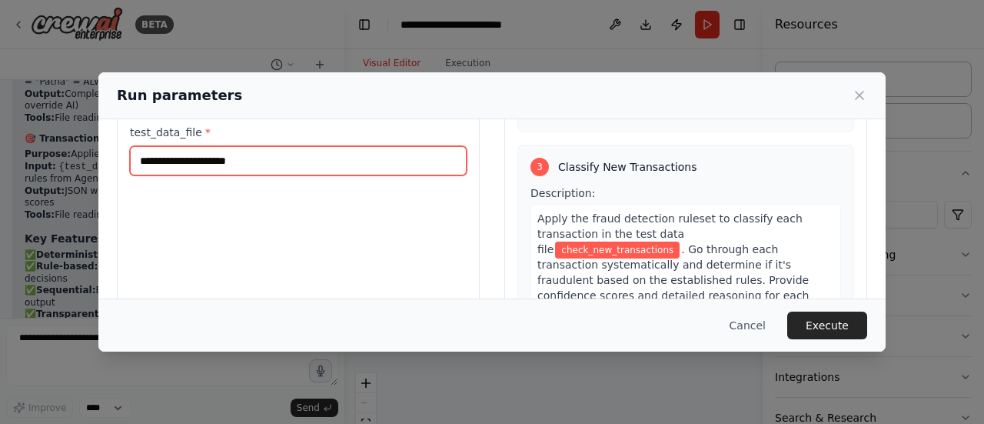
scroll to position [646, 0]
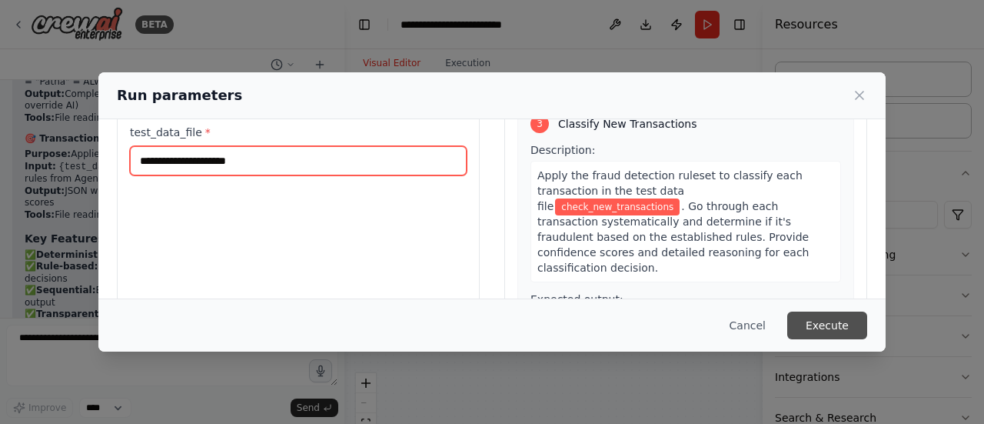
type input "**********"
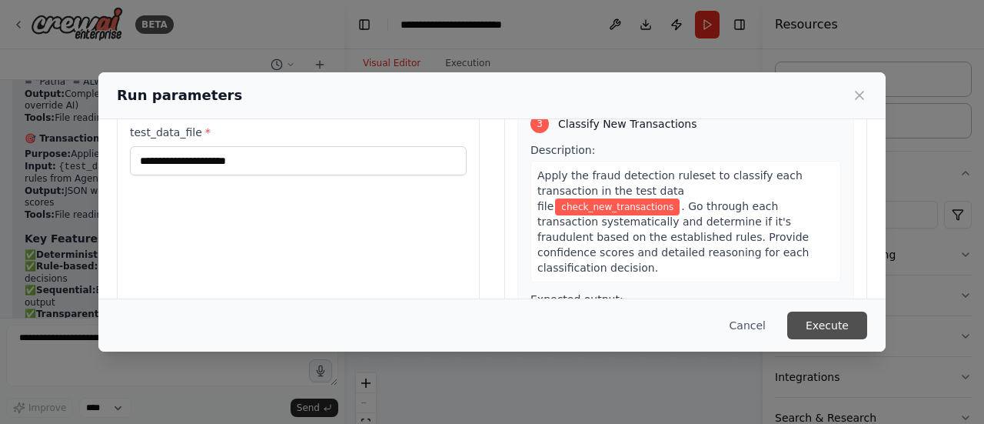
click at [839, 328] on button "Execute" at bounding box center [827, 325] width 80 height 28
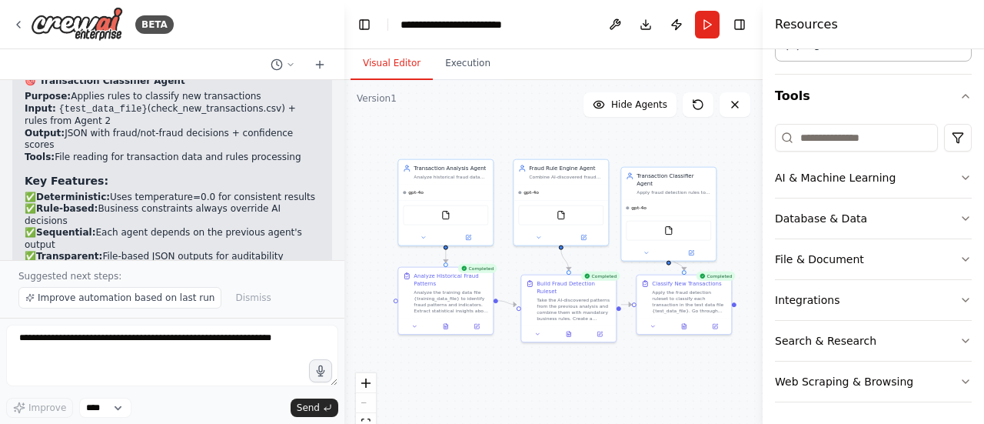
scroll to position [0, 0]
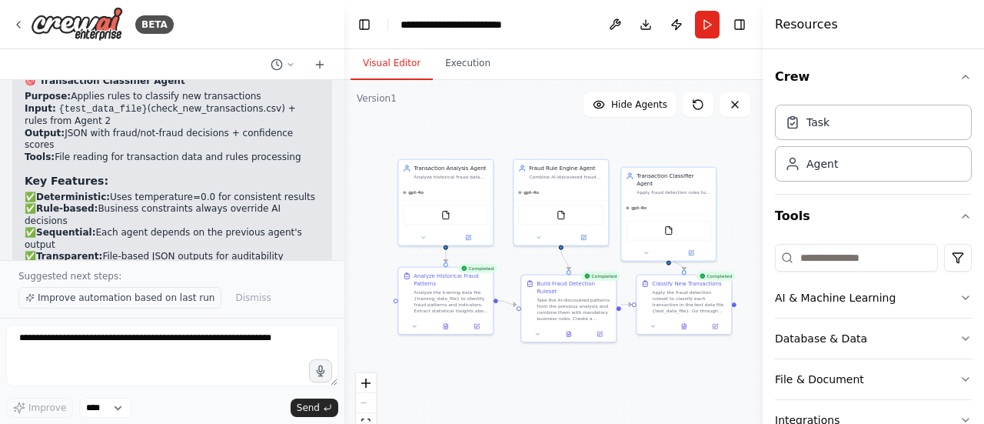
click at [126, 298] on span "Improve automation based on last run" at bounding box center [126, 297] width 177 height 12
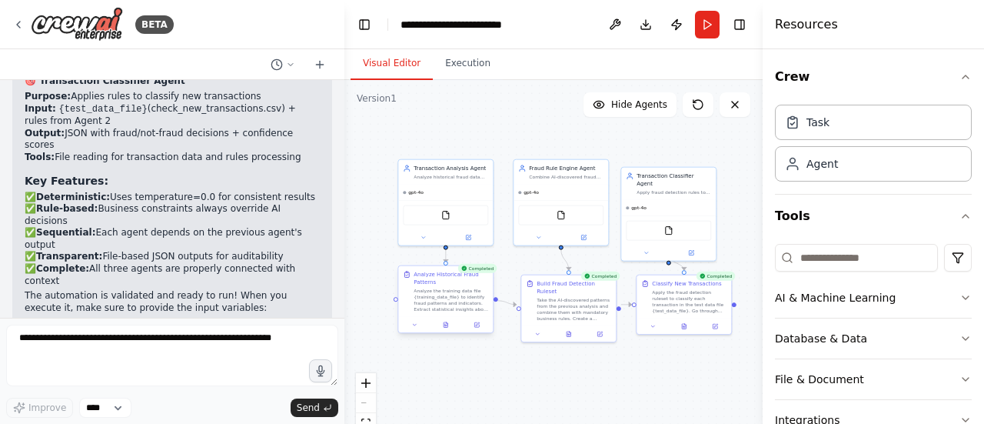
scroll to position [2543, 0]
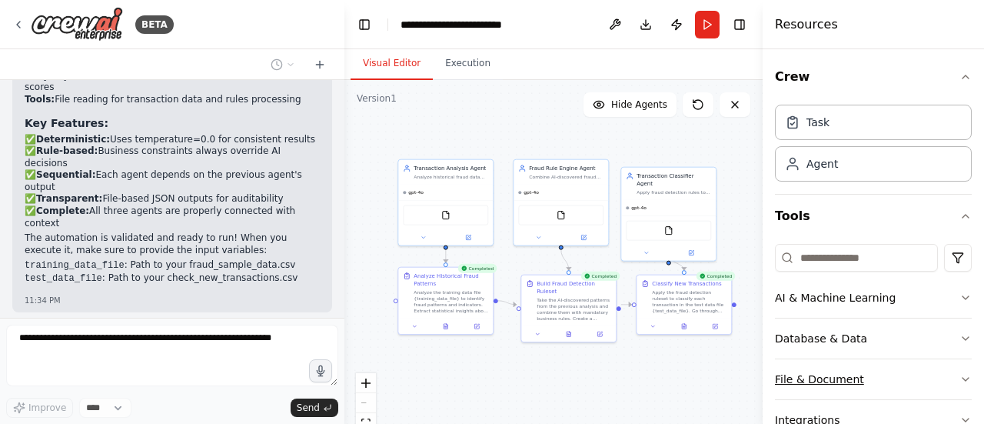
click at [960, 374] on icon "button" at bounding box center [966, 379] width 12 height 12
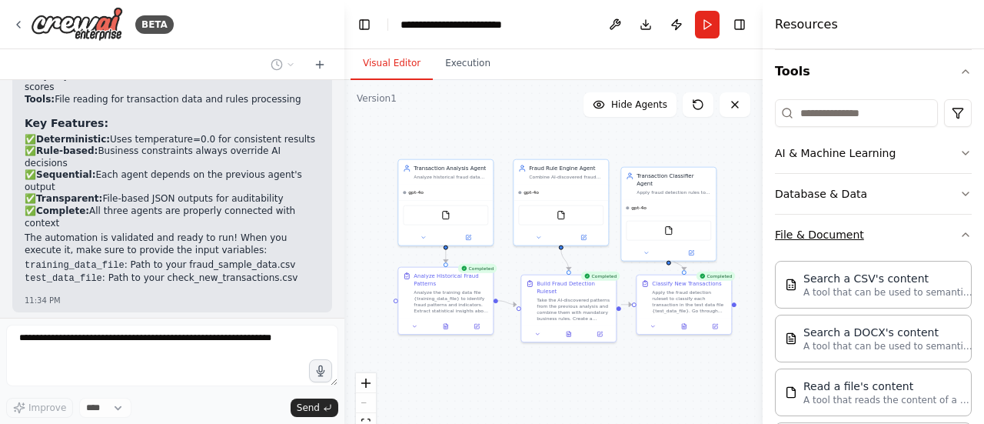
scroll to position [154, 0]
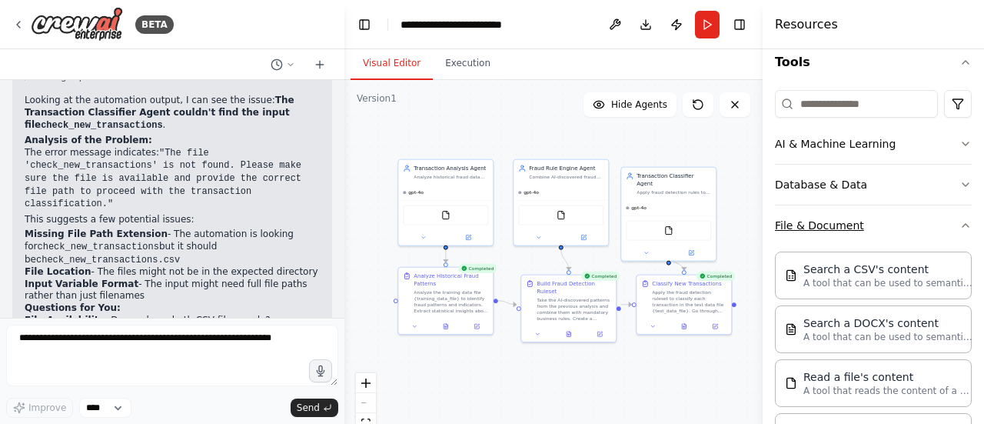
click at [960, 221] on icon "button" at bounding box center [966, 225] width 12 height 12
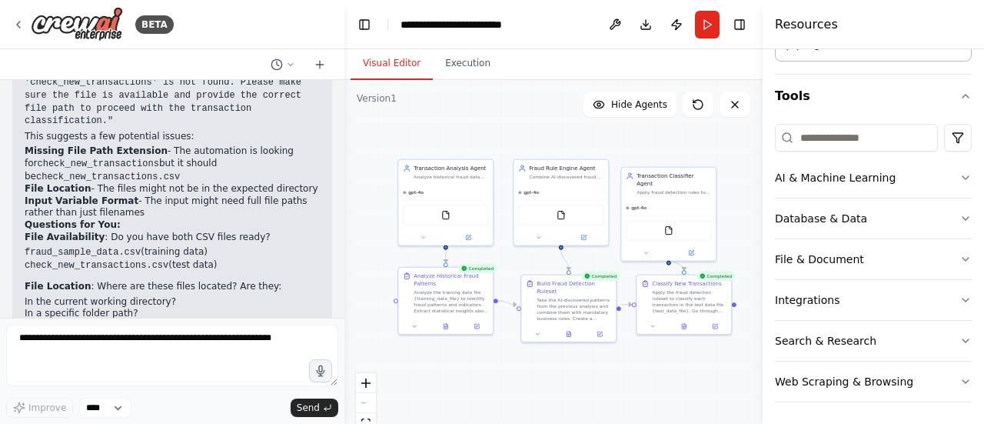
scroll to position [2999, 0]
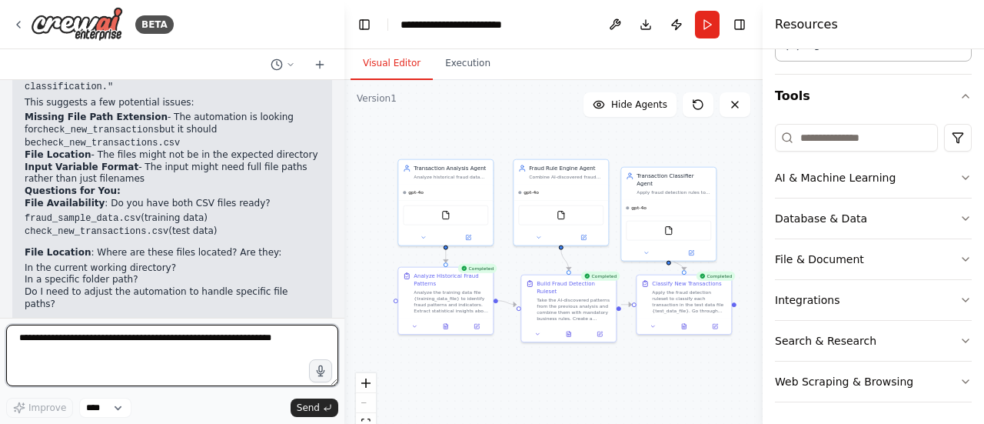
click at [275, 345] on textarea at bounding box center [172, 355] width 332 height 62
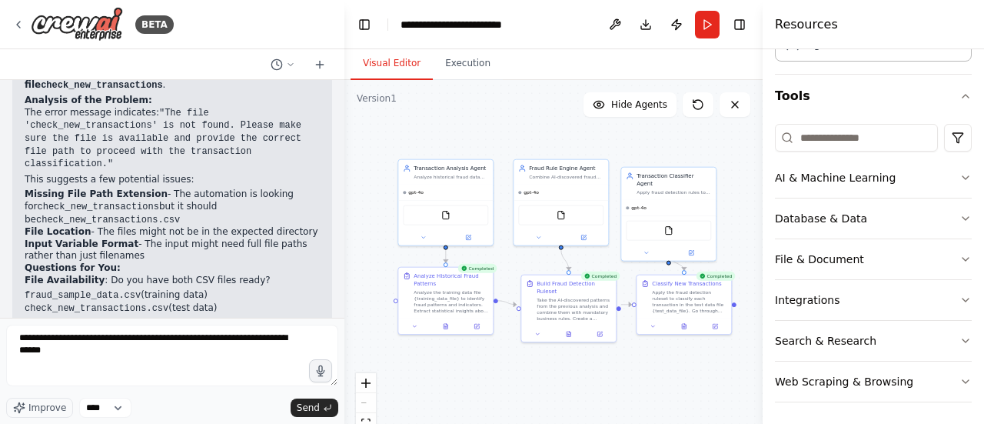
drag, startPoint x: 204, startPoint y: 176, endPoint x: 22, endPoint y: 167, distance: 181.7
click at [22, 167] on div "▶ Thought process Looking at the automation output, I can see the issue: The Tr…" at bounding box center [172, 288] width 320 height 534
copy ul "fraud_sample_data.csv (training data) check_new_transactions.csv (test data)"
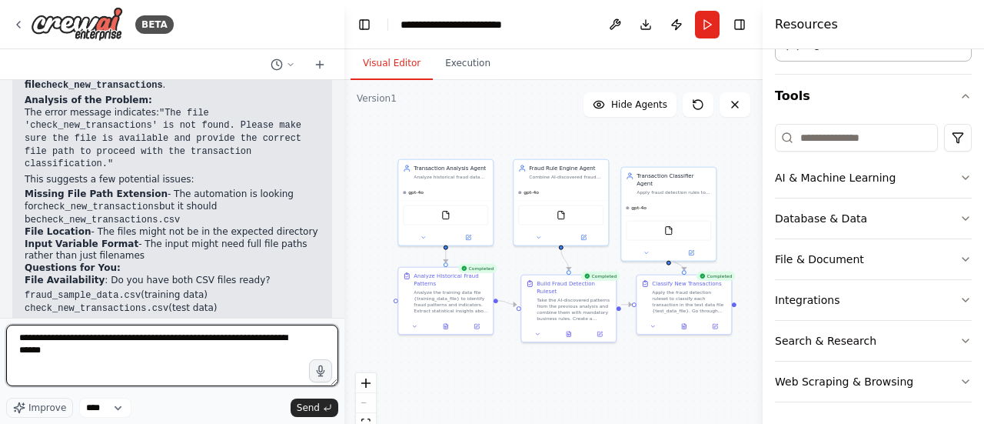
click at [117, 341] on textarea "**********" at bounding box center [172, 355] width 332 height 62
paste textarea "**********"
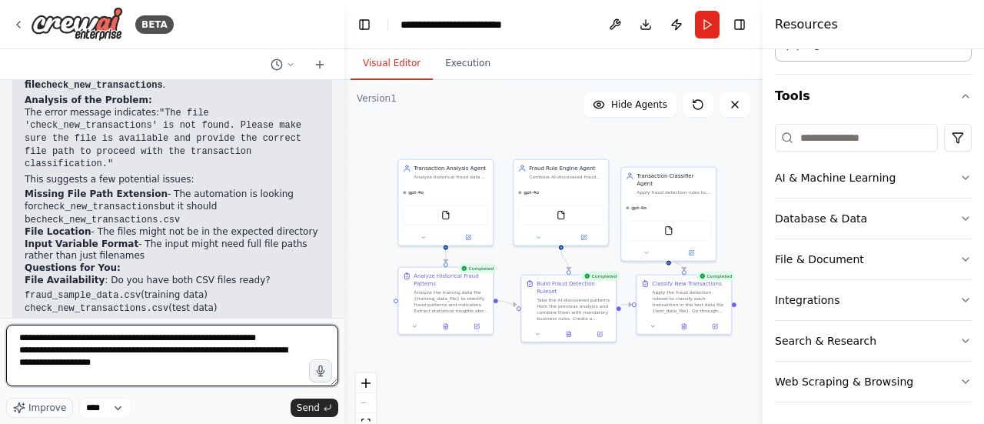
click at [22, 353] on textarea "**********" at bounding box center [172, 355] width 332 height 62
click at [191, 353] on textarea "**********" at bounding box center [172, 355] width 332 height 62
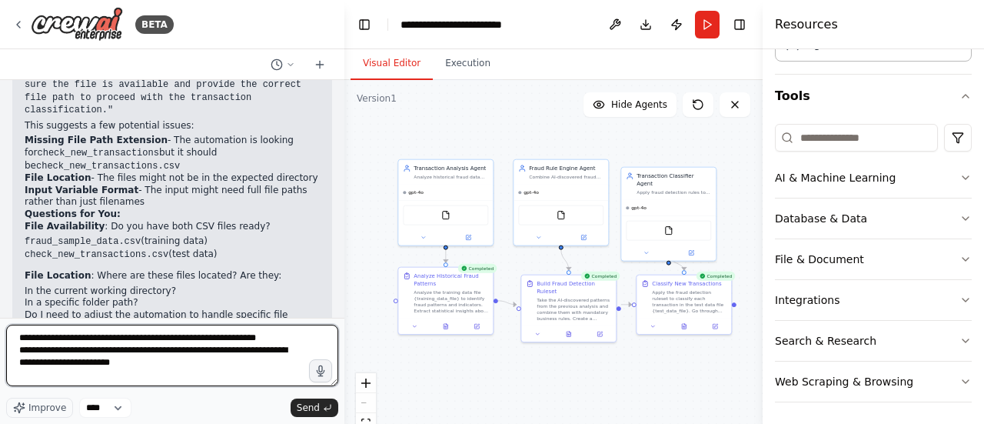
scroll to position [2999, 0]
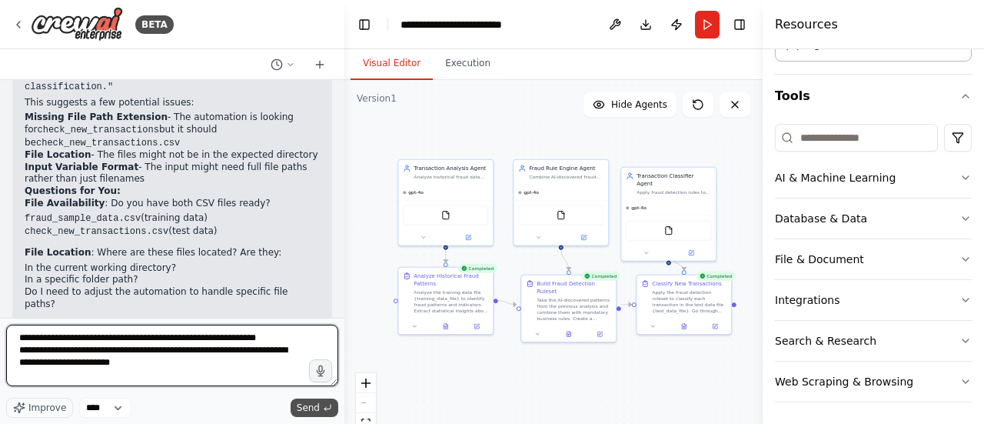
type textarea "**********"
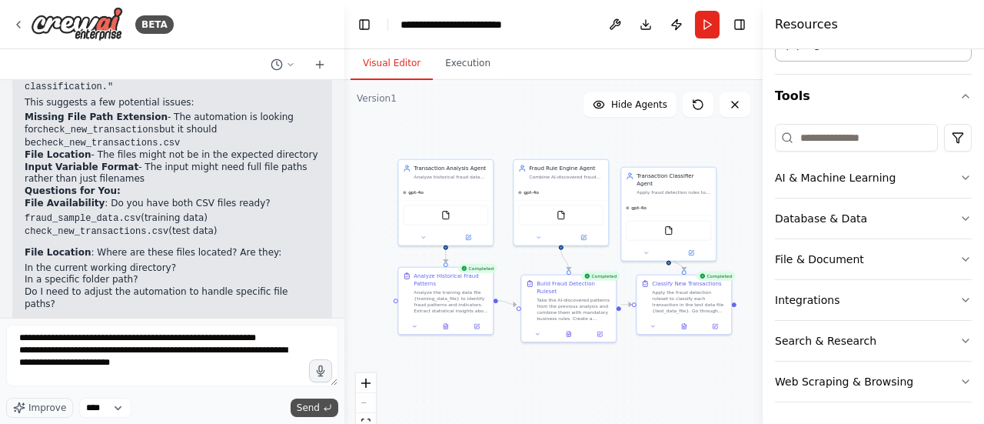
click at [323, 408] on icon "submit" at bounding box center [327, 407] width 9 height 9
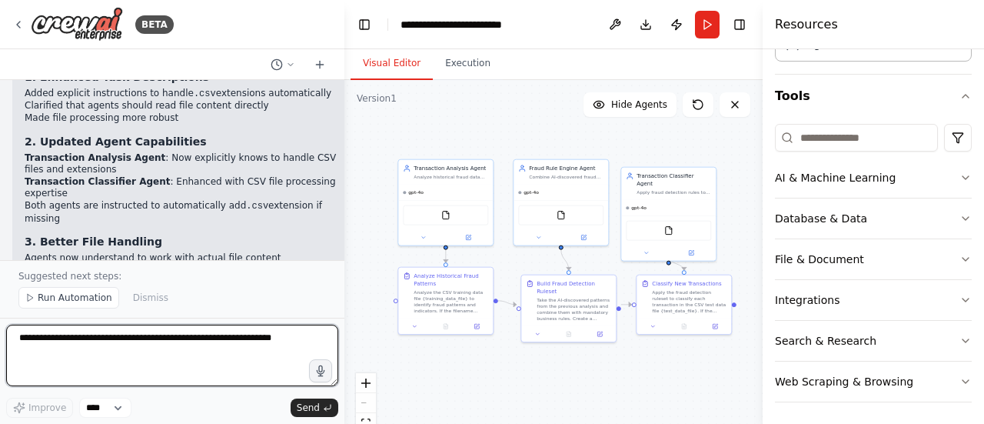
scroll to position [4178, 0]
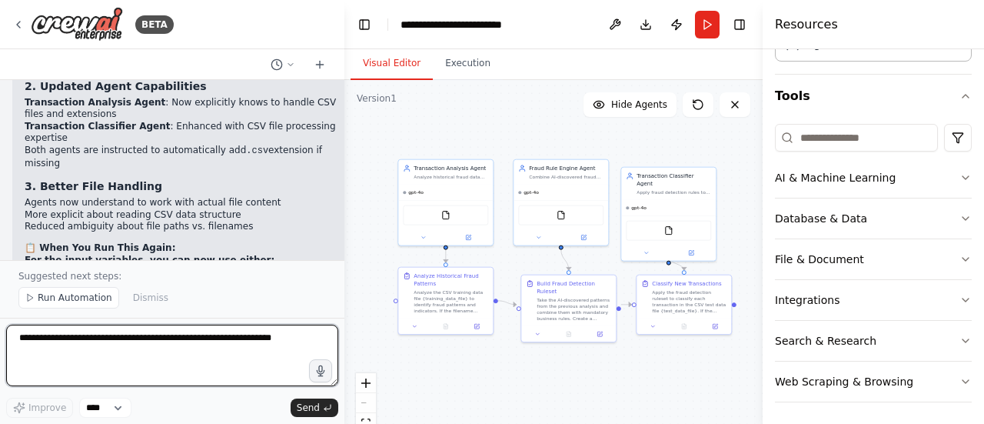
click at [178, 344] on textarea at bounding box center [172, 355] width 332 height 62
click at [54, 338] on textarea "**********" at bounding box center [172, 355] width 332 height 62
type textarea "**********"
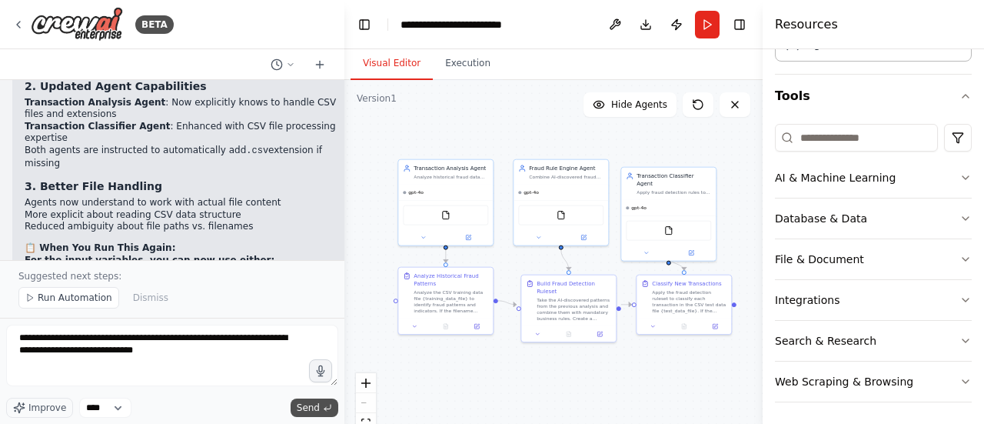
click at [329, 408] on icon "submit" at bounding box center [327, 407] width 9 height 9
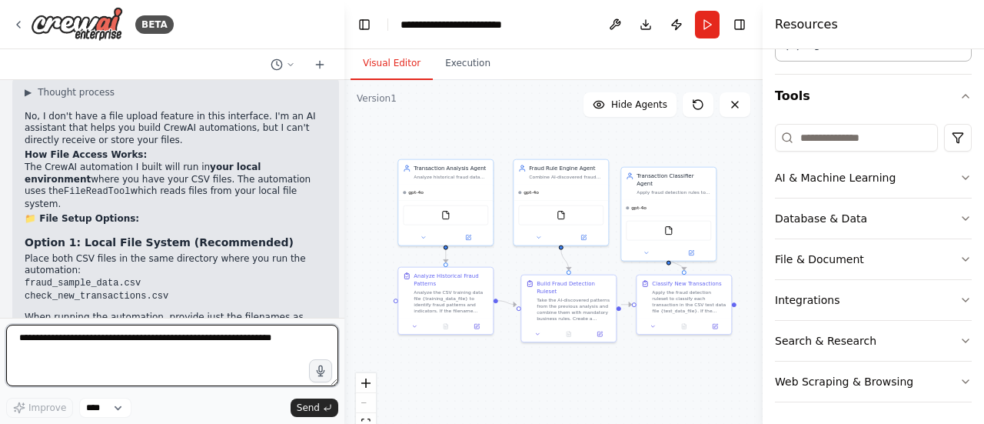
scroll to position [4712, 0]
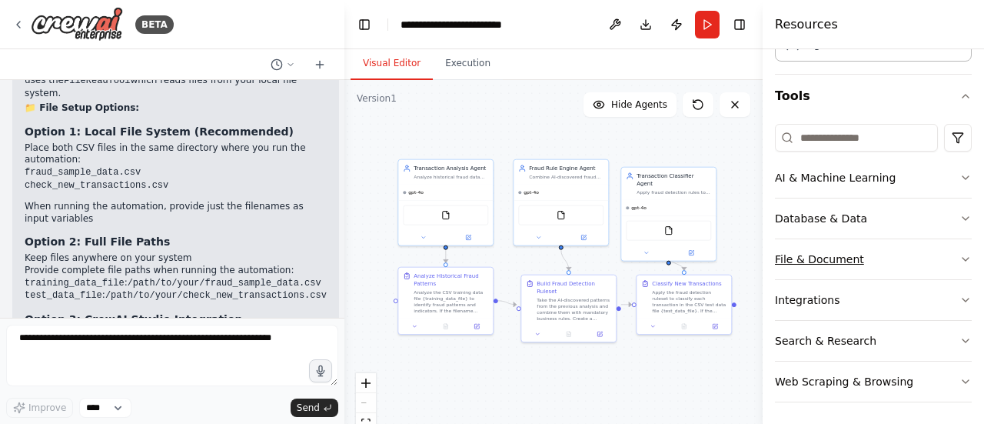
click at [878, 261] on button "File & Document" at bounding box center [873, 259] width 197 height 40
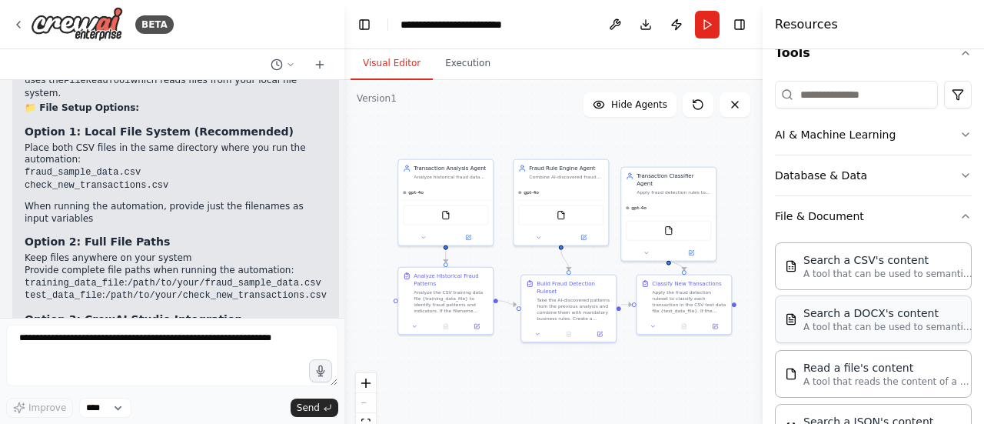
scroll to position [197, 0]
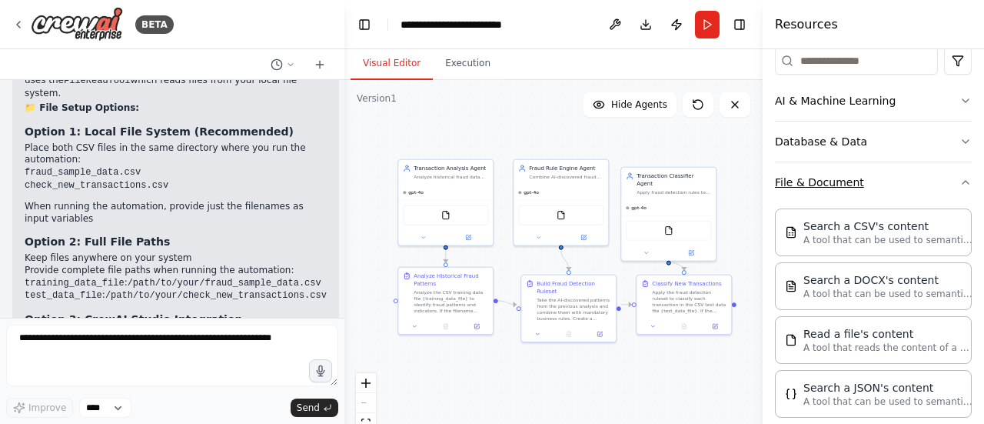
click at [960, 179] on icon "button" at bounding box center [966, 182] width 12 height 12
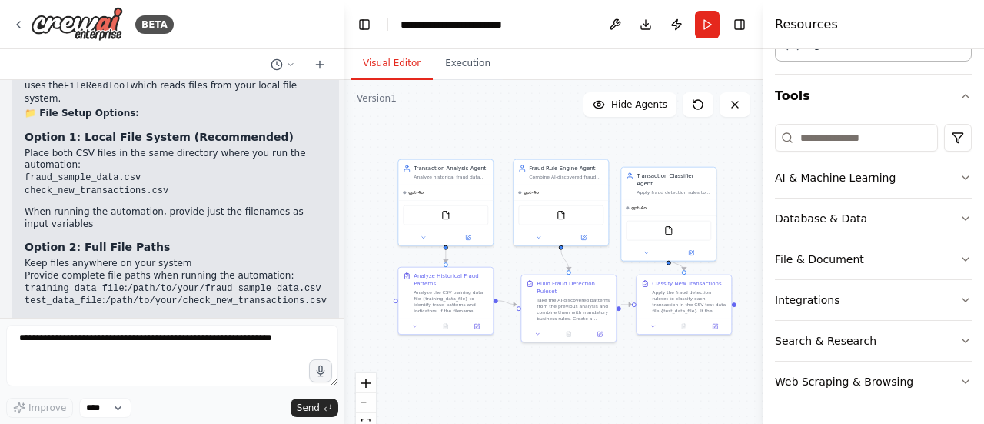
scroll to position [4712, 0]
